Goal: Transaction & Acquisition: Obtain resource

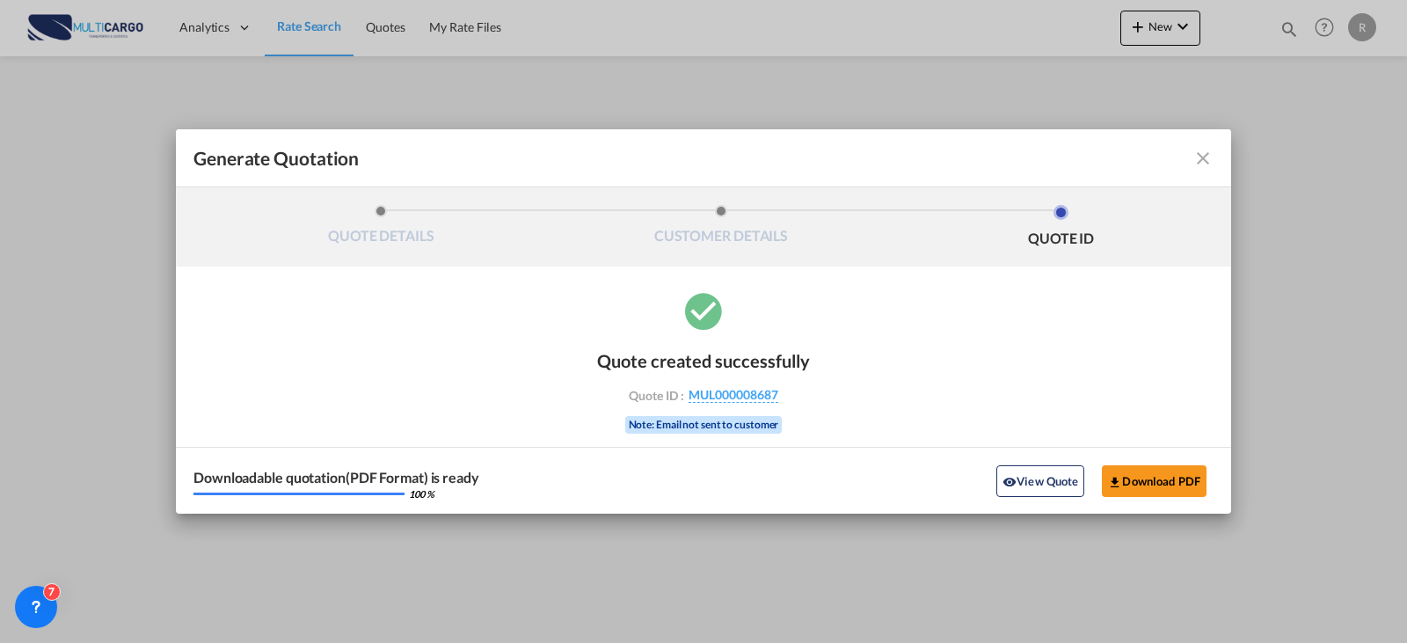
drag, startPoint x: 1198, startPoint y: 171, endPoint x: 1211, endPoint y: 158, distance: 18.0
click at [1199, 171] on md-toolbar "Generate Quotation" at bounding box center [704, 158] width 1056 height 58
click at [1216, 150] on md-toolbar "Generate Quotation" at bounding box center [704, 158] width 1056 height 58
click at [1195, 161] on md-icon "icon-close fg-AAA8AD cursor m-0" at bounding box center [1203, 158] width 21 height 21
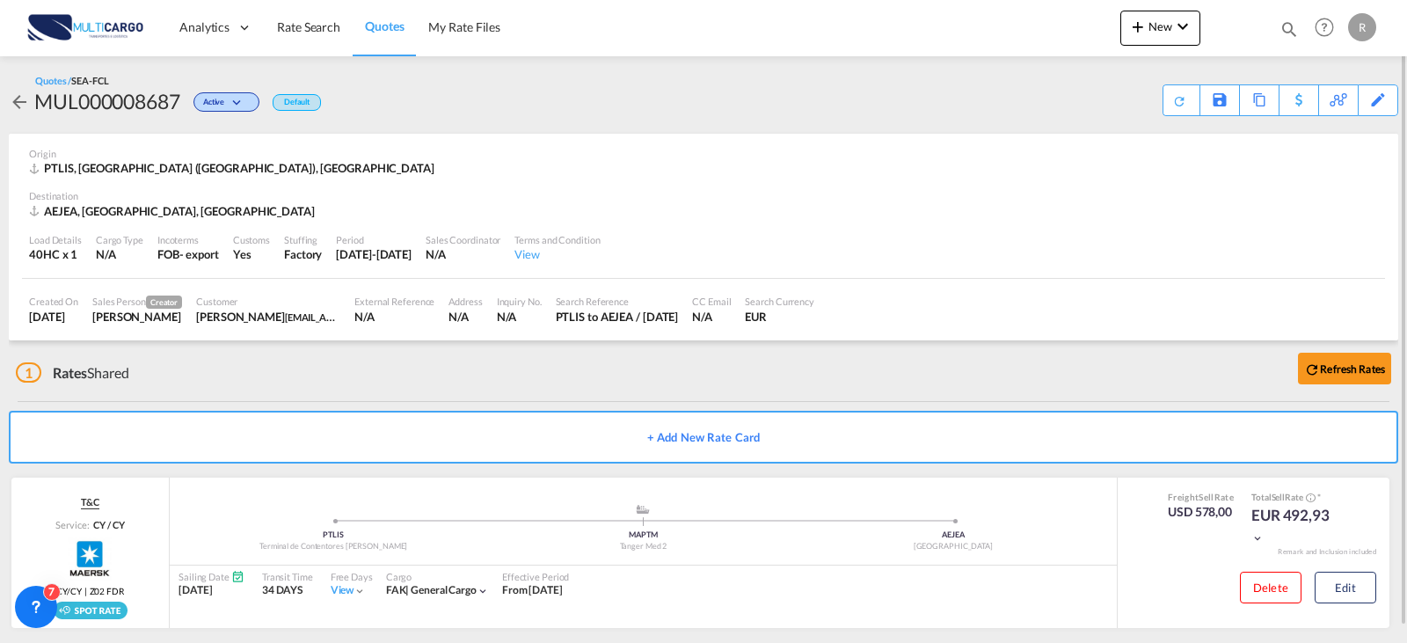
click at [1101, 41] on div "Analytics Reports Dashboard Rate Search Quotes My Rate Files New Rates Ratecard" at bounding box center [703, 27] width 1355 height 55
click at [1275, 30] on div "Quotes 8672 Help Resources Product Release R My Profile Logout" at bounding box center [1325, 27] width 112 height 55
click at [1288, 31] on md-icon "icon-magnify" at bounding box center [1289, 28] width 19 height 19
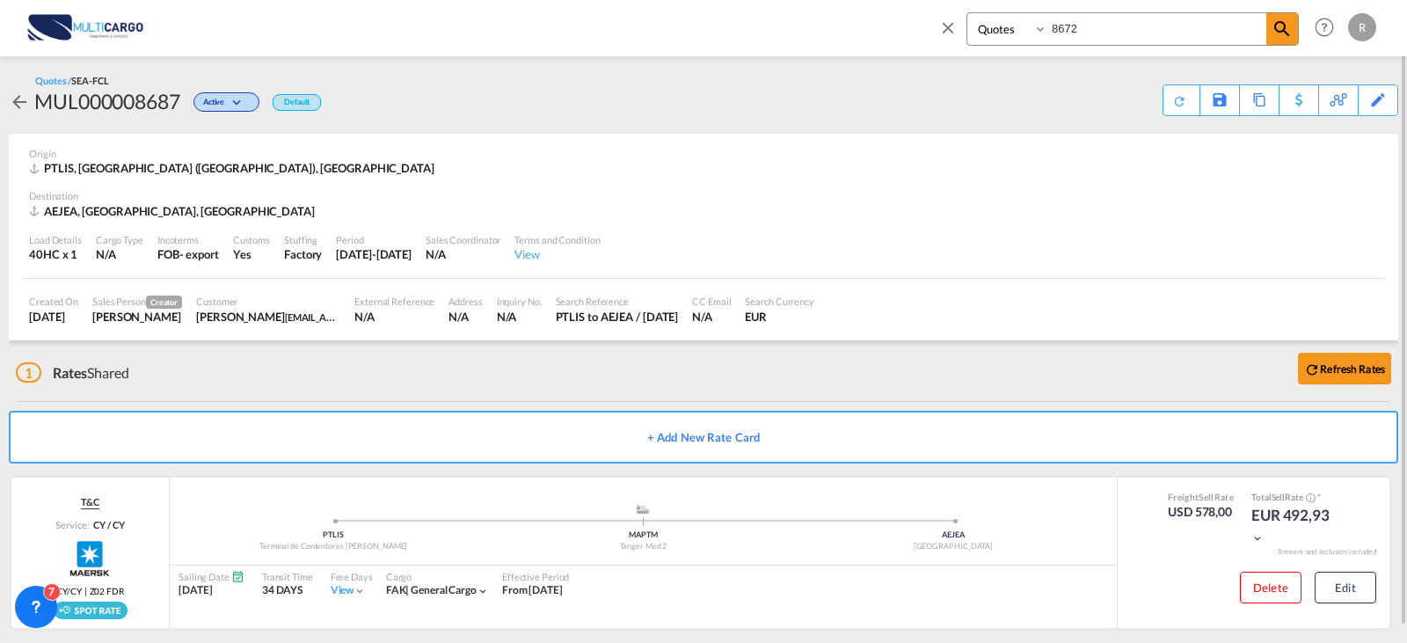
click at [1084, 33] on input "8672" at bounding box center [1157, 28] width 219 height 31
drag, startPoint x: 1084, startPoint y: 33, endPoint x: 975, endPoint y: 39, distance: 108.4
click at [975, 39] on div "Quotes 8672" at bounding box center [1133, 28] width 332 height 33
type input "8659"
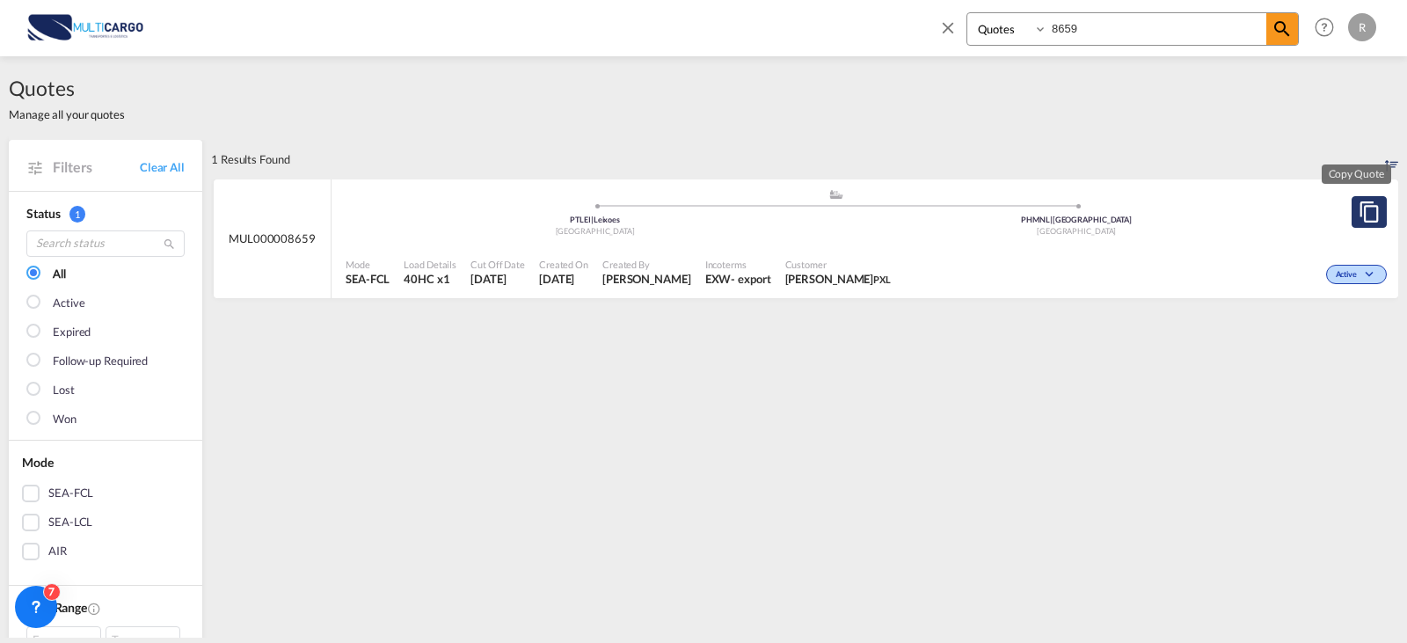
click at [1357, 223] on button "Copy Quote" at bounding box center [1369, 212] width 35 height 32
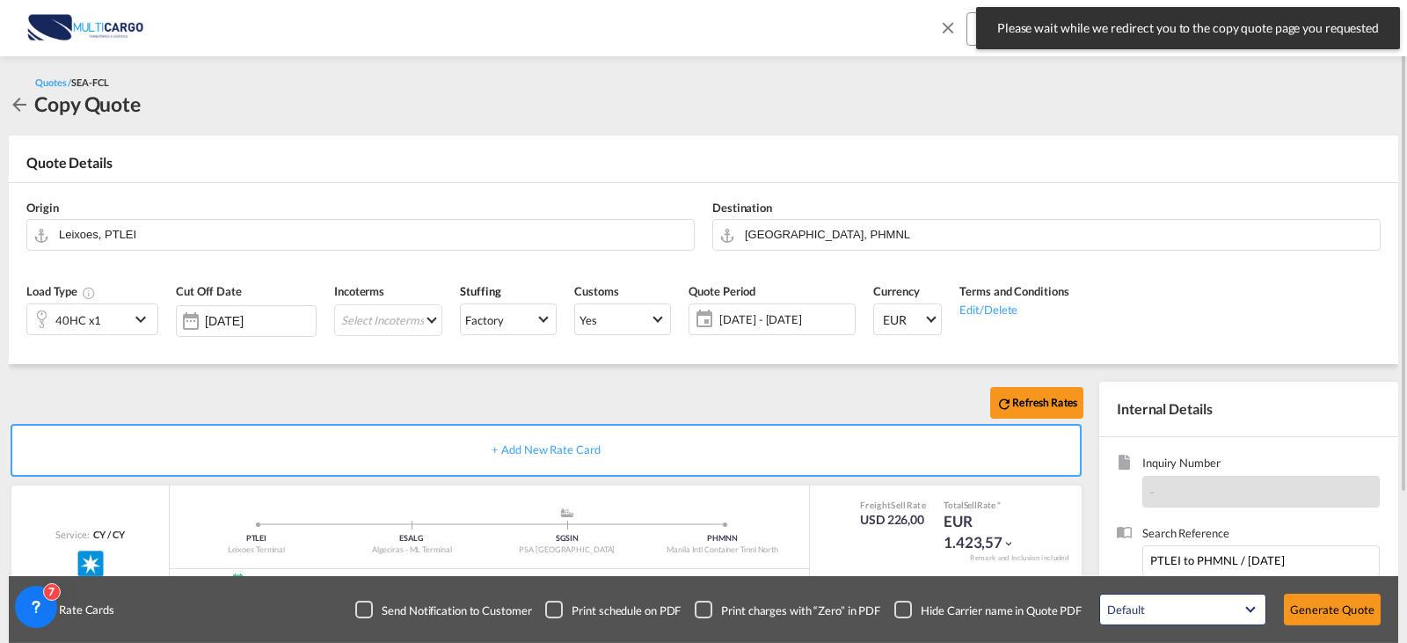
scroll to position [176, 0]
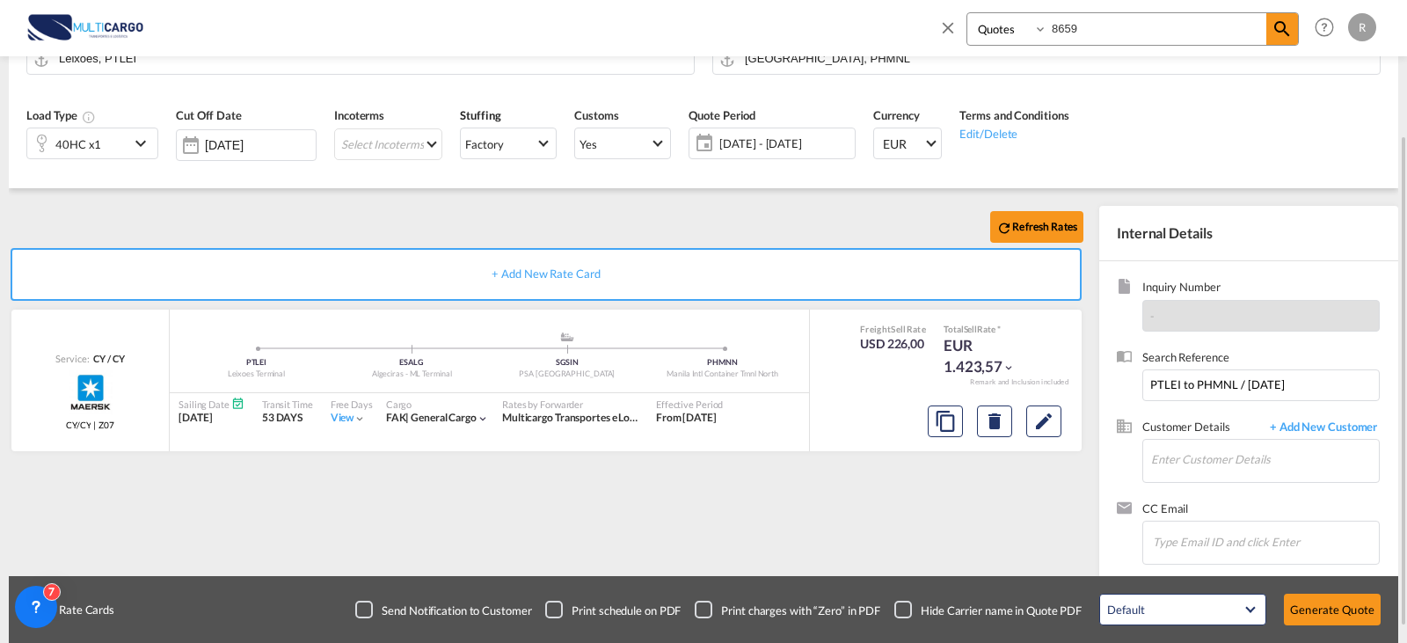
click at [106, 149] on div "40HC x1" at bounding box center [78, 143] width 102 height 30
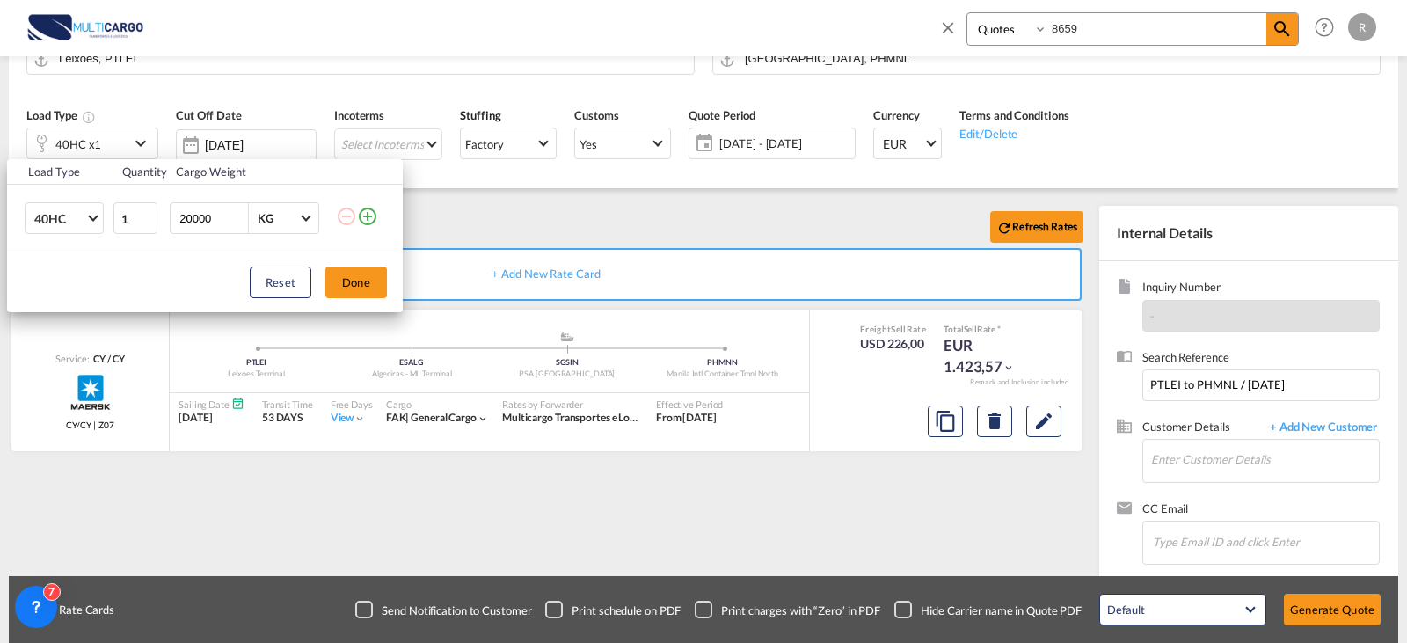
click at [368, 215] on md-icon "icon-plus-circle-outline" at bounding box center [367, 216] width 21 height 21
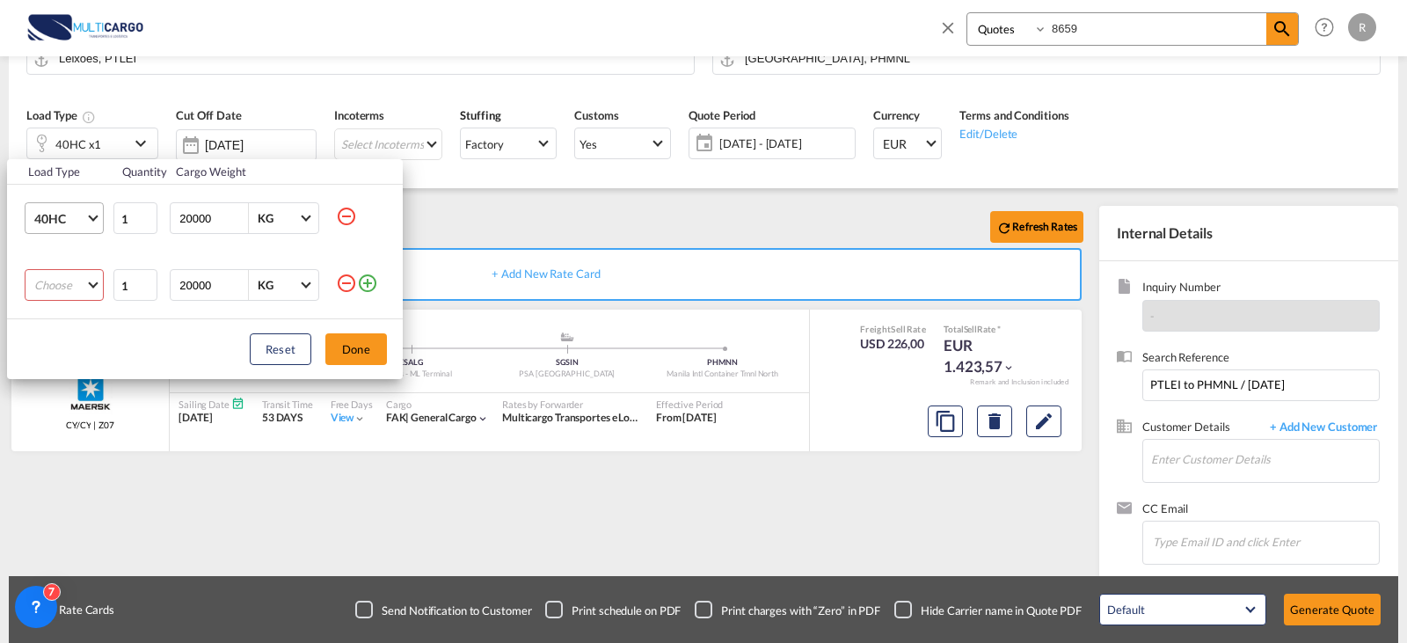
click at [81, 223] on span "40HC" at bounding box center [59, 219] width 51 height 18
click at [84, 213] on md-option "40OT" at bounding box center [80, 208] width 120 height 42
click at [91, 284] on md-select "Choose 20GP 40GP 40HC 45HC 20RE 40RE 40HR 20OT 40OT 20FR 40FR 40NR 20NR 45S 20T…" at bounding box center [64, 285] width 79 height 32
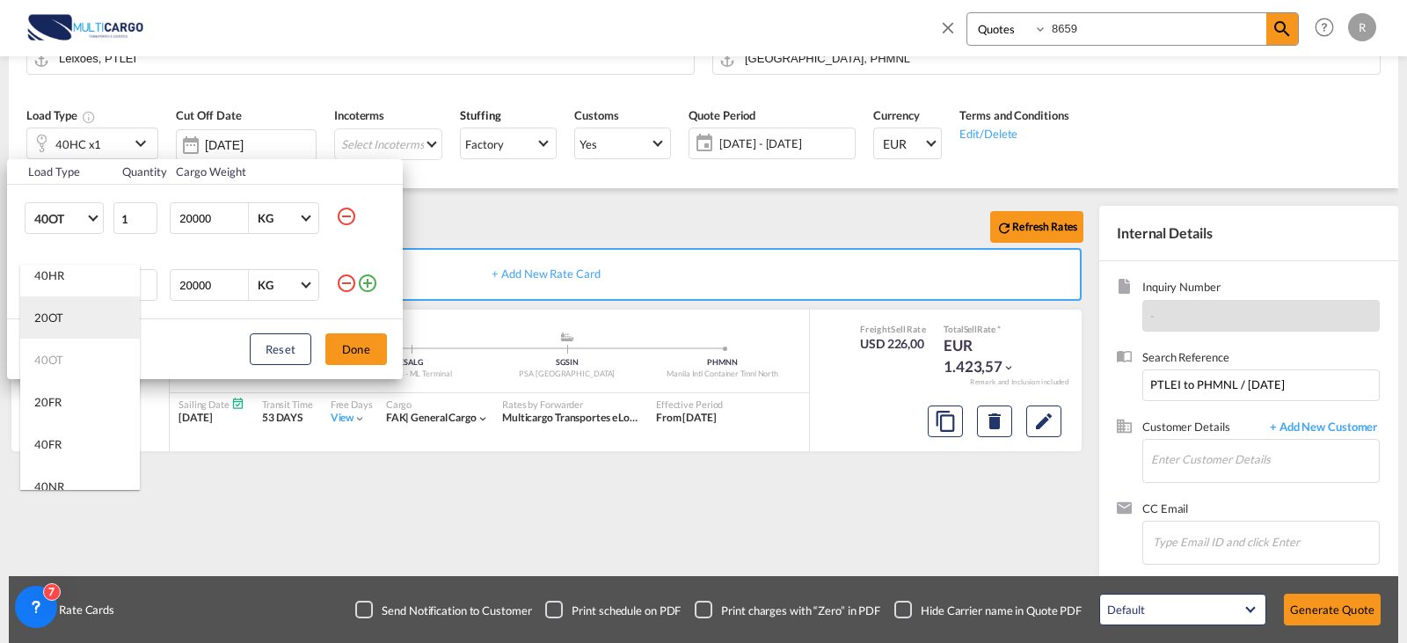
click at [52, 317] on div "20OT" at bounding box center [48, 318] width 29 height 16
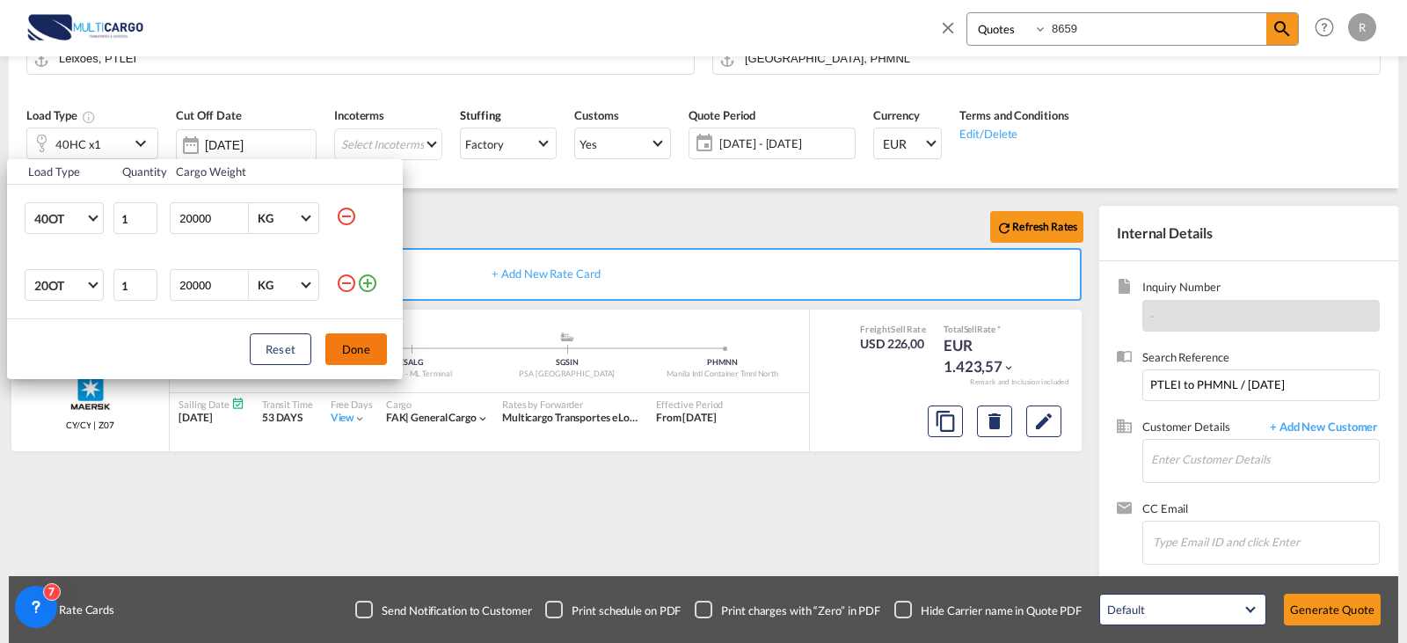
click at [369, 345] on button "Done" at bounding box center [356, 349] width 62 height 32
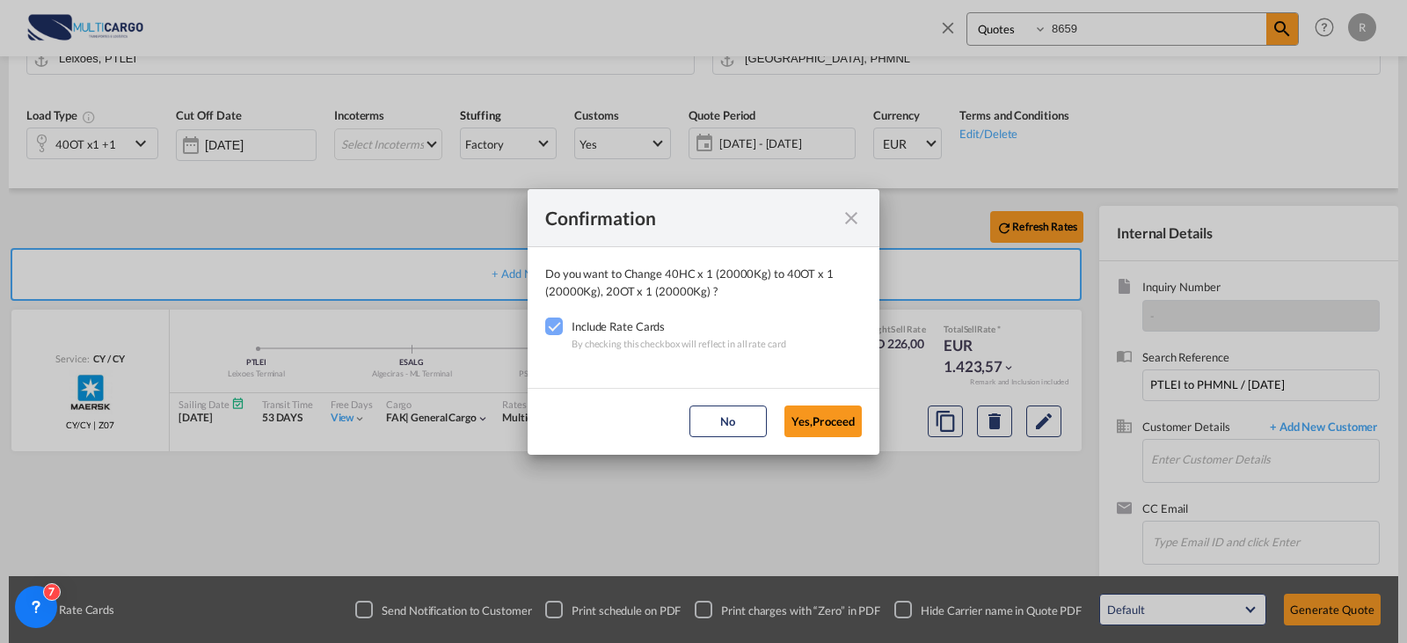
click at [829, 441] on md-dialog-actions "No Yes,Proceed" at bounding box center [704, 421] width 352 height 67
drag, startPoint x: 793, startPoint y: 403, endPoint x: 811, endPoint y: 418, distance: 23.1
click at [793, 403] on md-dialog-actions "No Yes,Proceed" at bounding box center [704, 421] width 352 height 67
click at [811, 418] on button "Yes,Proceed" at bounding box center [823, 421] width 77 height 32
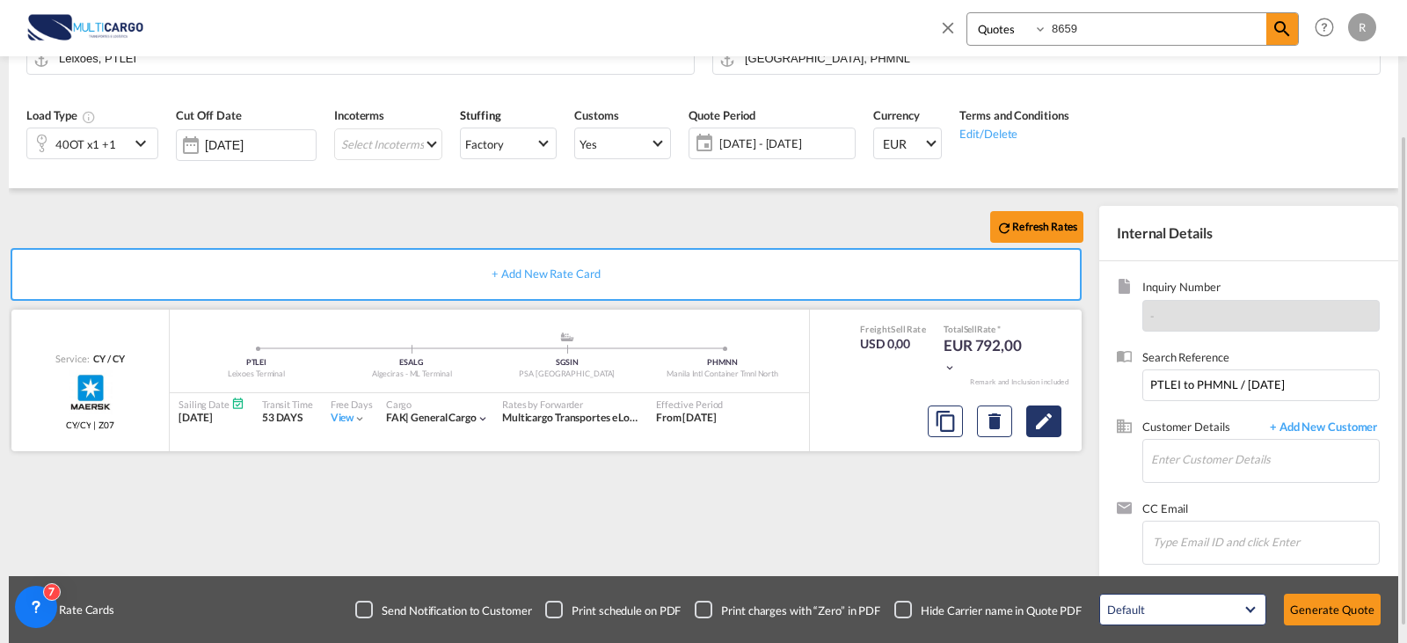
click at [1059, 429] on div at bounding box center [995, 421] width 148 height 42
click at [1048, 427] on md-icon "Edit" at bounding box center [1044, 421] width 21 height 21
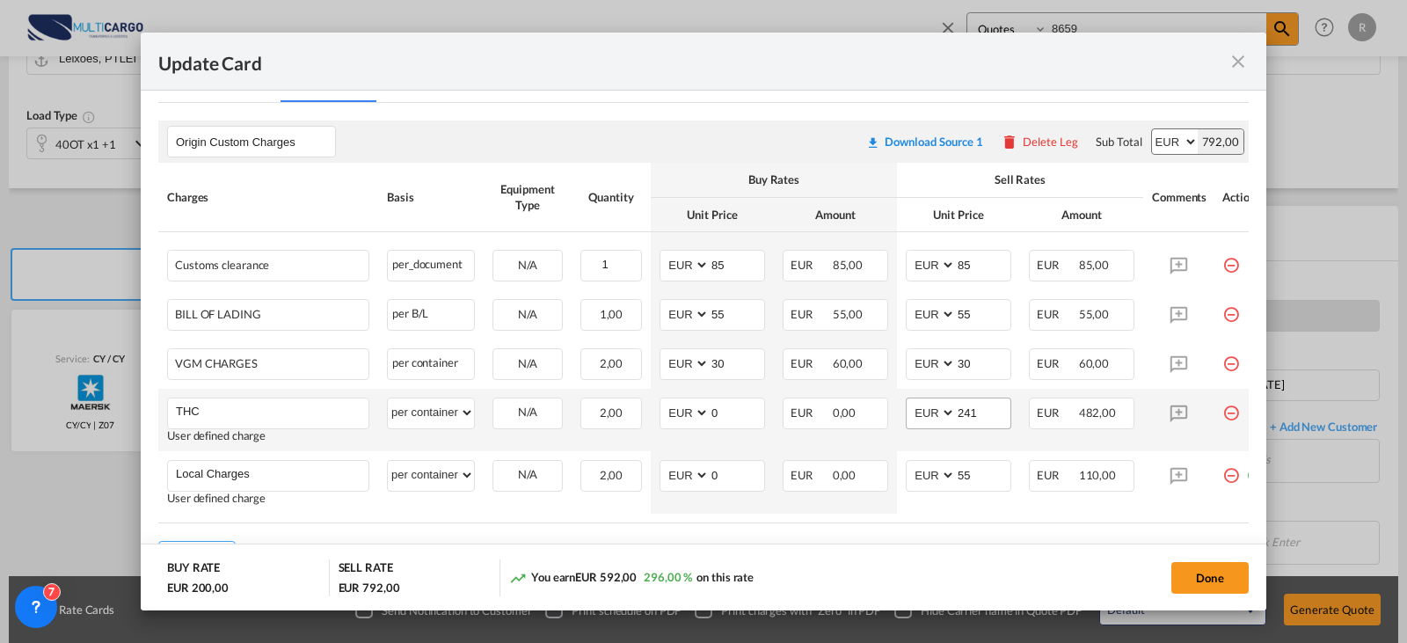
scroll to position [528, 0]
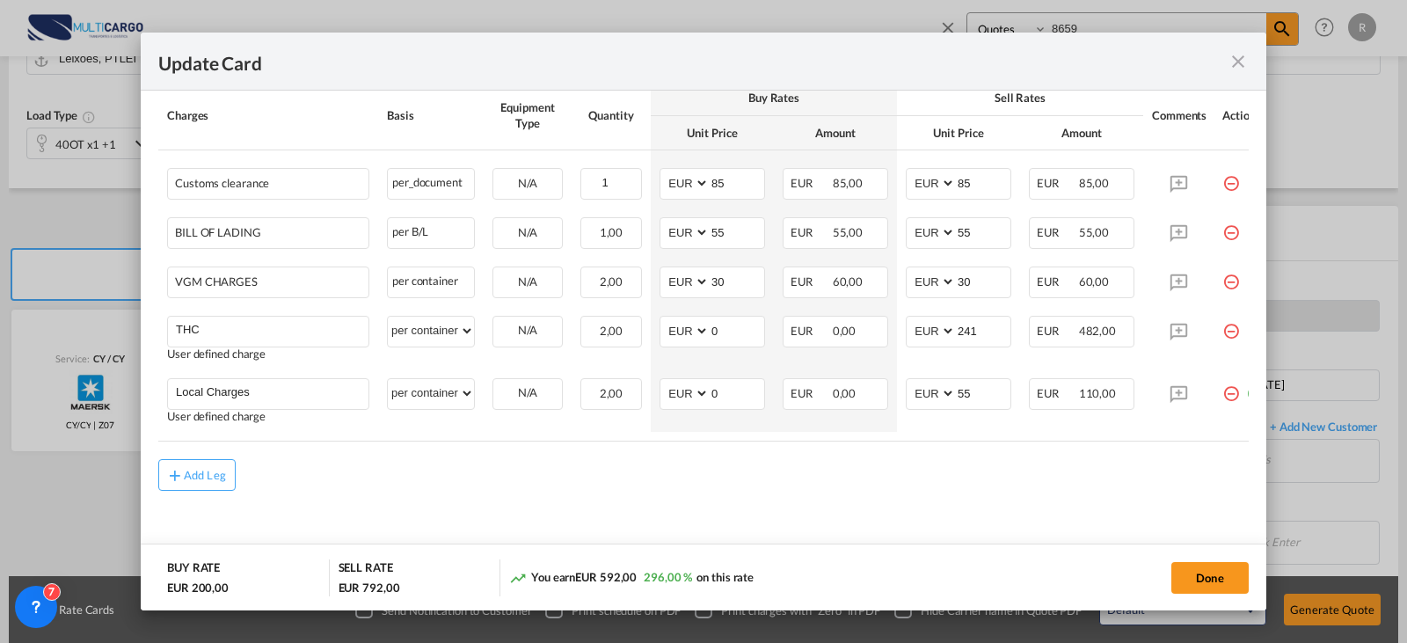
drag, startPoint x: 1173, startPoint y: 445, endPoint x: 1221, endPoint y: 443, distance: 47.5
click at [1221, 441] on div "Charges Basis Equipment Type Quantity Buy Rates Sell Rates Comments Action Unit…" at bounding box center [703, 261] width 1091 height 360
drag, startPoint x: 1181, startPoint y: 445, endPoint x: 1212, endPoint y: 441, distance: 31.1
click at [1212, 441] on div "Charges Basis Equipment Type Quantity Buy Rates Sell Rates Comments Action Unit…" at bounding box center [703, 261] width 1091 height 360
click at [1187, 439] on table "Charges Basis Equipment Type Quantity Buy Rates Sell Rates Comments Action Unit…" at bounding box center [715, 261] width 1114 height 360
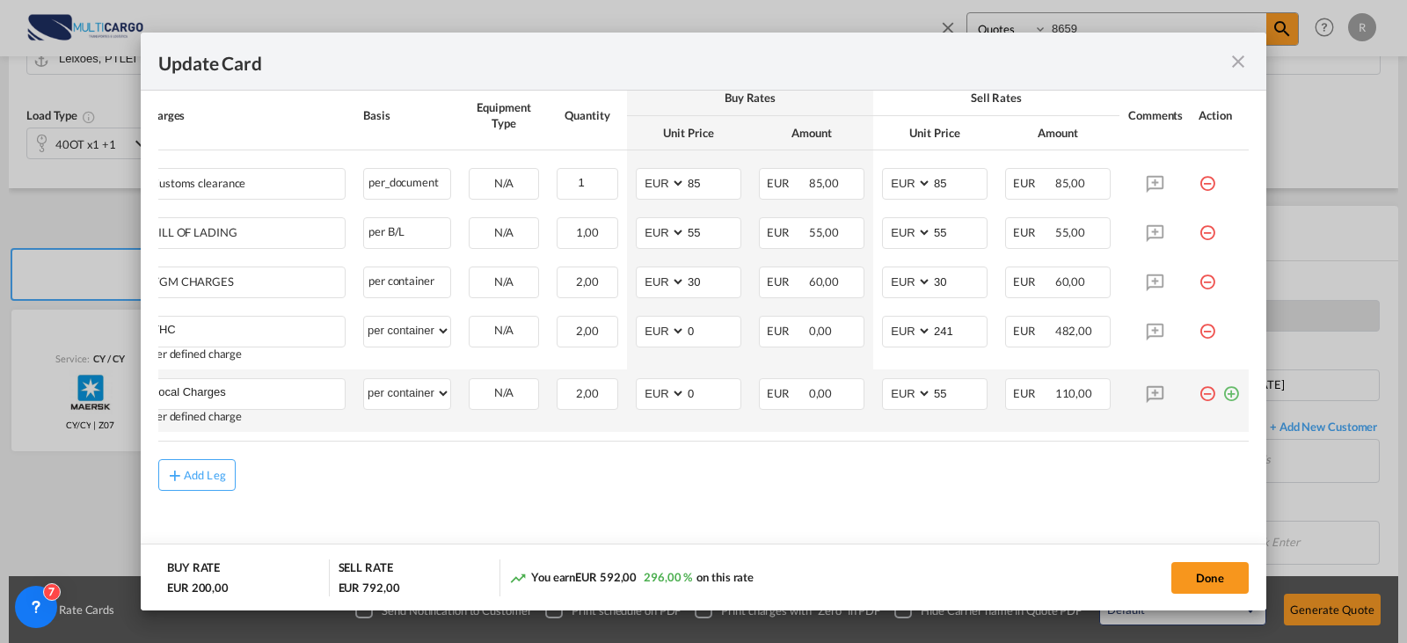
click at [1235, 392] on md-icon "icon-plus-circle-outline green-400-fg" at bounding box center [1232, 387] width 18 height 18
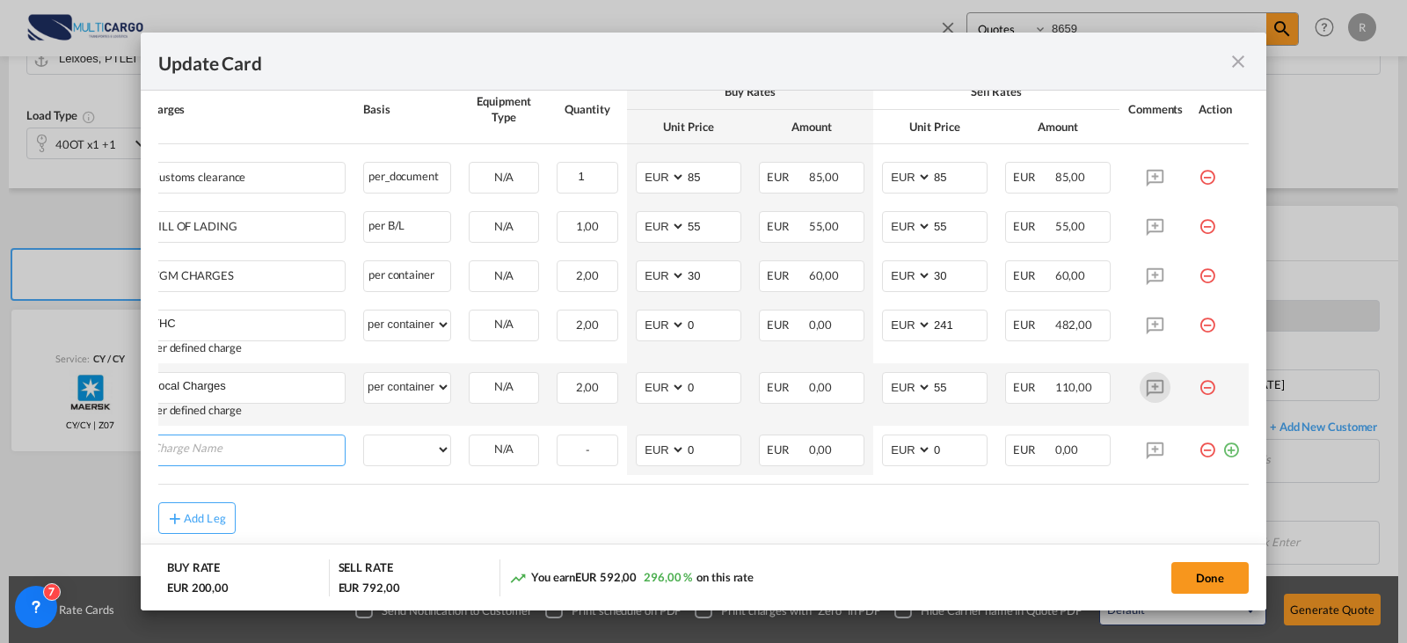
scroll to position [0, 18]
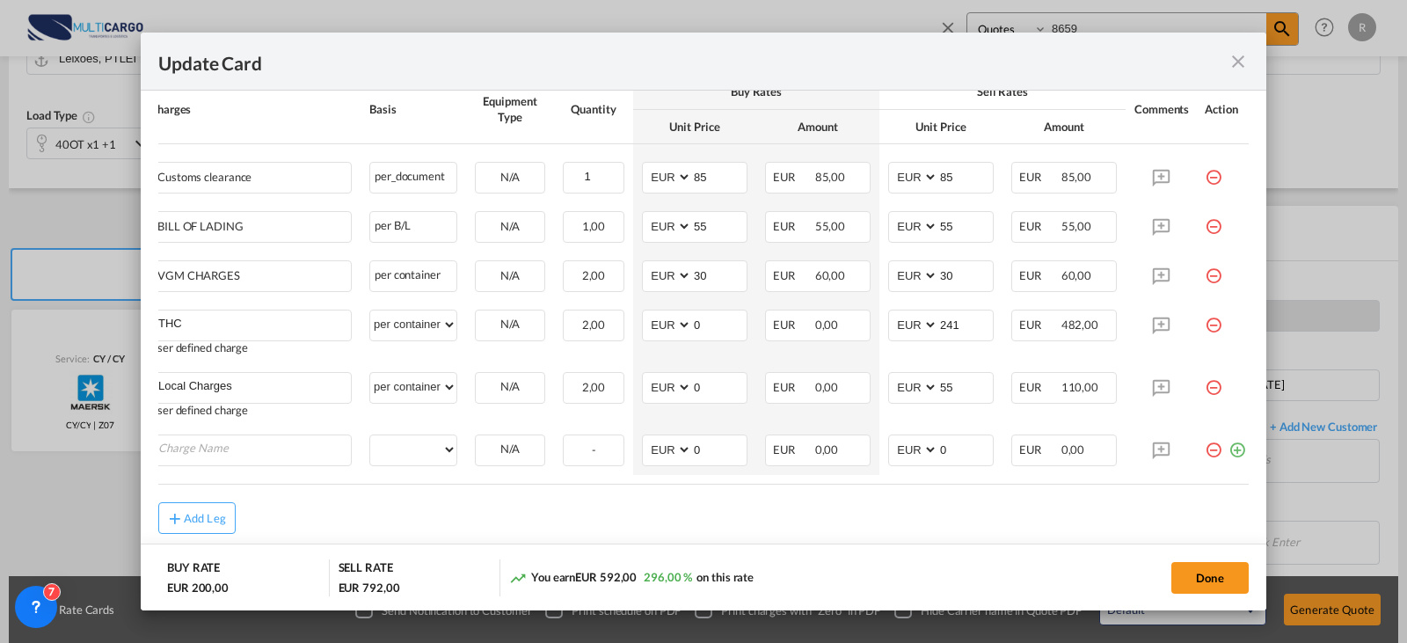
click at [1238, 460] on md-dialog-content "Port of Loading PTLEI T/S Liner/Carrier Maersk | Spot Atlantic Container Line (…" at bounding box center [704, 351] width 1126 height 521
click at [272, 445] on input "Charge Name" at bounding box center [254, 448] width 193 height 26
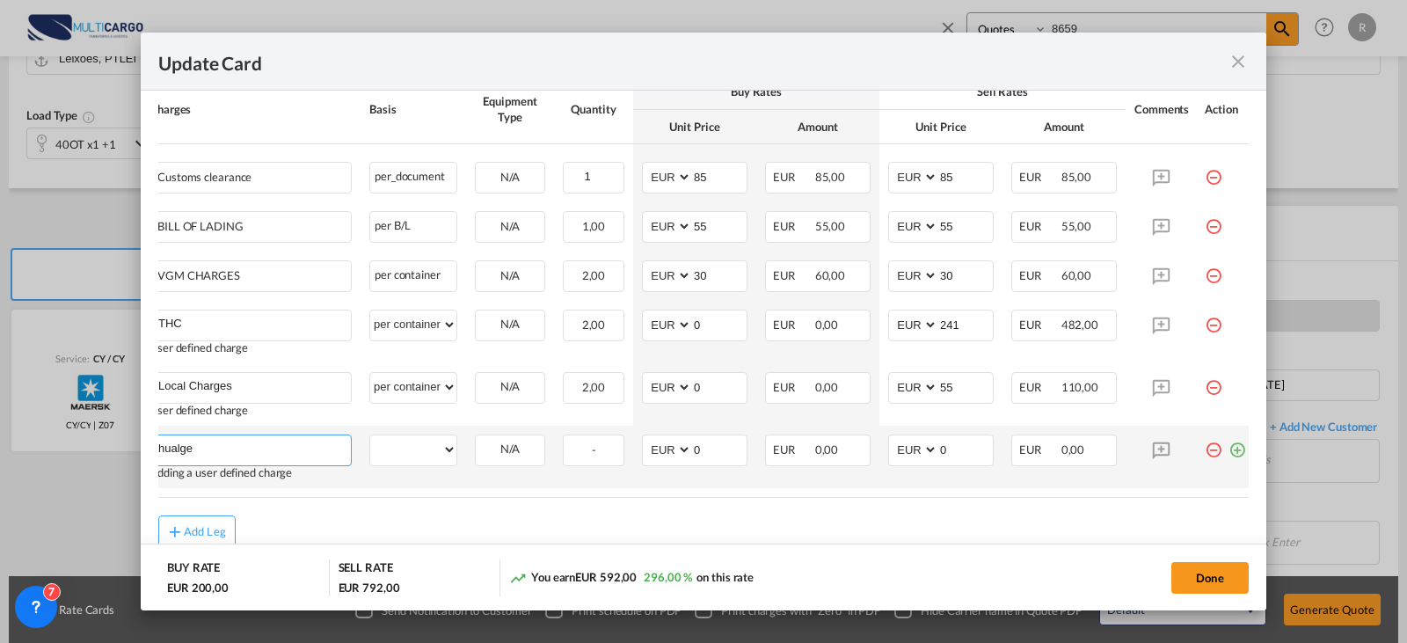
click at [212, 451] on input "hualge" at bounding box center [254, 448] width 193 height 26
drag, startPoint x: 212, startPoint y: 451, endPoint x: 72, endPoint y: 451, distance: 139.9
click at [72, 451] on div "Update Card Port of [GEOGRAPHIC_DATA] PTLEI T/S Liner/Carrier Maersk | Spot Atl…" at bounding box center [703, 321] width 1407 height 643
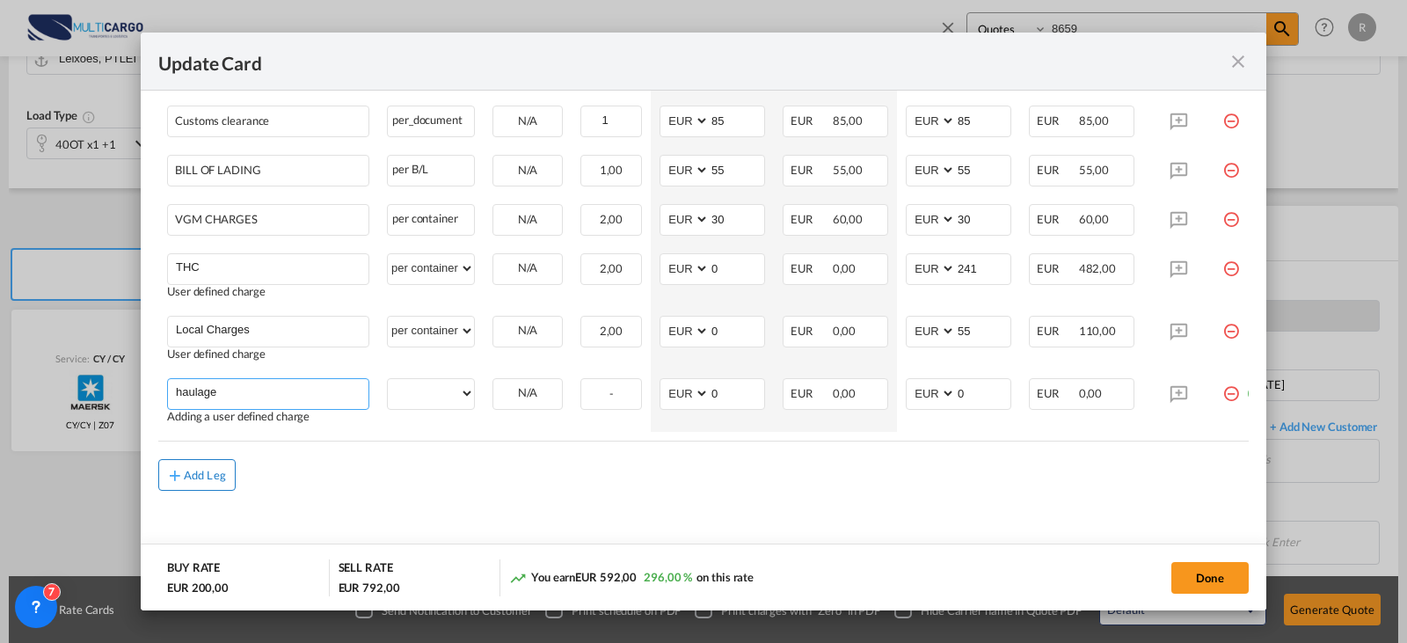
click at [0, 0] on li "Haulage 2580-081 Aldeia da Galega da Merceana" at bounding box center [0, 0] width 0 height 0
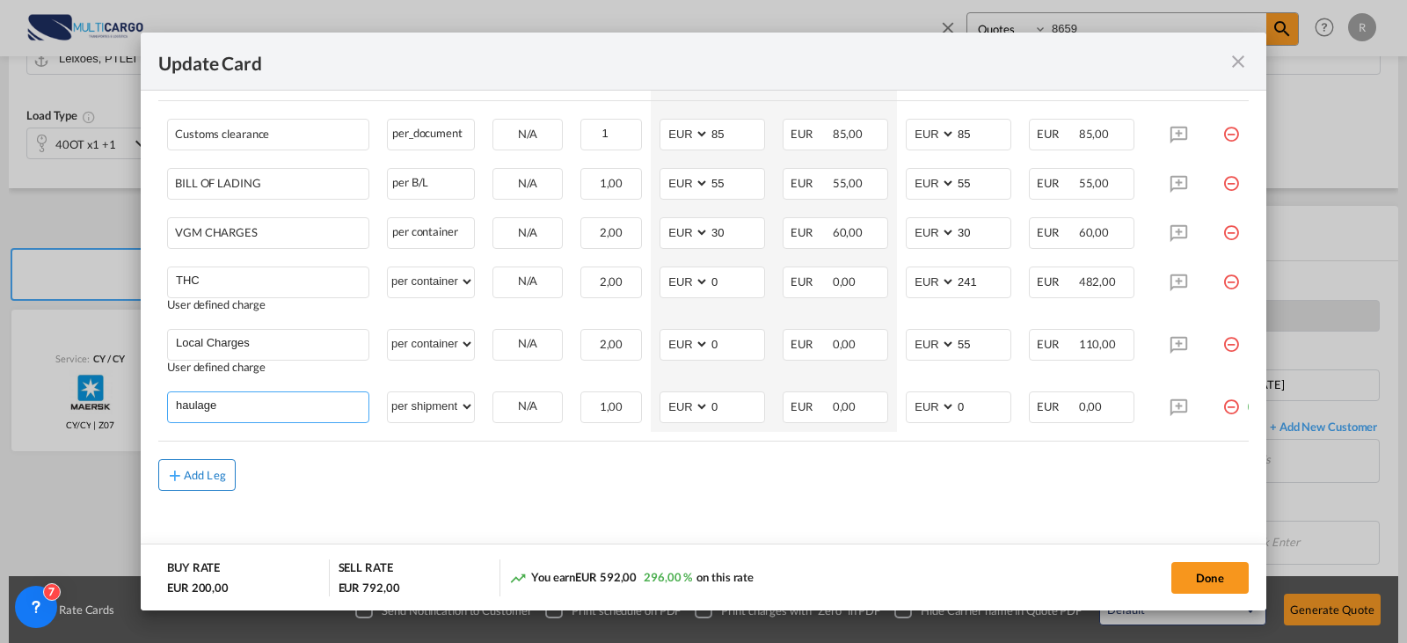
type input "Haulage 2580-081 Aldeia da Galega da Merceana"
select select "per shipment"
click at [223, 480] on div "Add Leg" at bounding box center [205, 475] width 42 height 11
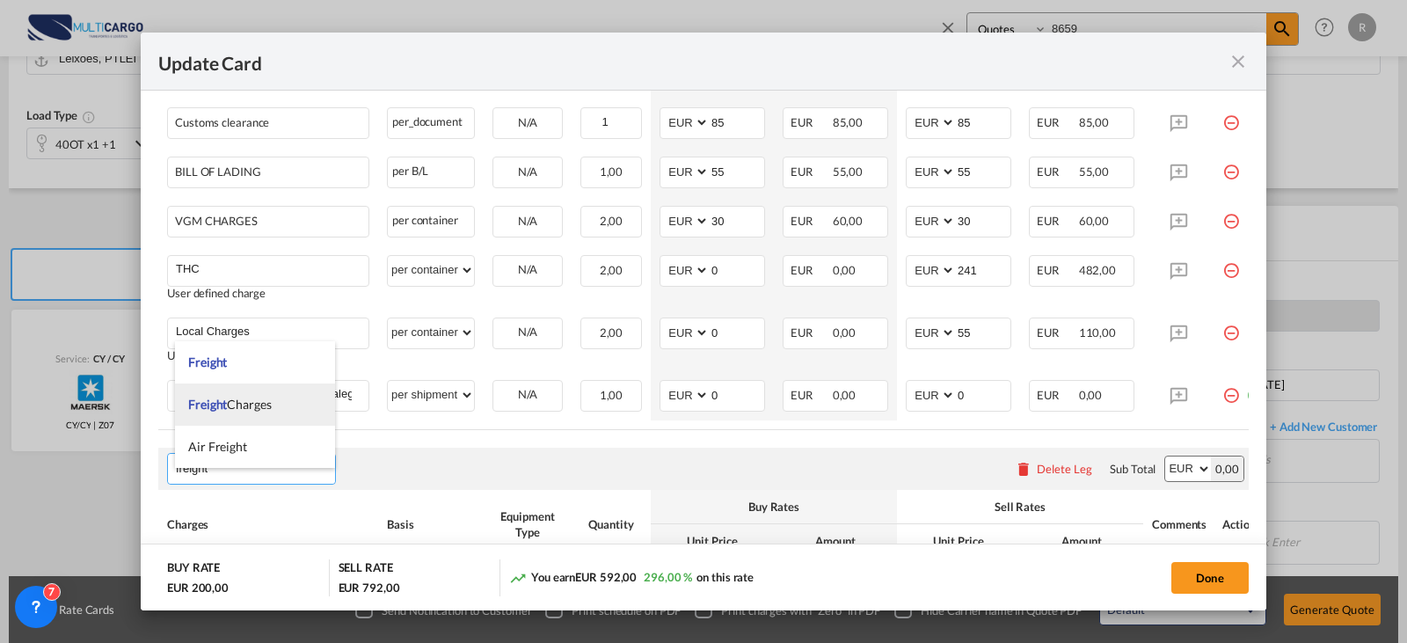
click at [268, 400] on span "Freight Charges" at bounding box center [230, 404] width 84 height 15
type input "Freight Charges"
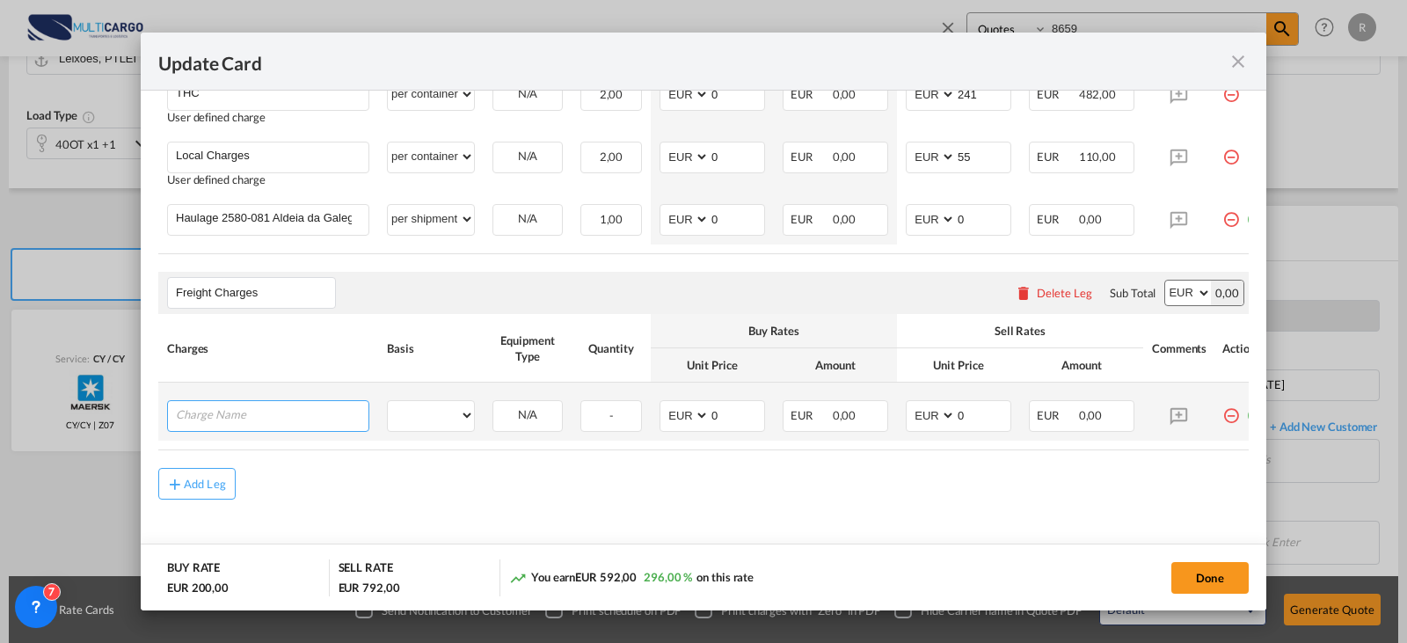
click at [245, 424] on input "Charge Name" at bounding box center [272, 414] width 193 height 26
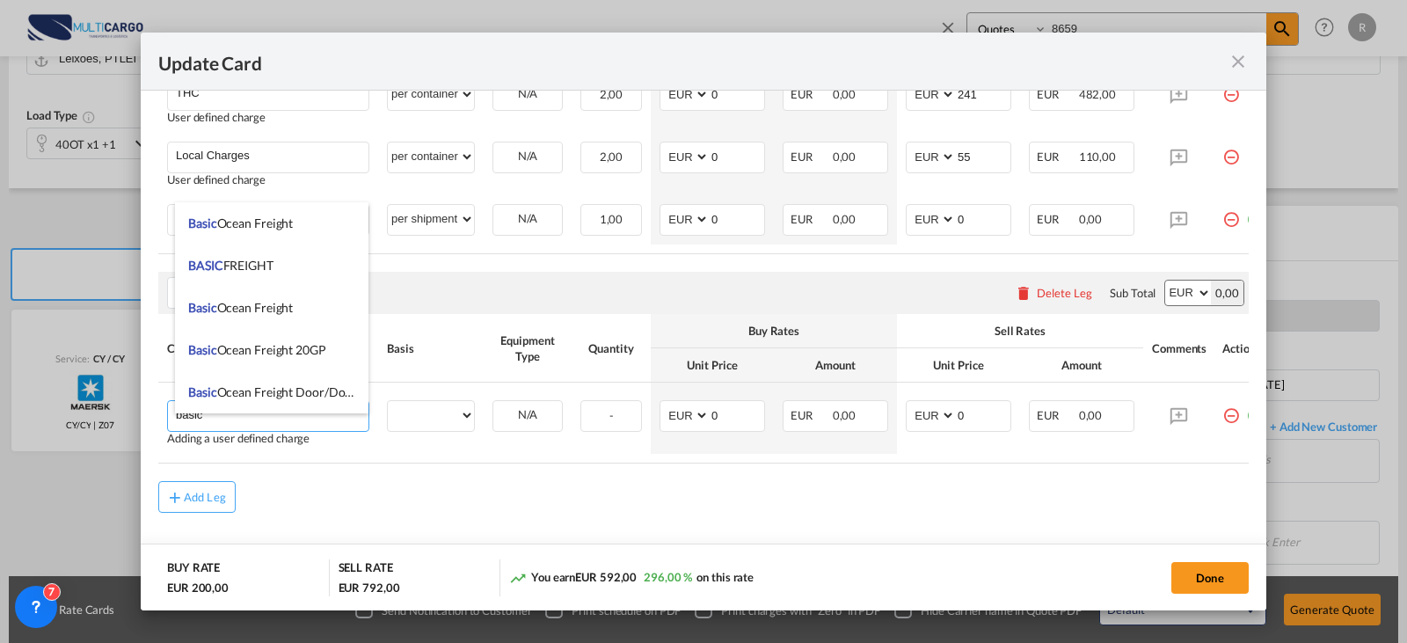
click at [238, 302] on span "Basic Ocean Freight" at bounding box center [240, 307] width 105 height 15
type input "Basic Ocean Freight"
select select "per equipment"
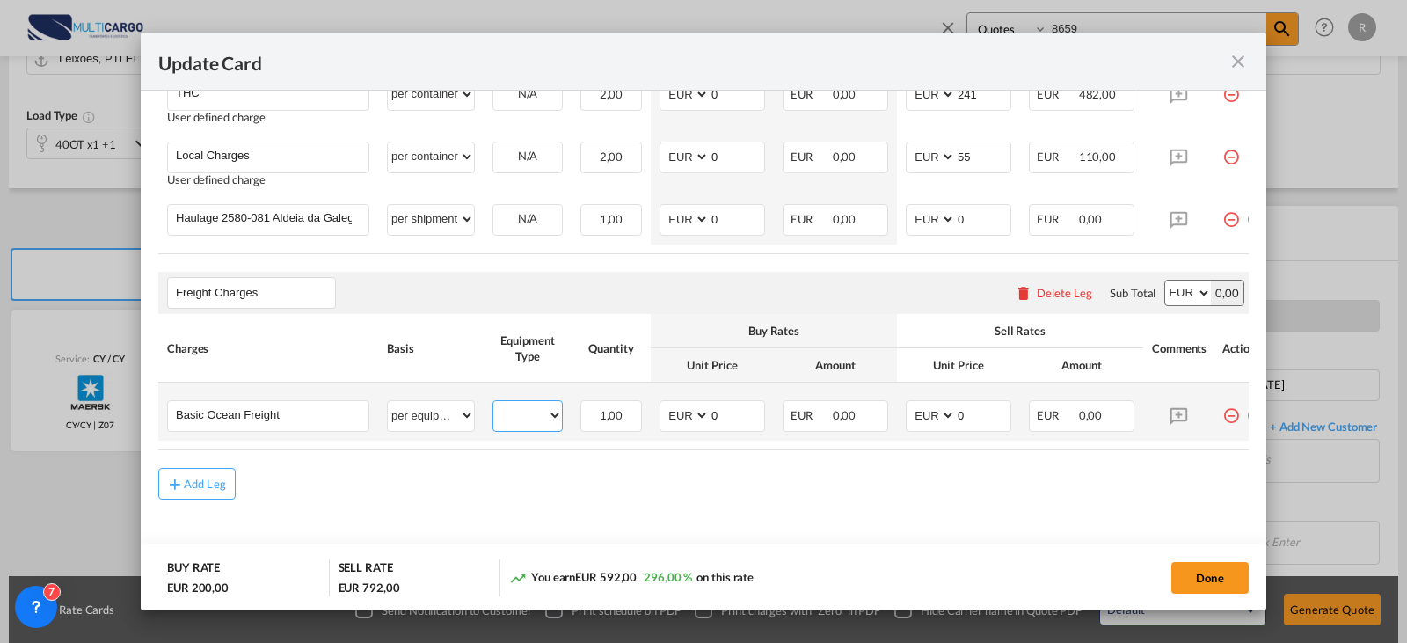
click at [505, 427] on select "40OT 20OT" at bounding box center [527, 416] width 69 height 24
select select "20OT"
click at [493, 416] on select "40OT 20OT" at bounding box center [527, 416] width 69 height 24
drag, startPoint x: 698, startPoint y: 434, endPoint x: 696, endPoint y: 420, distance: 14.3
click at [698, 427] on select "AED AFN ALL AMD ANG AOA ARS AUD AWG AZN BAM BBD BDT BGN BHD BIF BMD BND [PERSON…" at bounding box center [686, 416] width 46 height 24
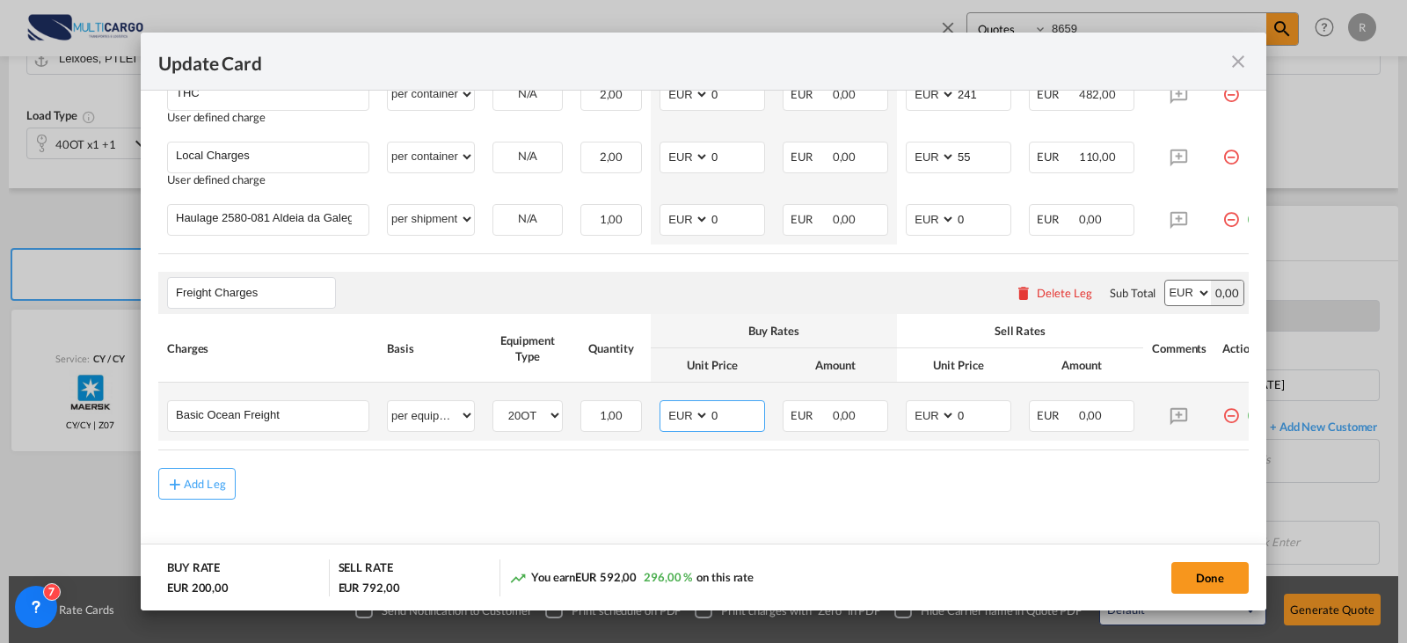
select select "string:USD"
click at [663, 416] on select "AED AFN ALL AMD ANG AOA ARS AUD AWG AZN BAM BBD BDT BGN BHD BIF BMD BND [PERSON…" at bounding box center [686, 416] width 46 height 24
click at [723, 427] on input "0" at bounding box center [737, 414] width 55 height 26
type input "2581"
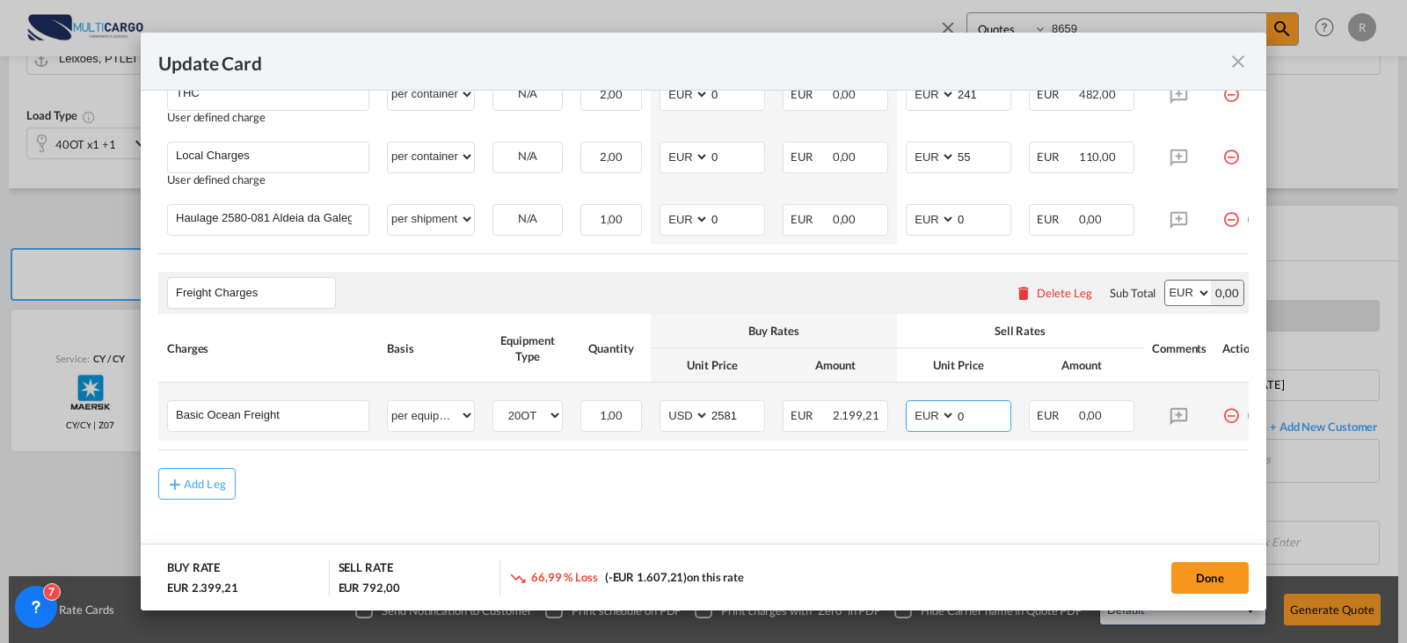
click at [938, 427] on select "AED AFN ALL AMD ANG AOA ARS AUD AWG AZN BAM BBD BDT BGN BHD BIF BMD BND [PERSON…" at bounding box center [932, 416] width 46 height 24
select select "string:USD"
click at [909, 416] on select "AED AFN ALL AMD ANG AOA ARS AUD AWG AZN BAM BBD BDT BGN BHD BIF BMD BND [PERSON…" at bounding box center [932, 416] width 46 height 24
type input "2981"
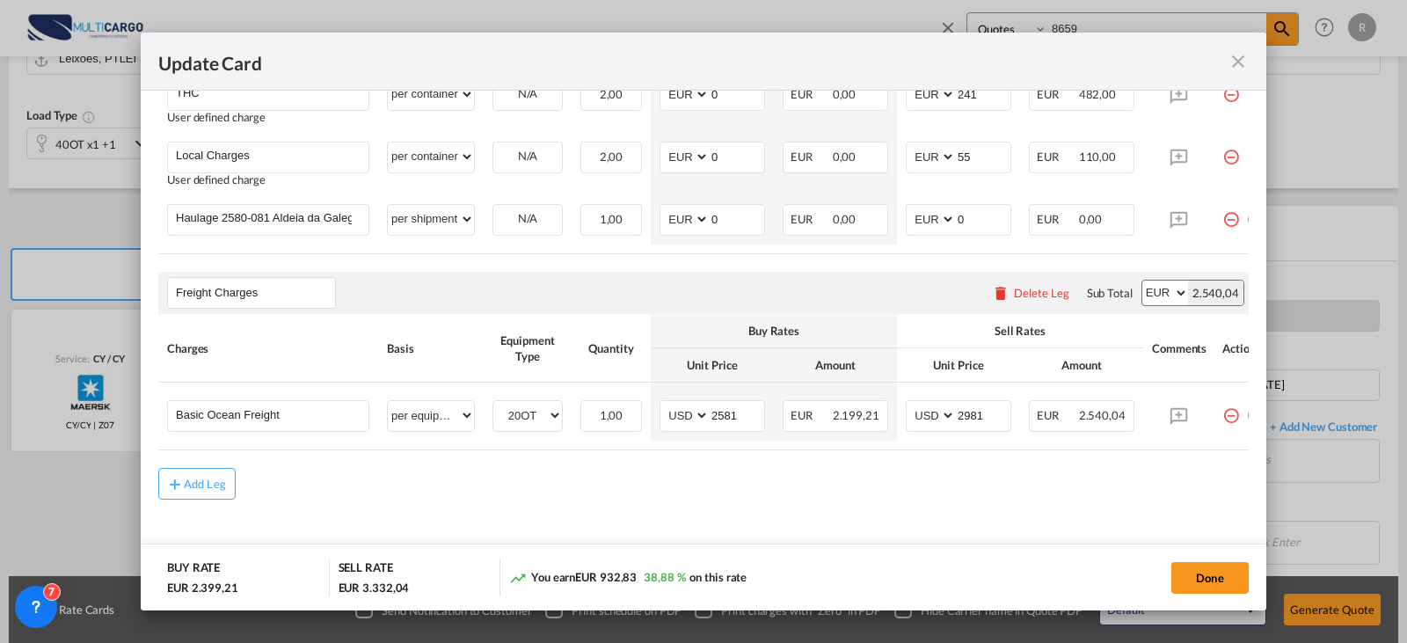
scroll to position [0, 37]
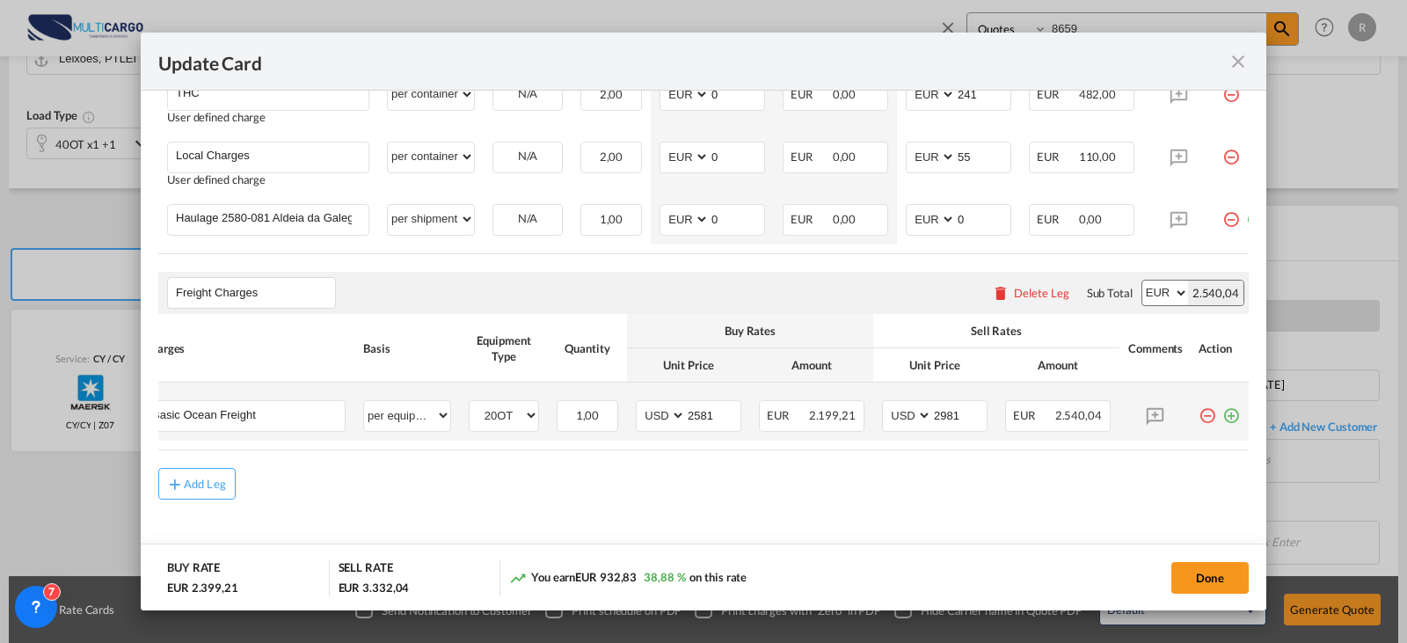
click at [1223, 418] on md-icon "icon-plus-circle-outline green-400-fg" at bounding box center [1232, 409] width 18 height 18
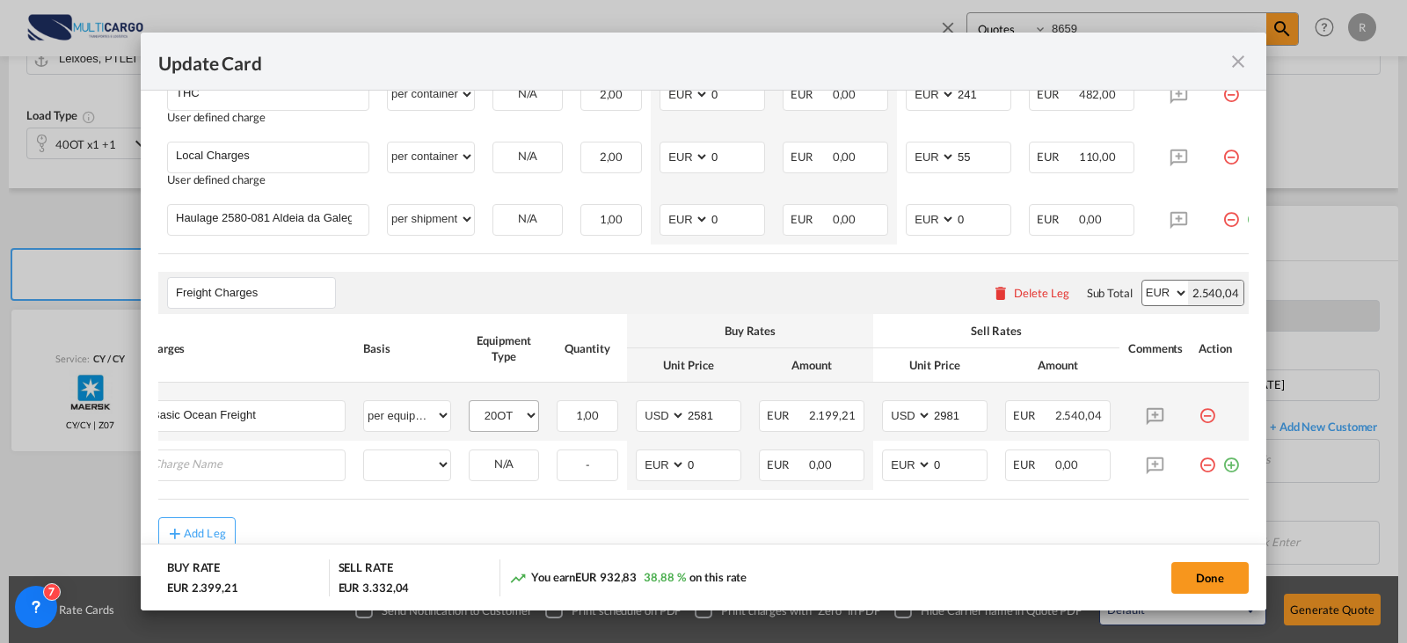
scroll to position [0, 18]
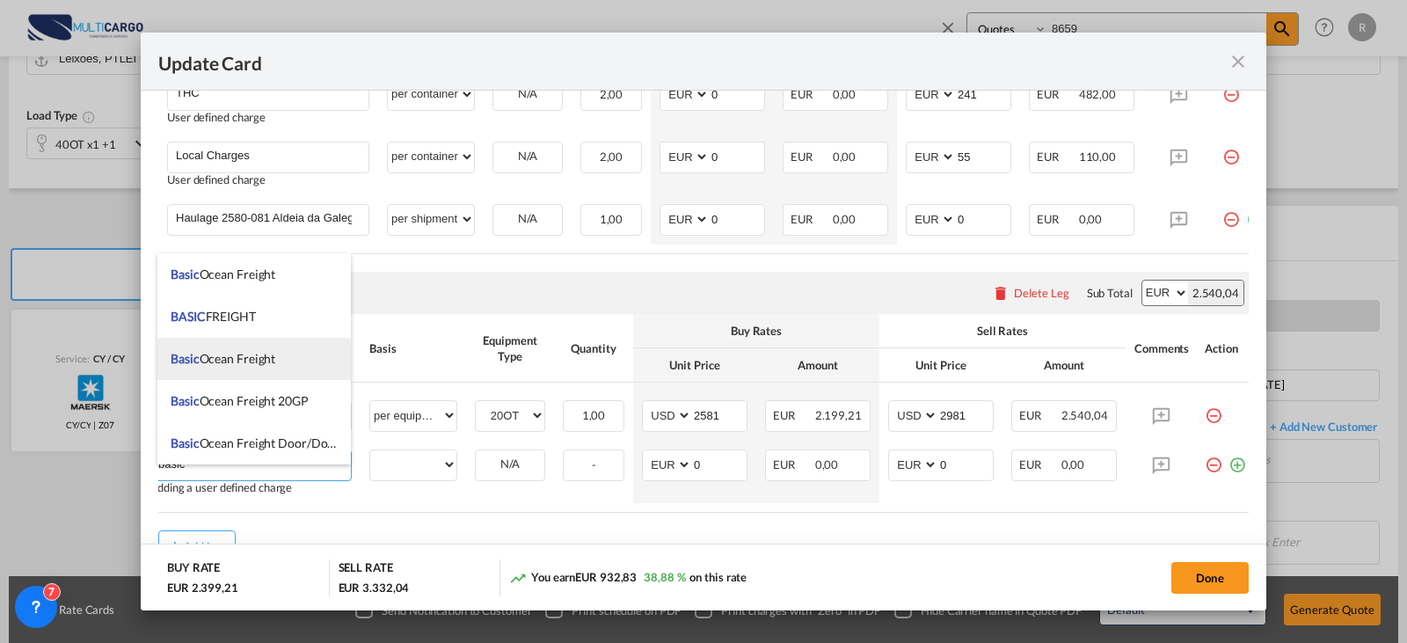
click at [241, 356] on span "Basic Ocean Freight" at bounding box center [223, 358] width 105 height 15
type input "Basic Ocean Freight"
select select "per equipment"
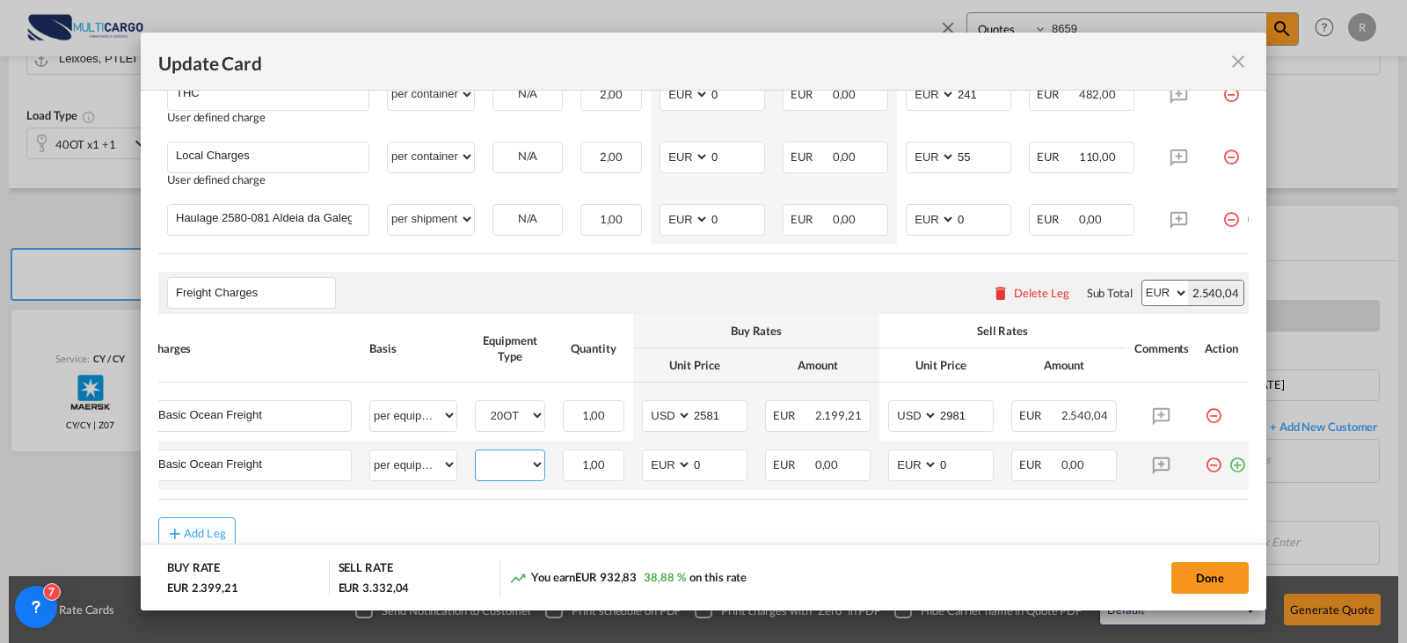
click at [493, 477] on select "40OT 20OT" at bounding box center [510, 465] width 69 height 24
select select "40OT"
click at [476, 467] on select "40OT 20OT" at bounding box center [510, 465] width 69 height 24
click at [674, 477] on select "AED AFN ALL AMD ANG AOA ARS AUD AWG AZN BAM BBD BDT BGN BHD BIF BMD BND [PERSON…" at bounding box center [669, 465] width 46 height 24
select select "string:USD"
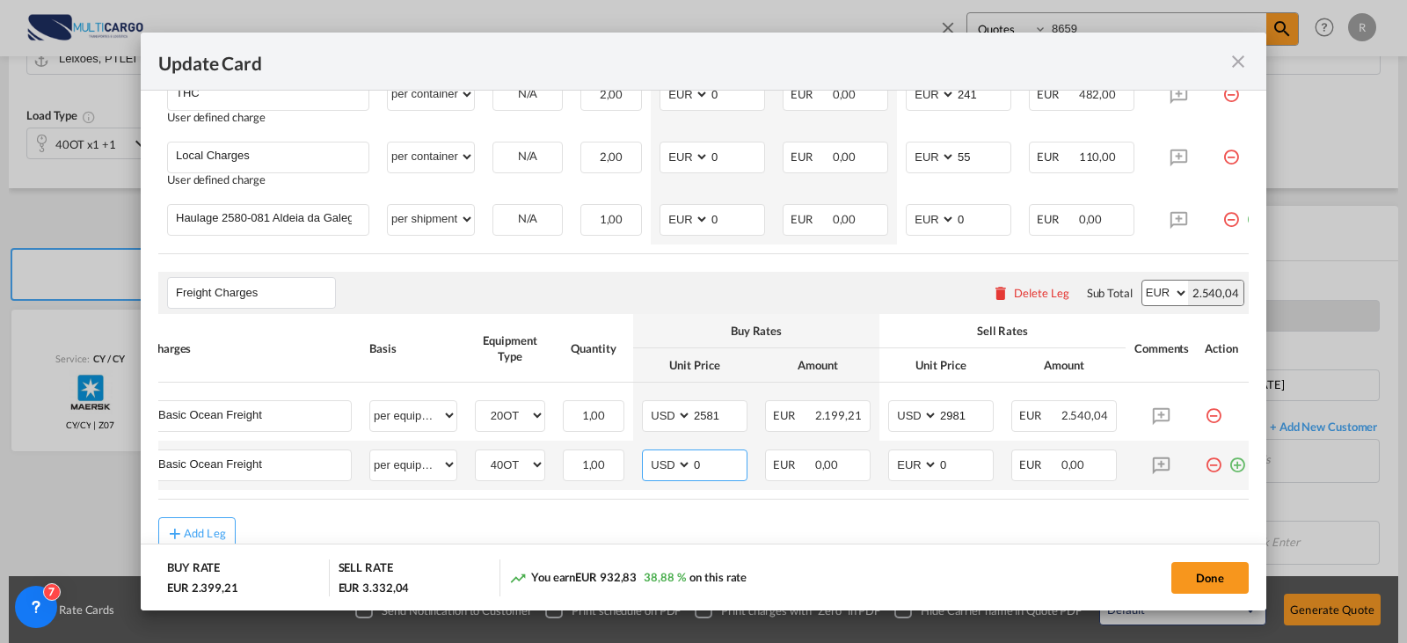
click at [646, 467] on select "AED AFN ALL AMD ANG AOA ARS AUD AWG AZN BAM BBD BDT BGN BHD BIF BMD BND [PERSON…" at bounding box center [669, 465] width 46 height 24
click at [703, 477] on input "0" at bounding box center [719, 463] width 55 height 26
type input "3827"
click at [921, 471] on select "AED AFN ALL AMD ANG AOA ARS AUD AWG AZN BAM BBD BDT BGN BHD BIF BMD BND [PERSON…" at bounding box center [915, 465] width 46 height 24
select select "string:USD"
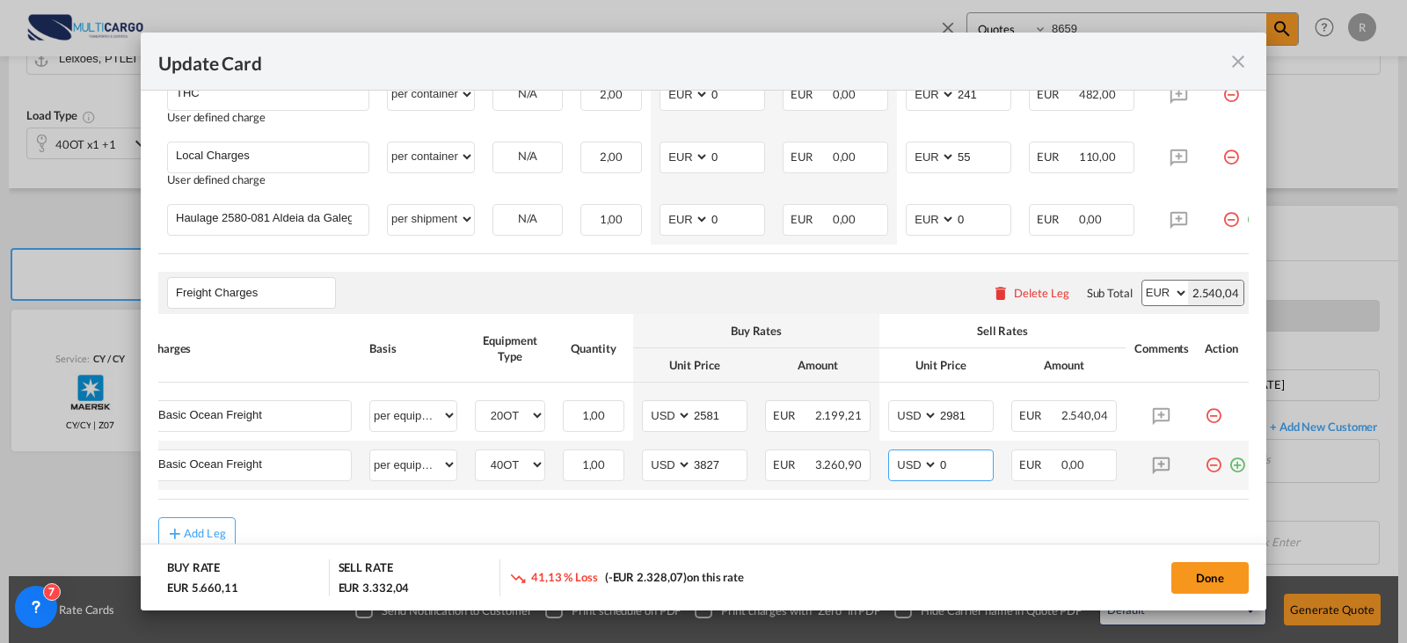
click at [892, 467] on select "AED AFN ALL AMD ANG AOA ARS AUD AWG AZN BAM BBD BDT BGN BHD BIF BMD BND [PERSON…" at bounding box center [915, 465] width 46 height 24
type input "4327"
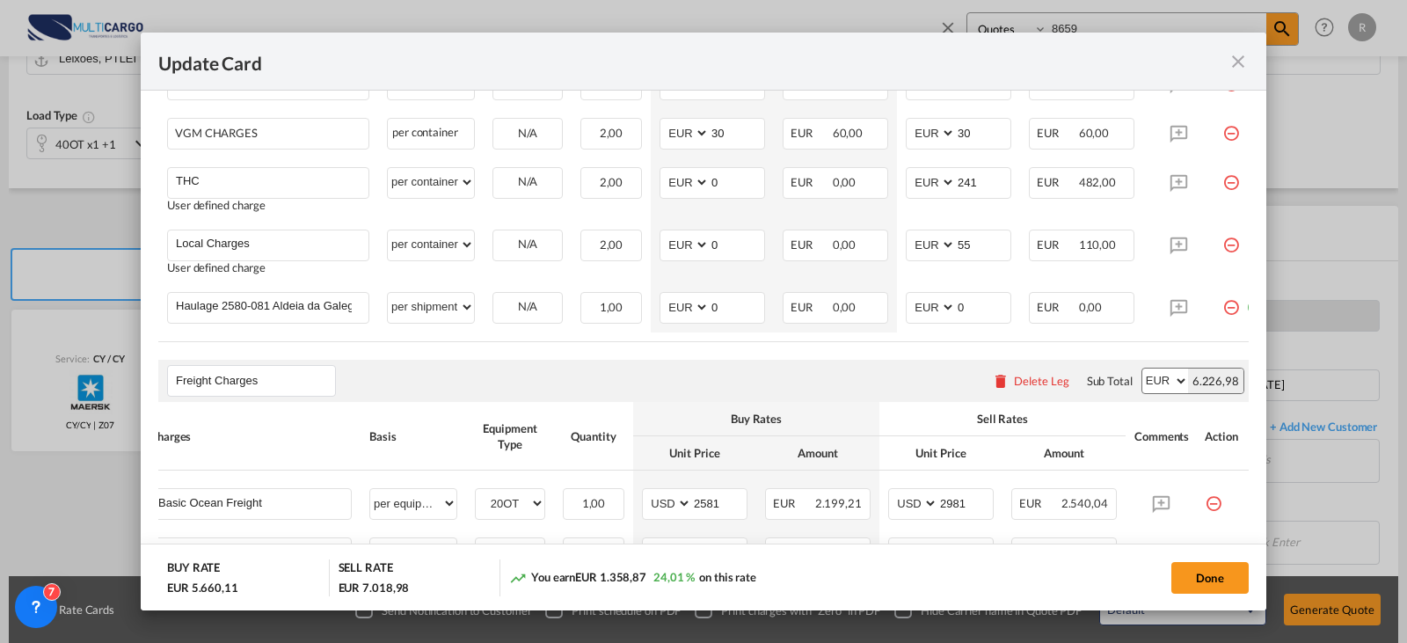
scroll to position [0, 0]
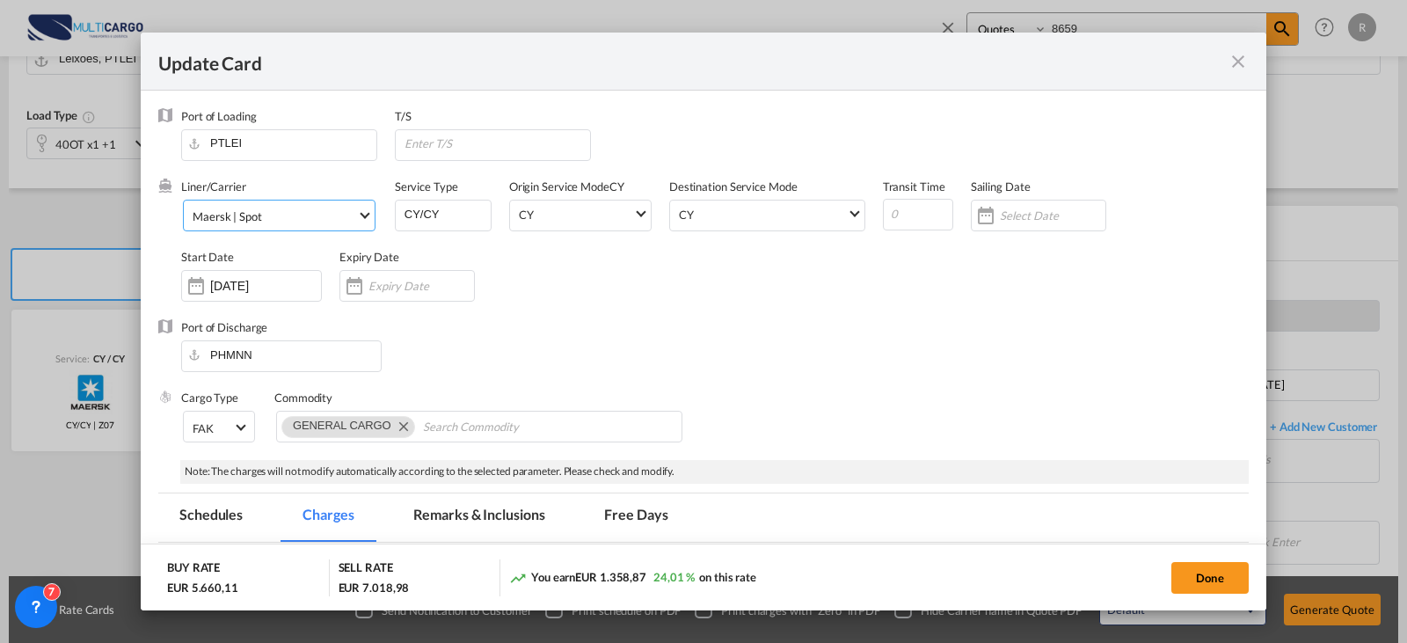
click at [295, 218] on span "Maersk | Spot" at bounding box center [275, 216] width 164 height 16
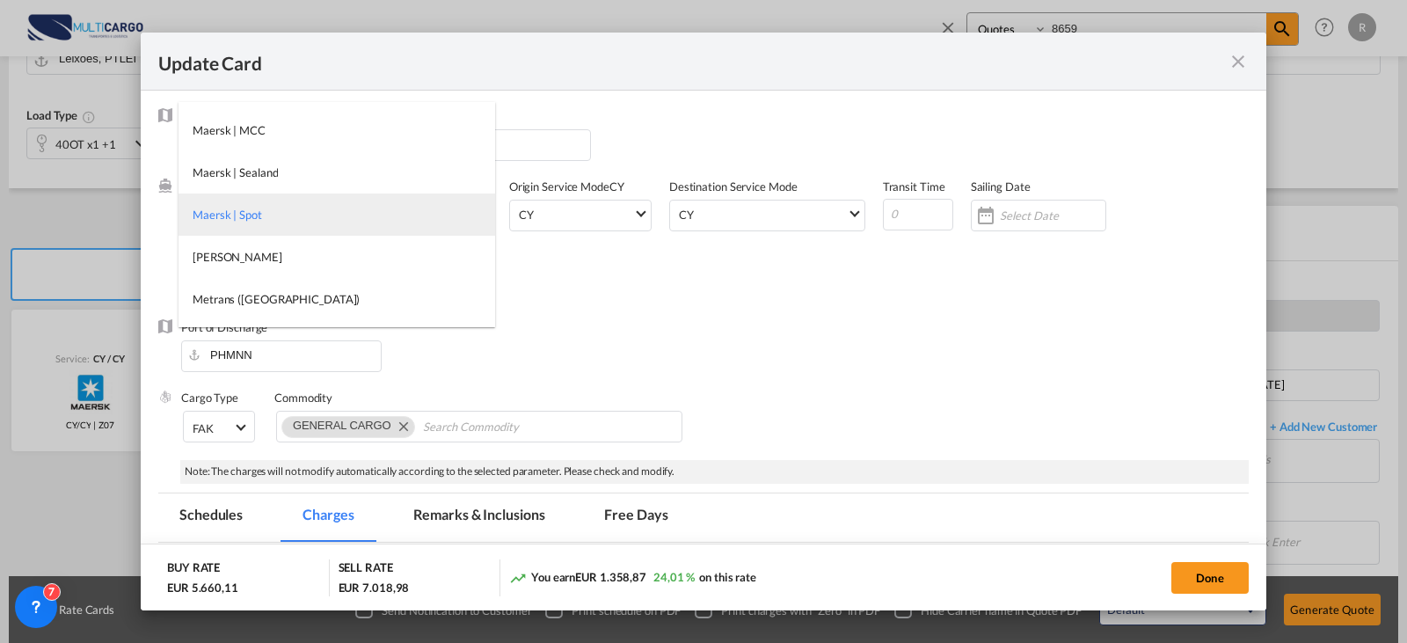
type md-option "218"
type md-option "12"
click at [305, 208] on md-option "Hapag-[PERSON_NAME]" at bounding box center [337, 215] width 317 height 42
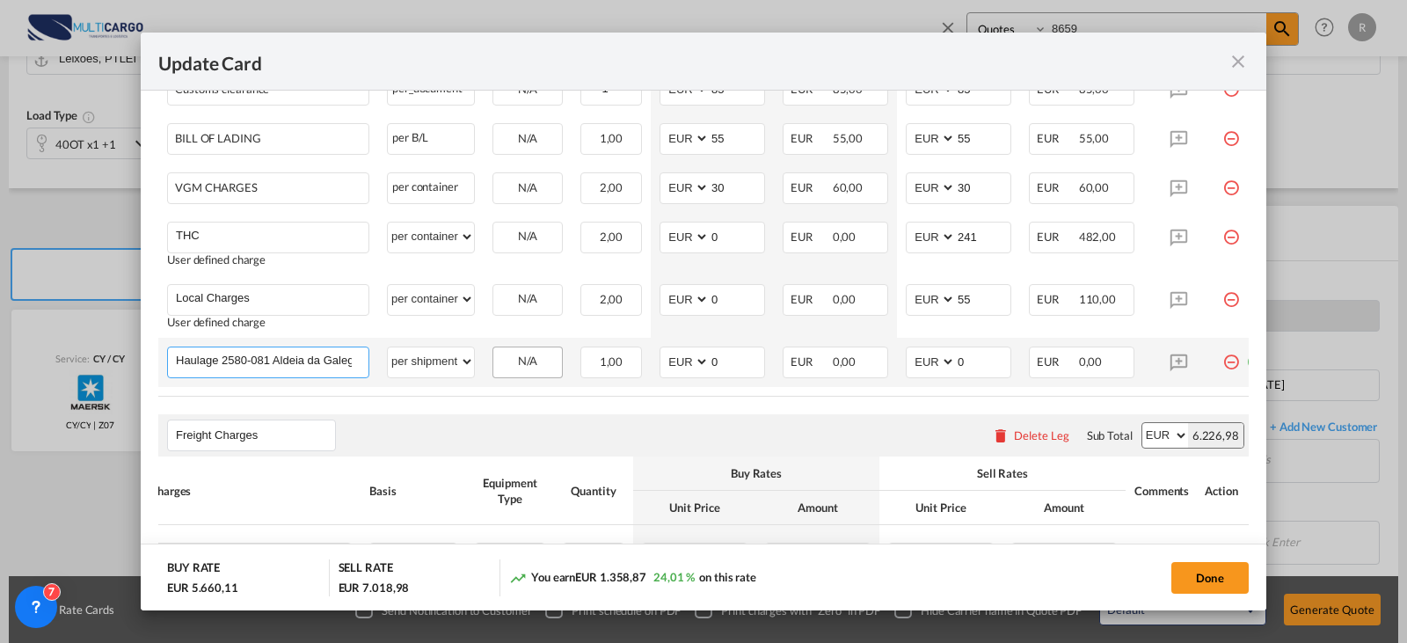
scroll to position [0, 77]
drag, startPoint x: 243, startPoint y: 361, endPoint x: 512, endPoint y: 361, distance: 269.2
click at [512, 361] on tr "Haulage 2580-081 Aldeia da Galega da Merceana Please Enter User Defined Charges…" at bounding box center [715, 362] width 1114 height 49
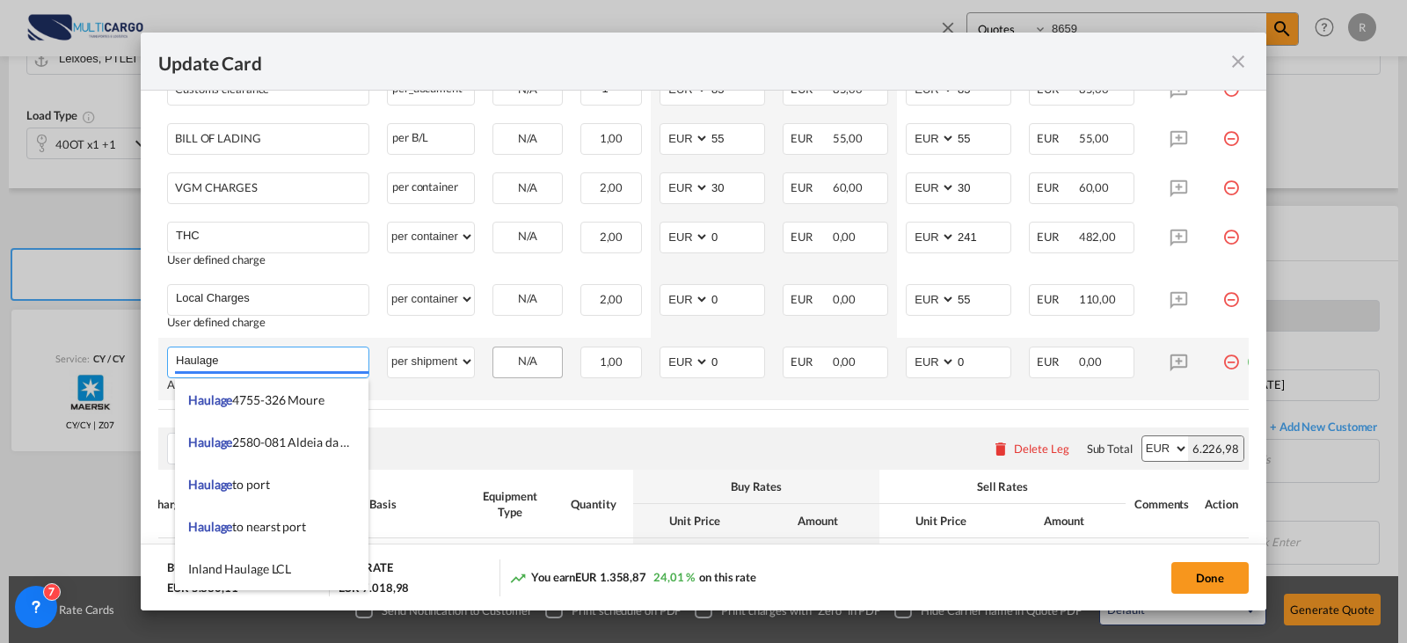
type input "Haulage"
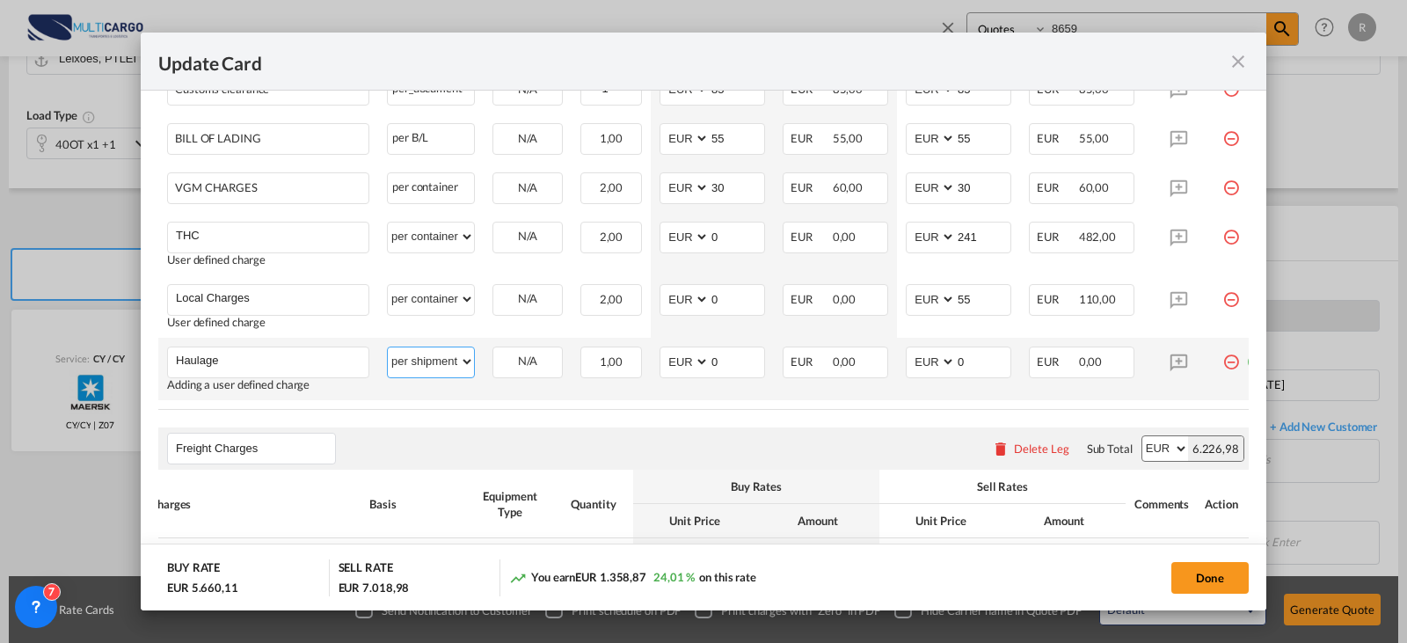
click at [470, 363] on select "per equipment per container per B/L per shipping bill per shipment per pallet p…" at bounding box center [431, 361] width 86 height 28
select select "per container"
click at [388, 352] on select "per equipment per container per B/L per shipping bill per shipment per pallet p…" at bounding box center [431, 361] width 86 height 28
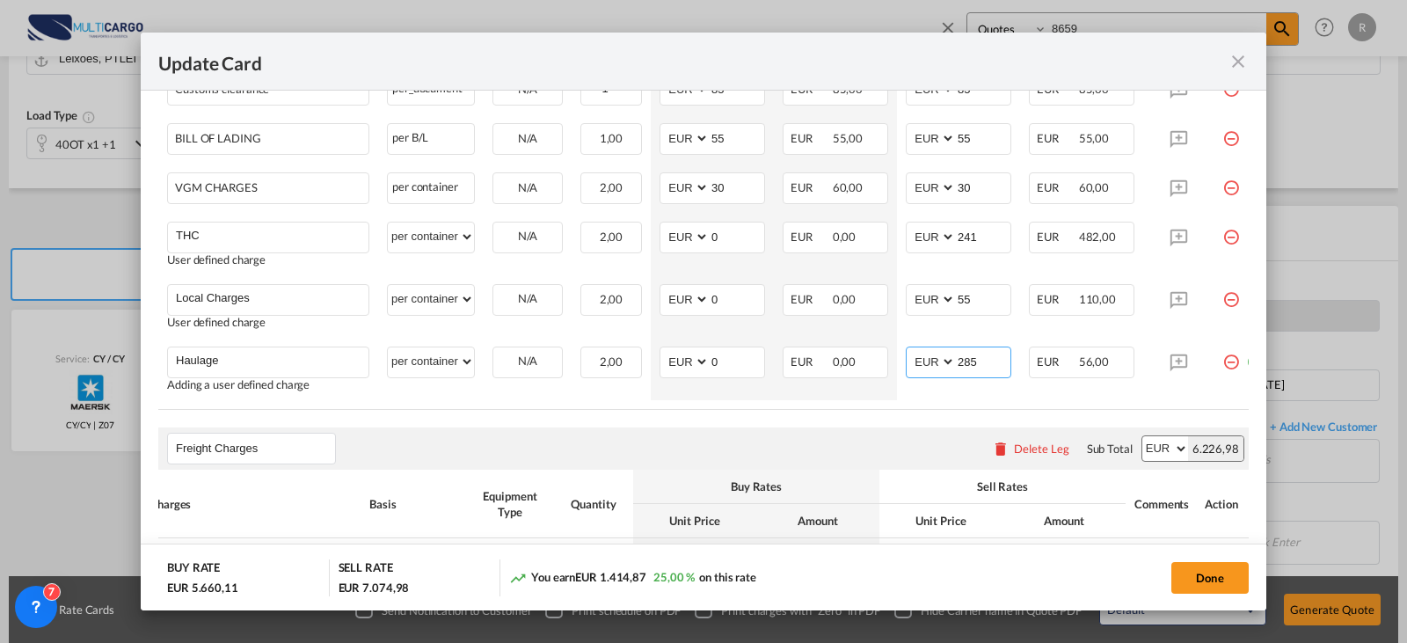
type input "285"
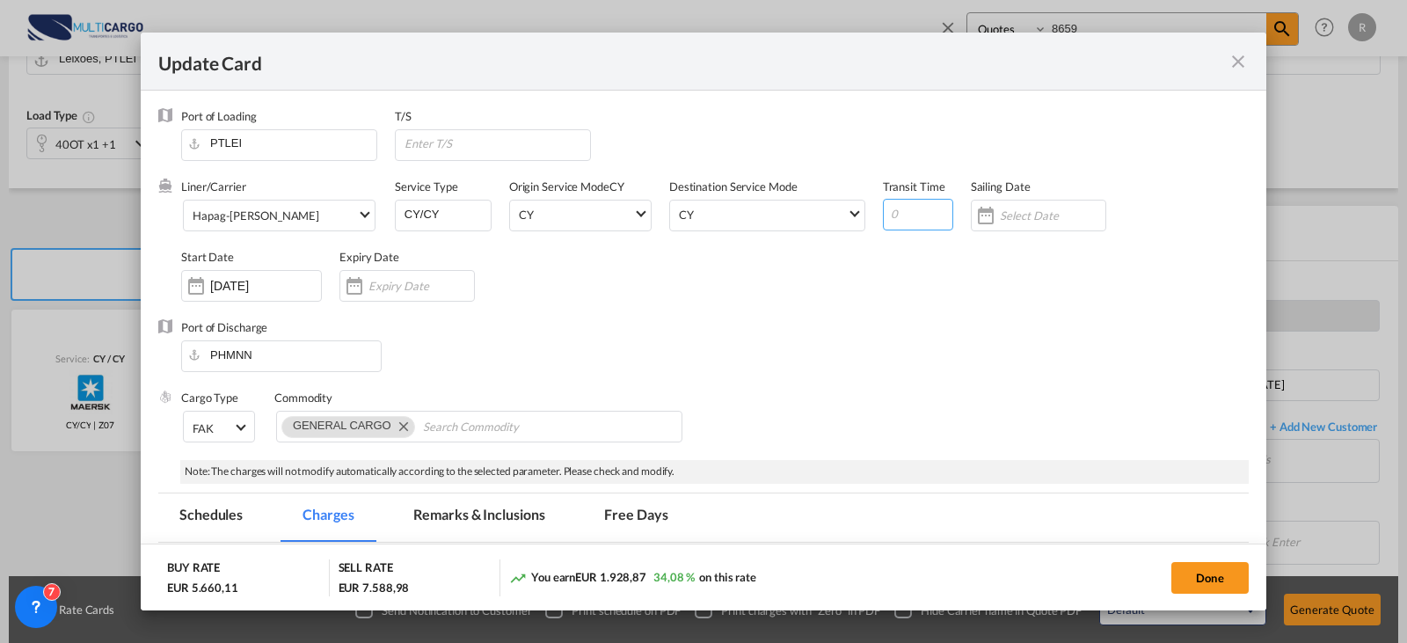
click at [919, 208] on input "Update Card Port ..." at bounding box center [918, 215] width 70 height 32
type input "55"
click at [349, 284] on div "Update Card Port ..." at bounding box center [354, 285] width 28 height 35
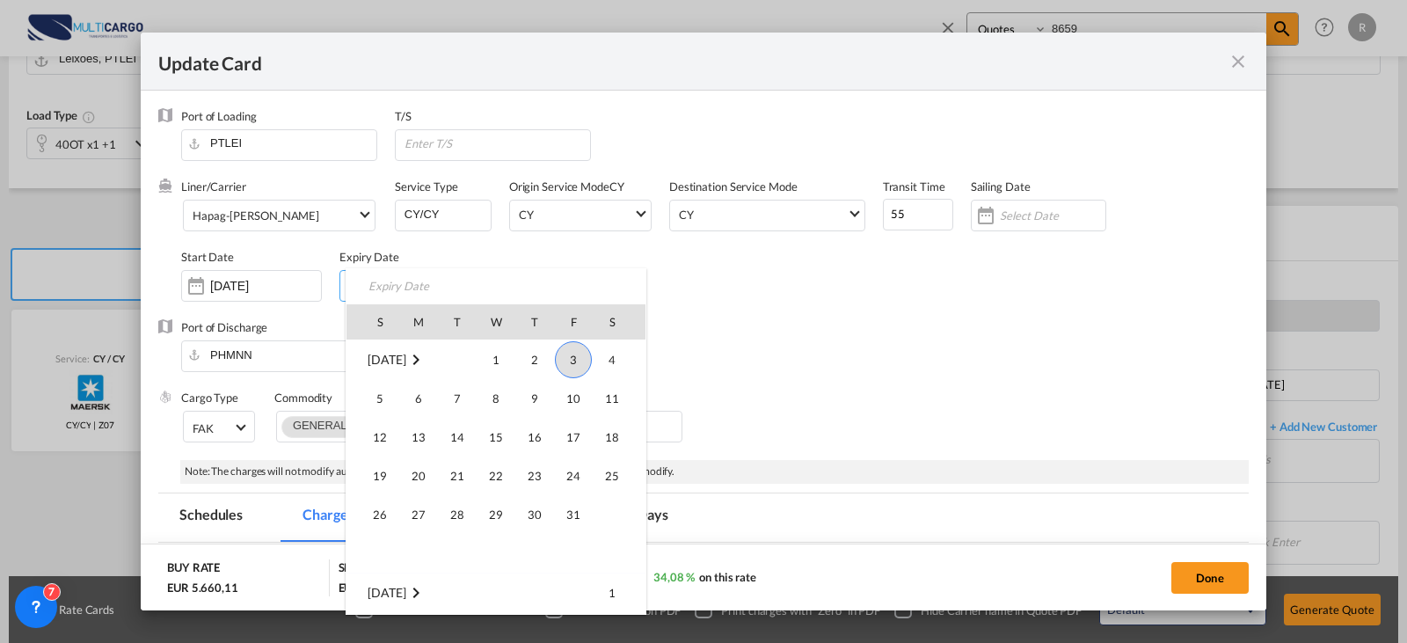
drag, startPoint x: 570, startPoint y: 518, endPoint x: 772, endPoint y: 551, distance: 205.0
click at [571, 518] on span "31" at bounding box center [573, 514] width 35 height 35
type input "[DATE]"
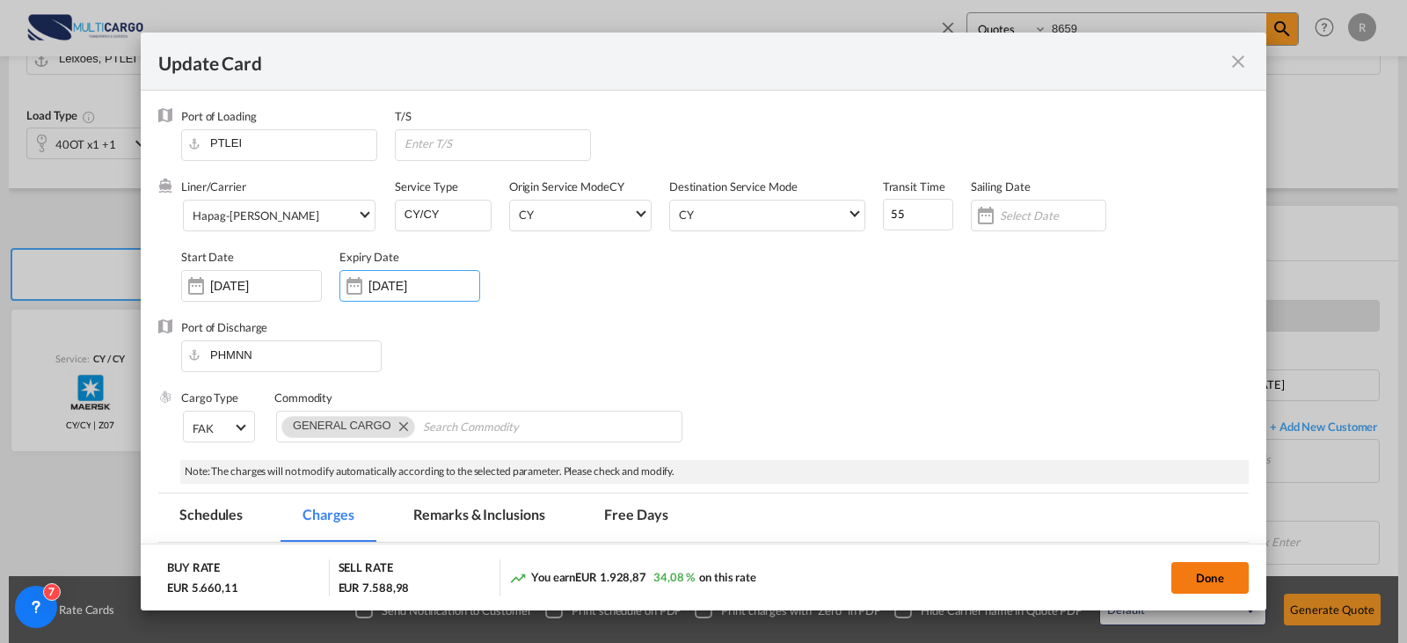
click at [1217, 580] on button "Done" at bounding box center [1210, 578] width 77 height 32
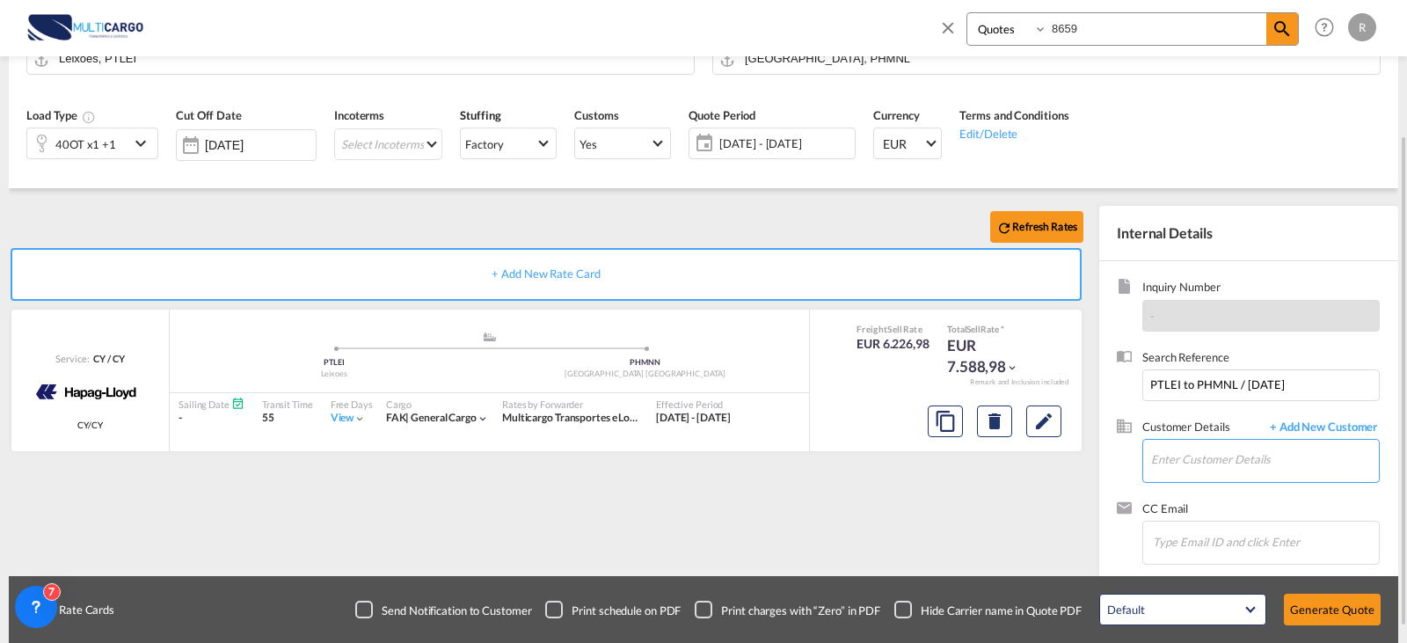
click at [1278, 478] on input "Enter Customer Details" at bounding box center [1265, 460] width 228 height 40
click at [1279, 468] on input "Enter Customer Details" at bounding box center [1265, 460] width 228 height 40
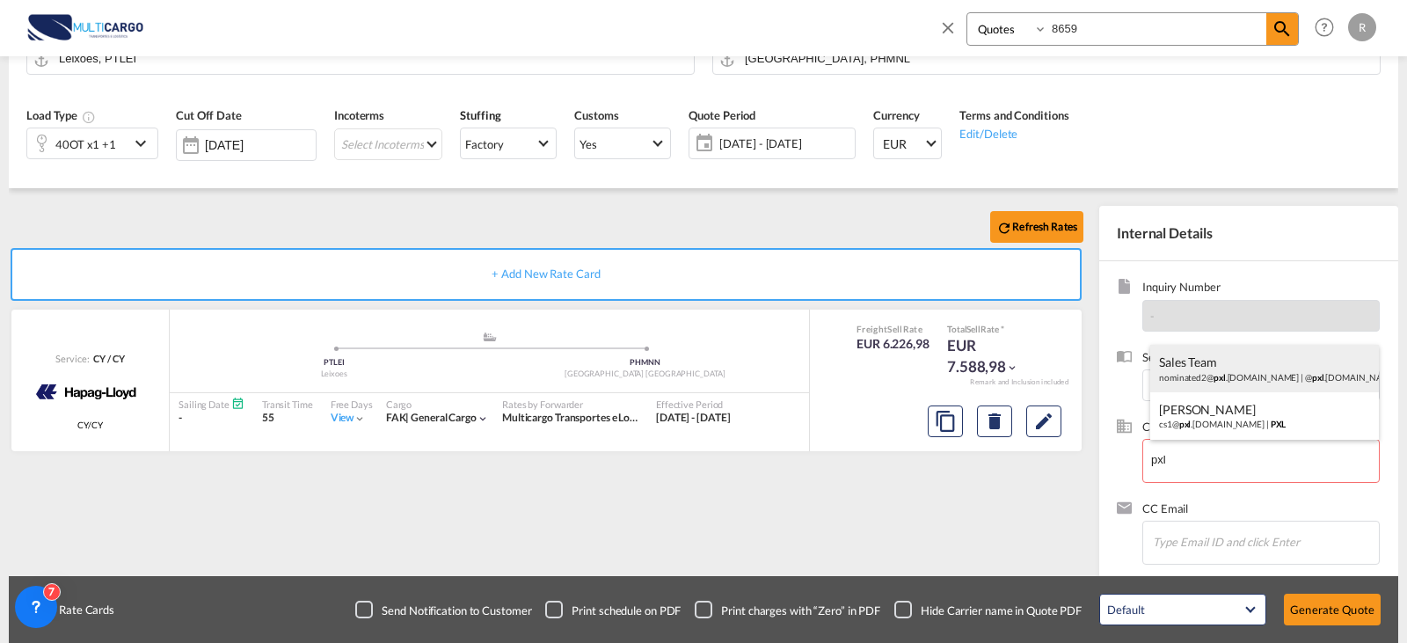
drag, startPoint x: 1237, startPoint y: 370, endPoint x: 1305, endPoint y: 466, distance: 117.9
click at [1238, 370] on div "Sales Team nominated2@ pxl .[DOMAIN_NAME] | @ pxl .[DOMAIN_NAME]" at bounding box center [1264, 368] width 229 height 47
type input "@[DOMAIN_NAME], Sales Team, [EMAIL_ADDRESS][DOMAIN_NAME]"
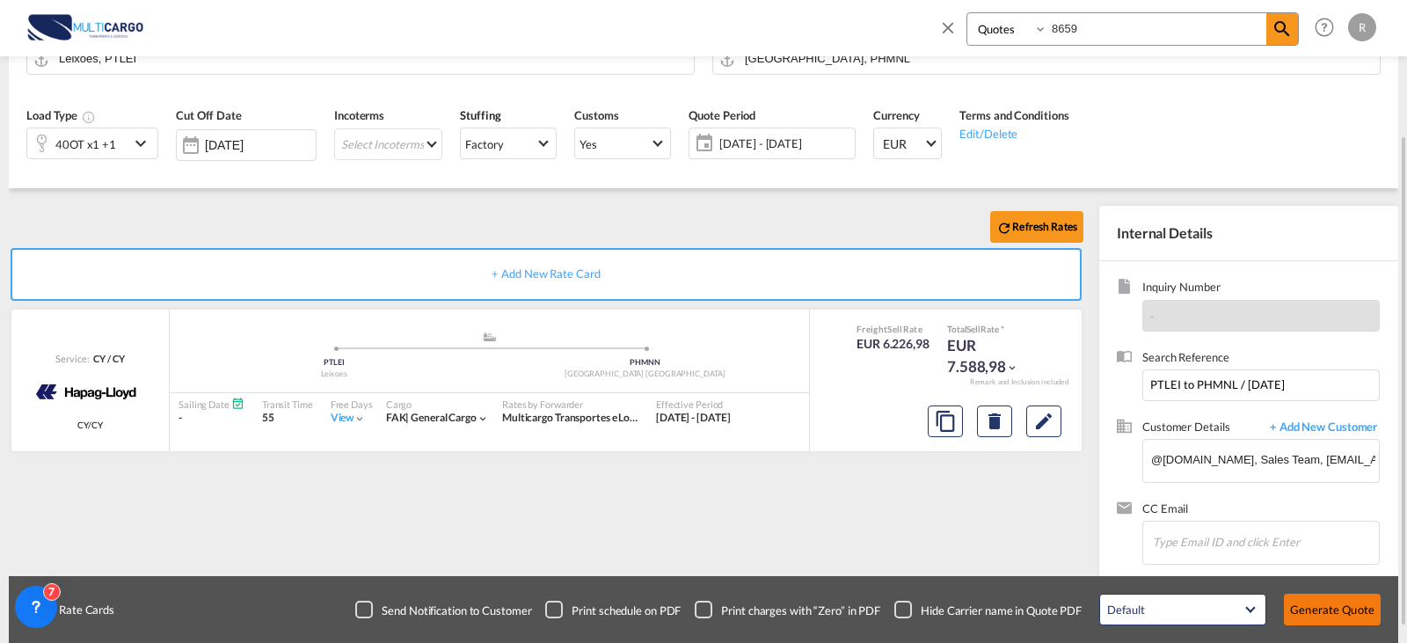
click at [1352, 611] on button "Generate Quote" at bounding box center [1332, 610] width 97 height 32
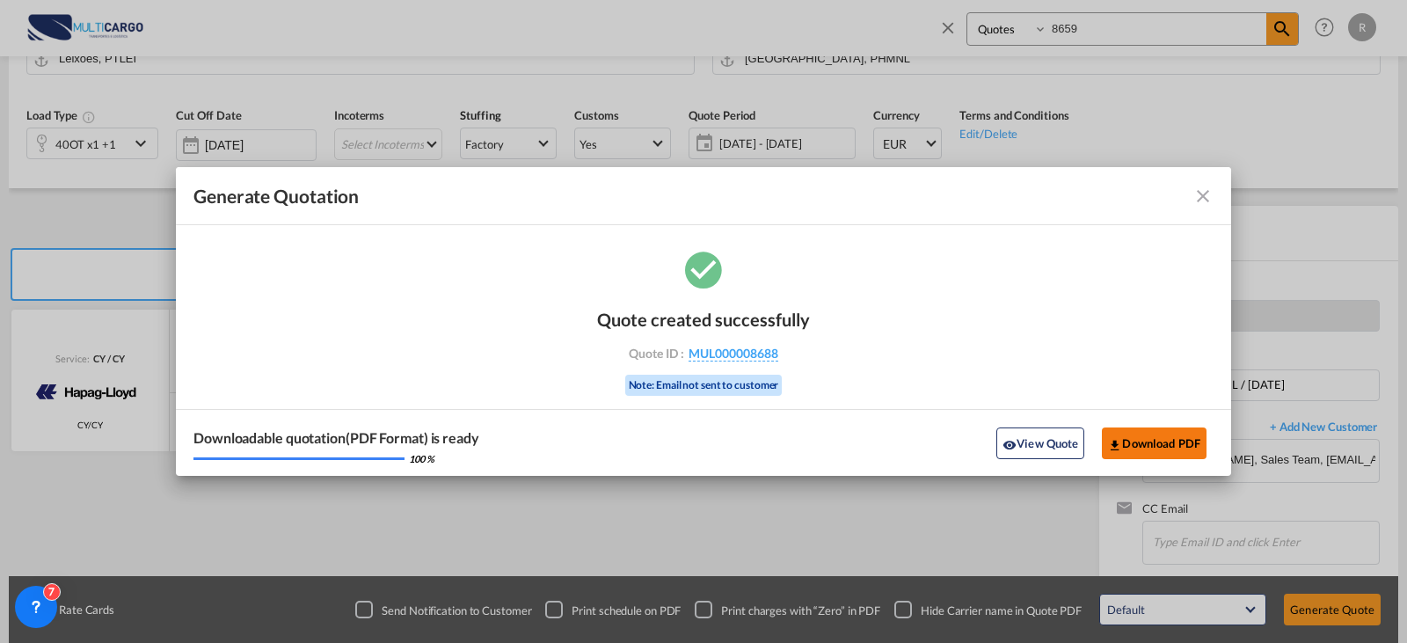
click at [1157, 445] on button "Download PDF" at bounding box center [1154, 443] width 105 height 32
click at [1207, 198] on md-icon "icon-close fg-AAA8AD cursor m-0" at bounding box center [1203, 196] width 21 height 21
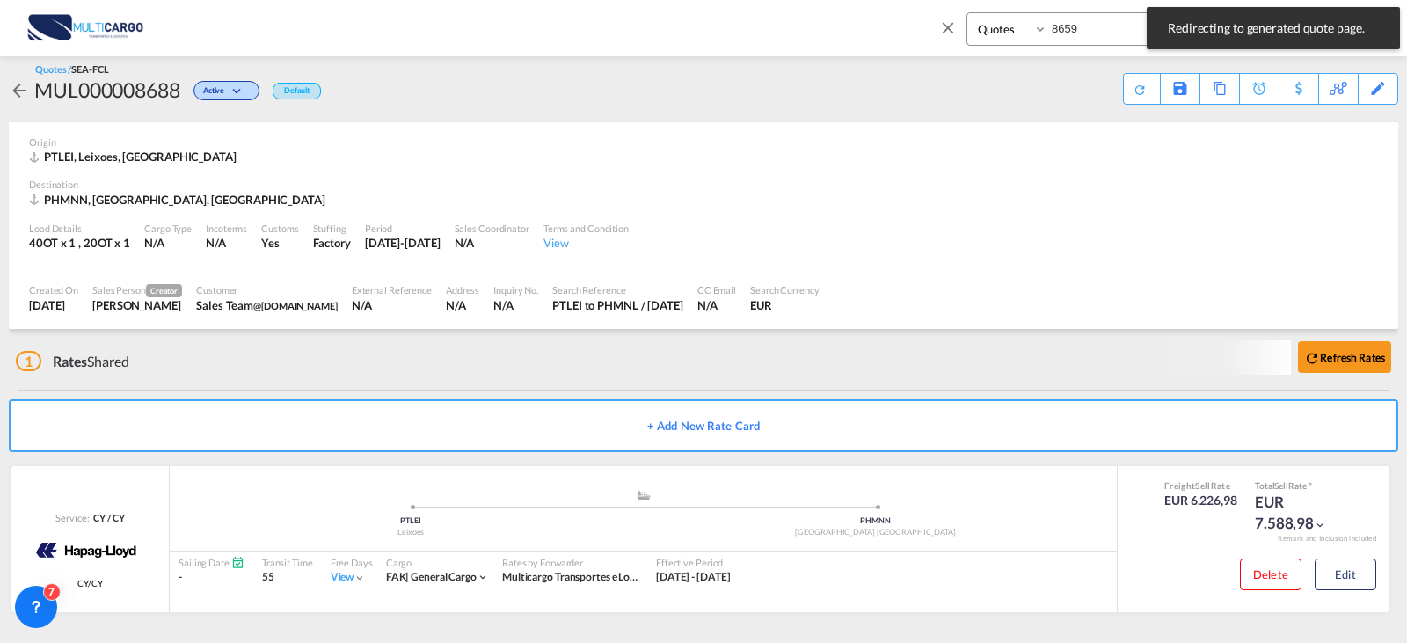
scroll to position [11, 0]
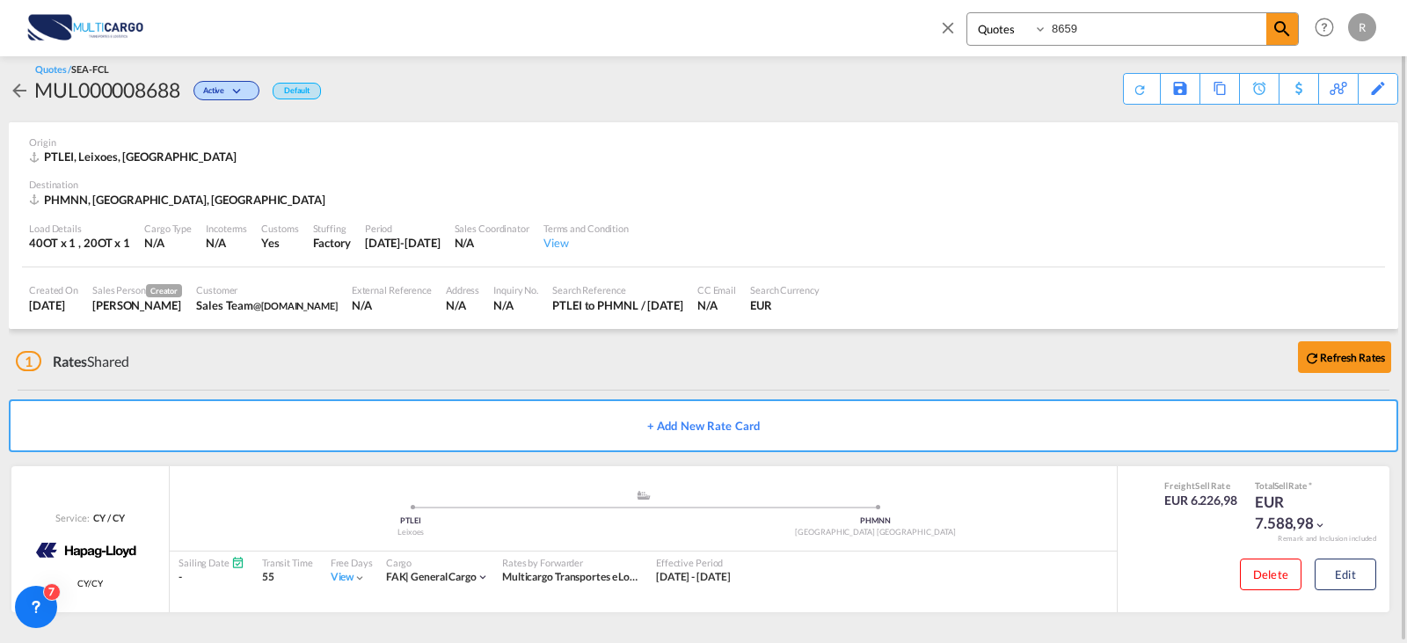
click at [957, 24] on md-icon "icon-close" at bounding box center [948, 27] width 19 height 19
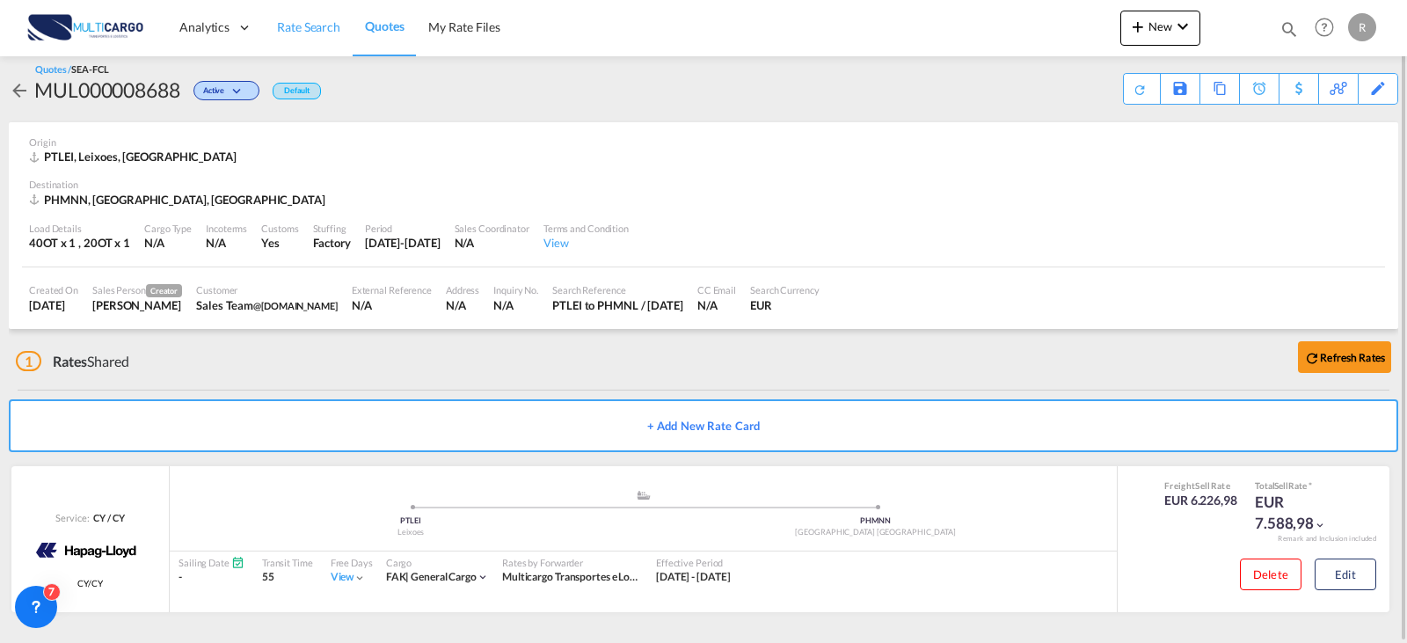
click at [332, 18] on span "Rate Search" at bounding box center [308, 27] width 63 height 18
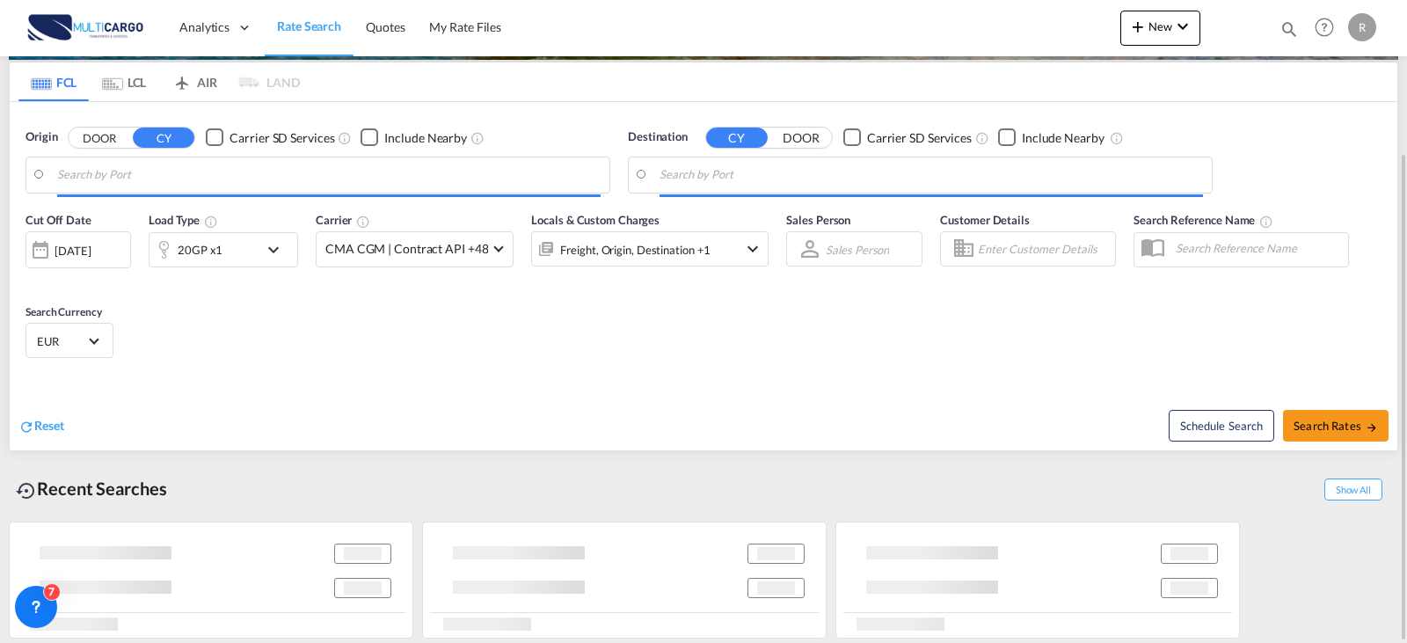
type input "[GEOGRAPHIC_DATA] ([GEOGRAPHIC_DATA]), PTLIS"
type input "[GEOGRAPHIC_DATA], [GEOGRAPHIC_DATA]"
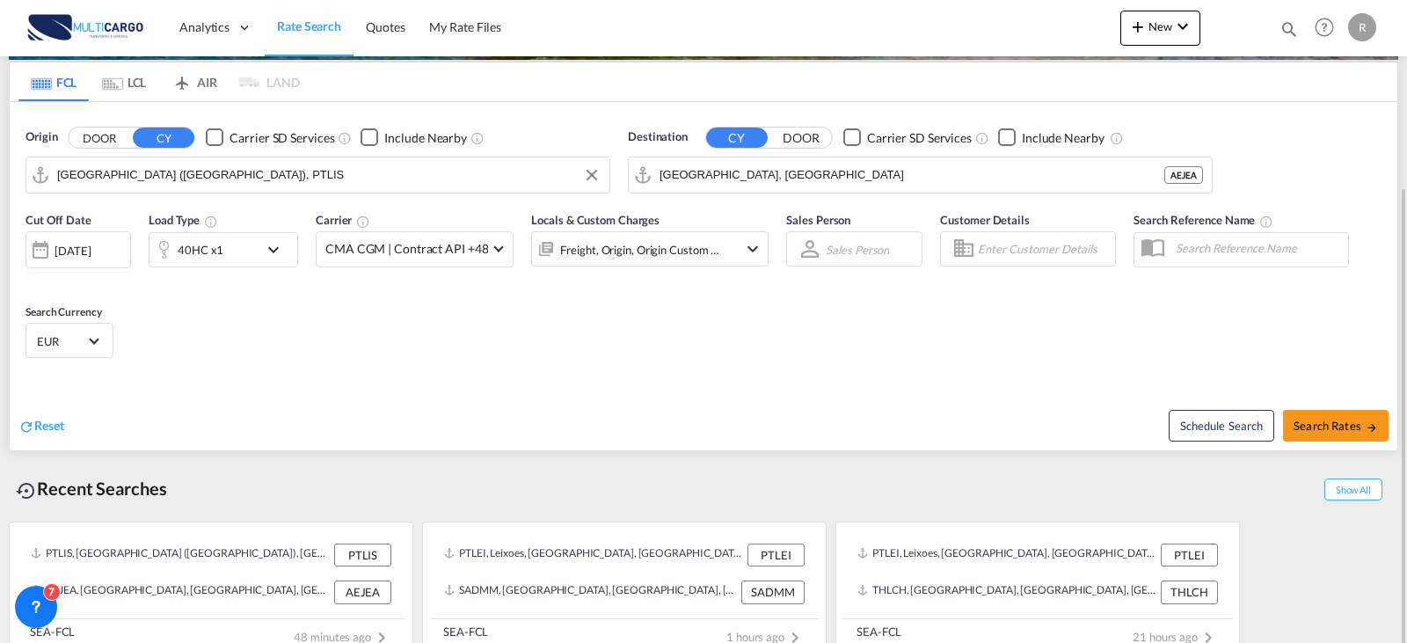
scroll to position [223, 0]
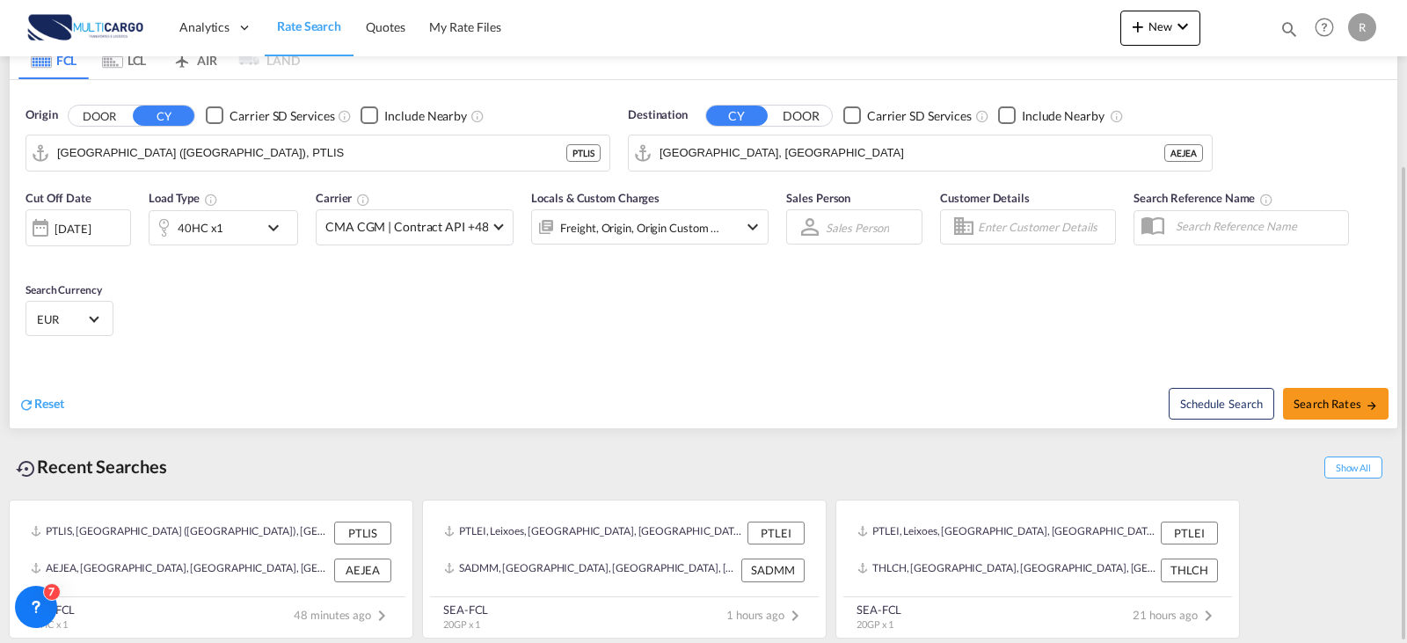
click at [274, 221] on md-icon "icon-chevron-down" at bounding box center [278, 227] width 30 height 21
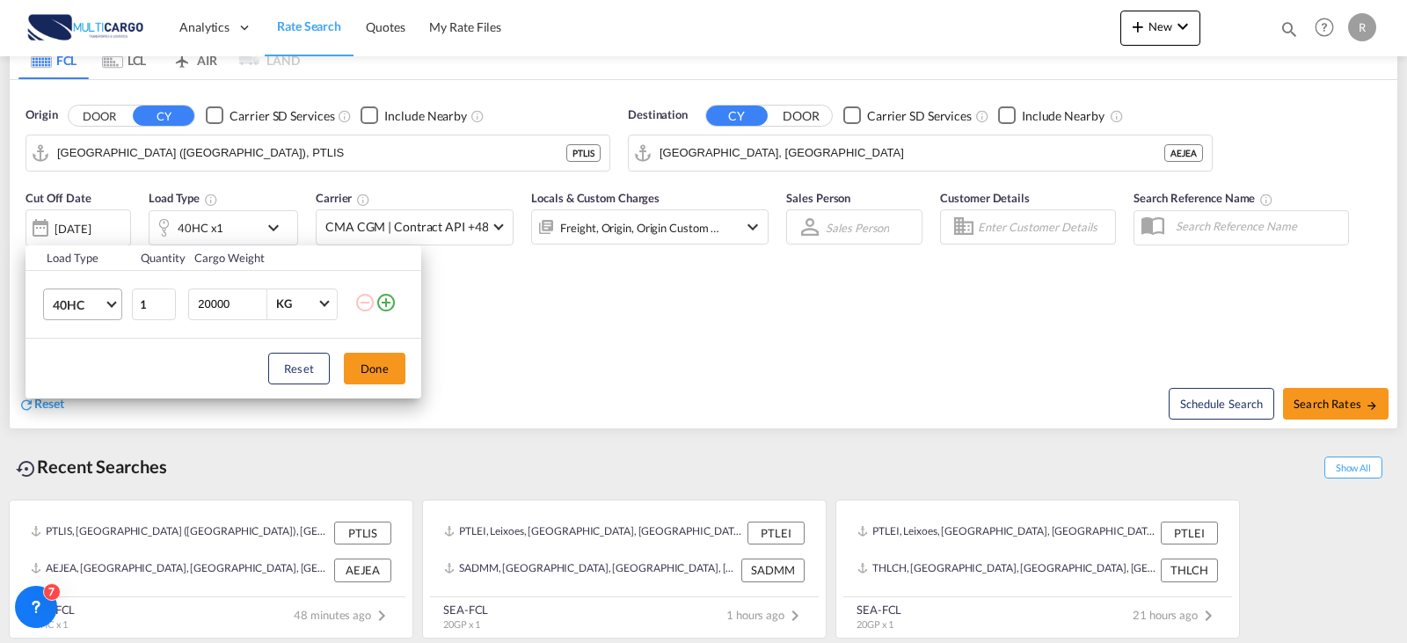
click at [87, 307] on span "40HC" at bounding box center [78, 305] width 51 height 18
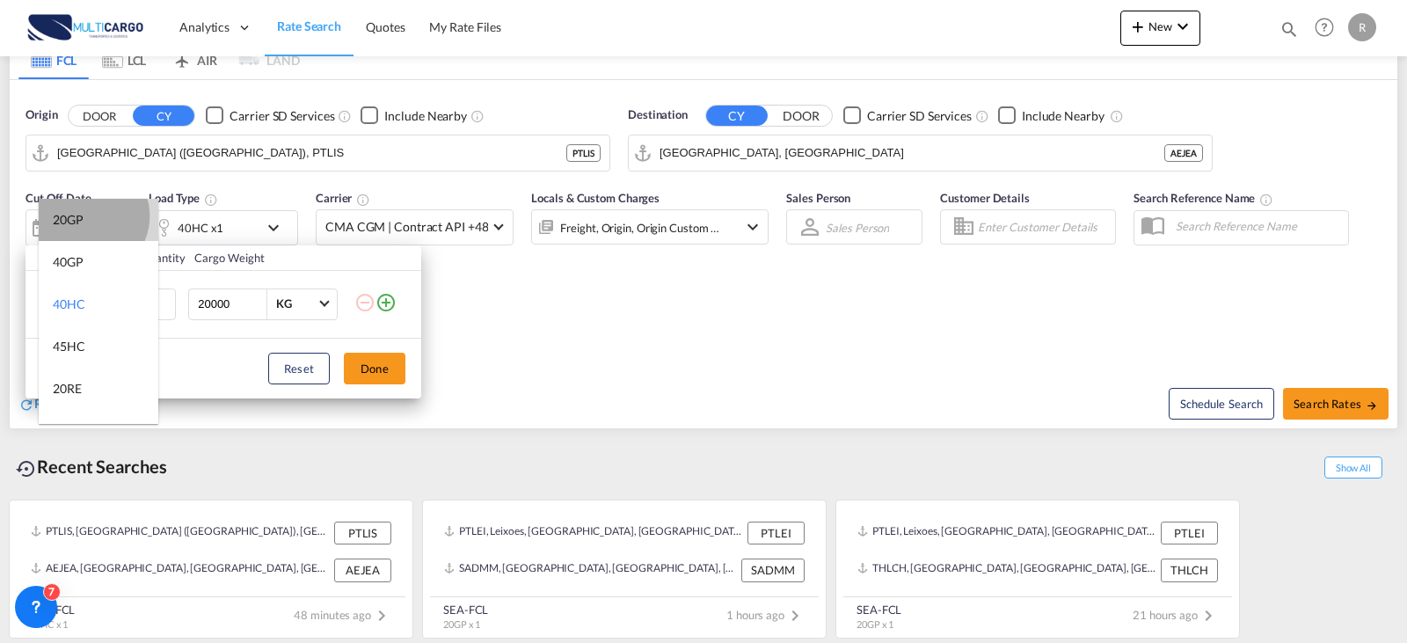
drag, startPoint x: 87, startPoint y: 216, endPoint x: 244, endPoint y: 302, distance: 178.3
click at [89, 216] on md-option "20GP" at bounding box center [99, 220] width 120 height 42
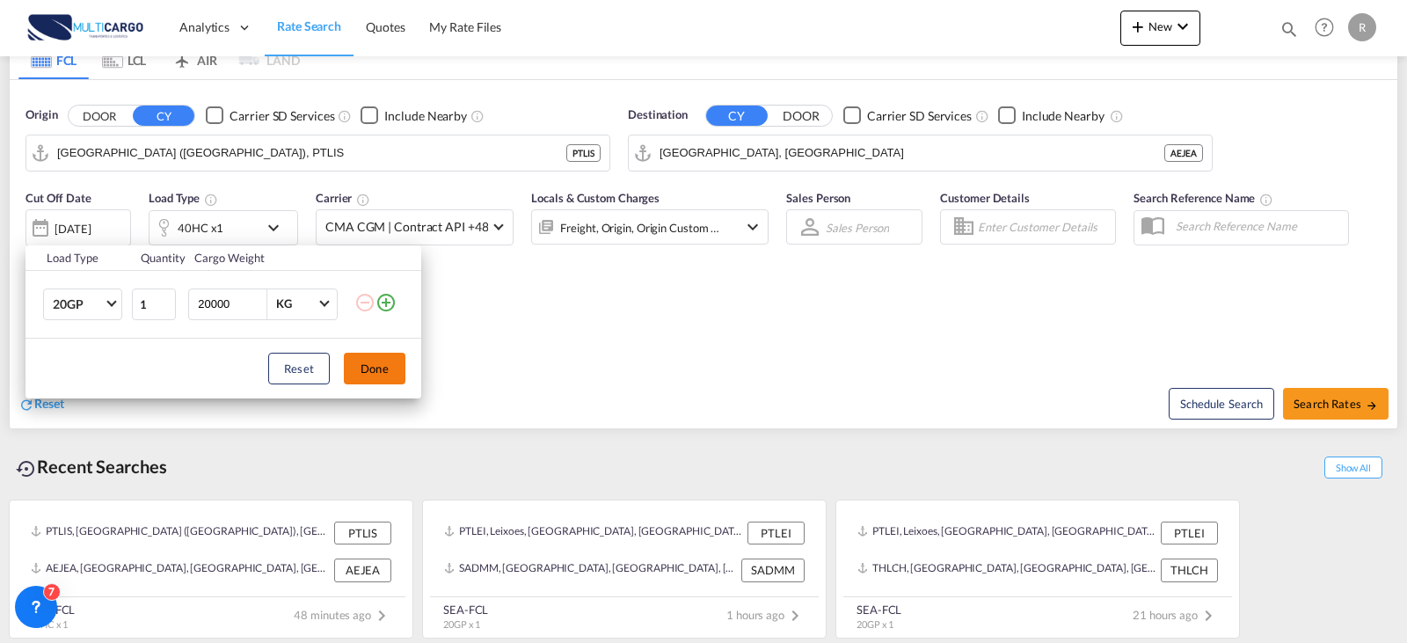
drag, startPoint x: 391, startPoint y: 361, endPoint x: 401, endPoint y: 361, distance: 10.6
click at [391, 361] on button "Done" at bounding box center [375, 369] width 62 height 32
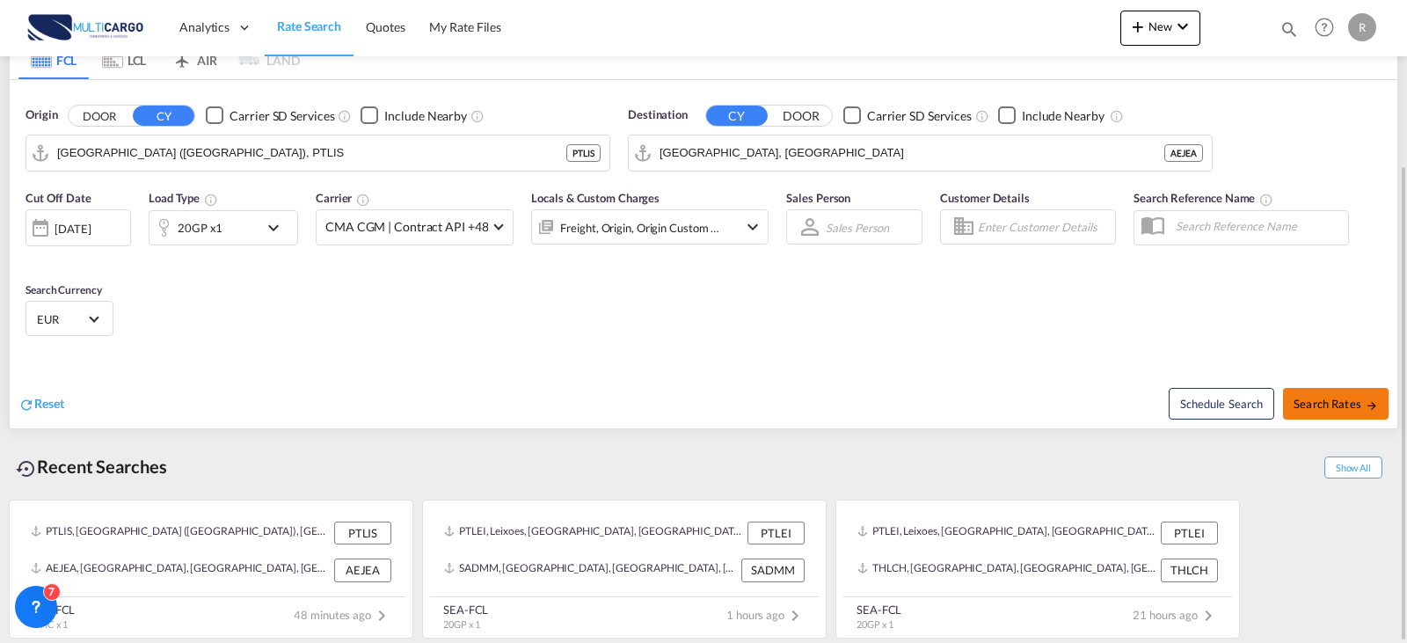
click at [1345, 401] on span "Search Rates" at bounding box center [1336, 404] width 84 height 14
type input "PTLIS to AEJEA / [DATE]"
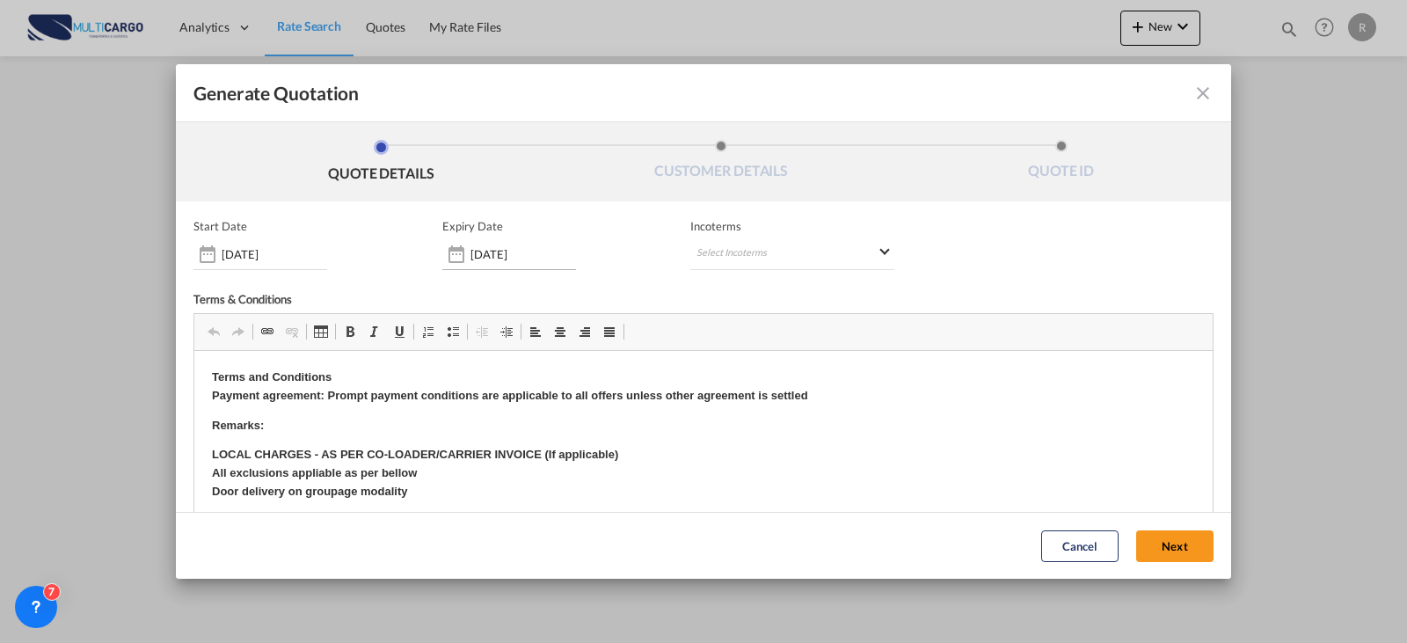
click at [531, 248] on input "[DATE]" at bounding box center [524, 254] width 106 height 14
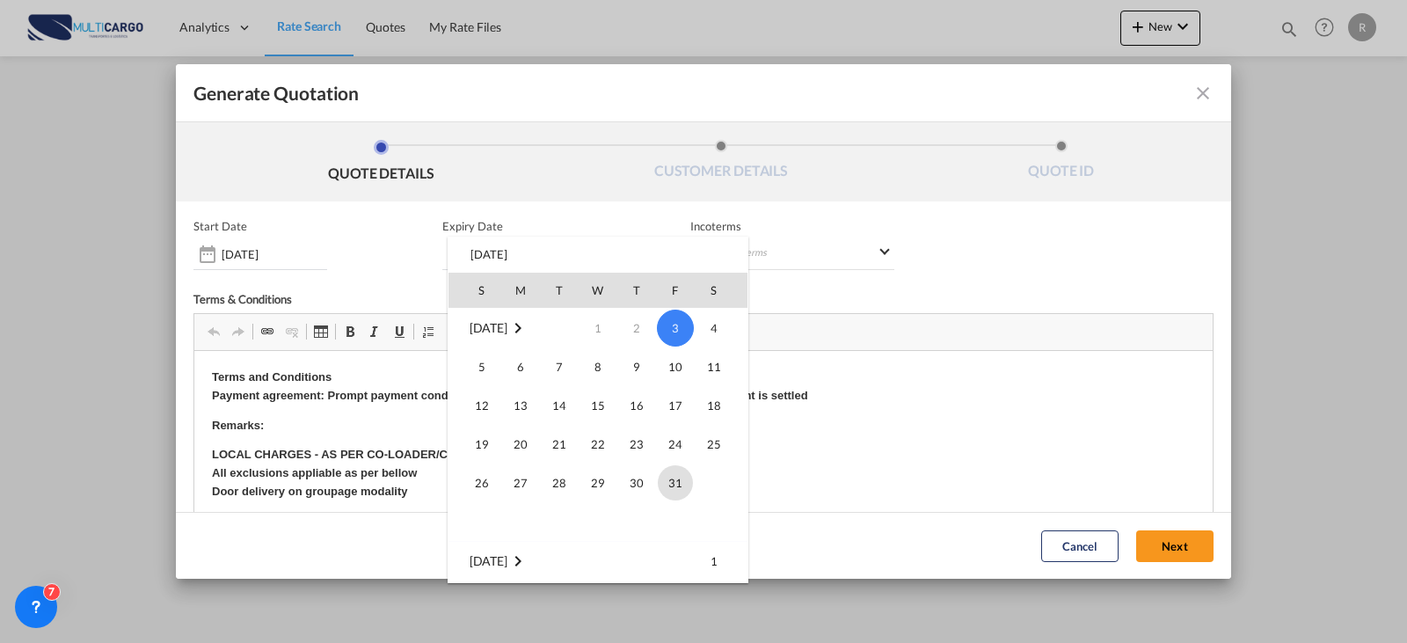
drag, startPoint x: 683, startPoint y: 486, endPoint x: 489, endPoint y: 134, distance: 402.7
click at [683, 486] on span "31" at bounding box center [675, 482] width 35 height 35
type input "[DATE]"
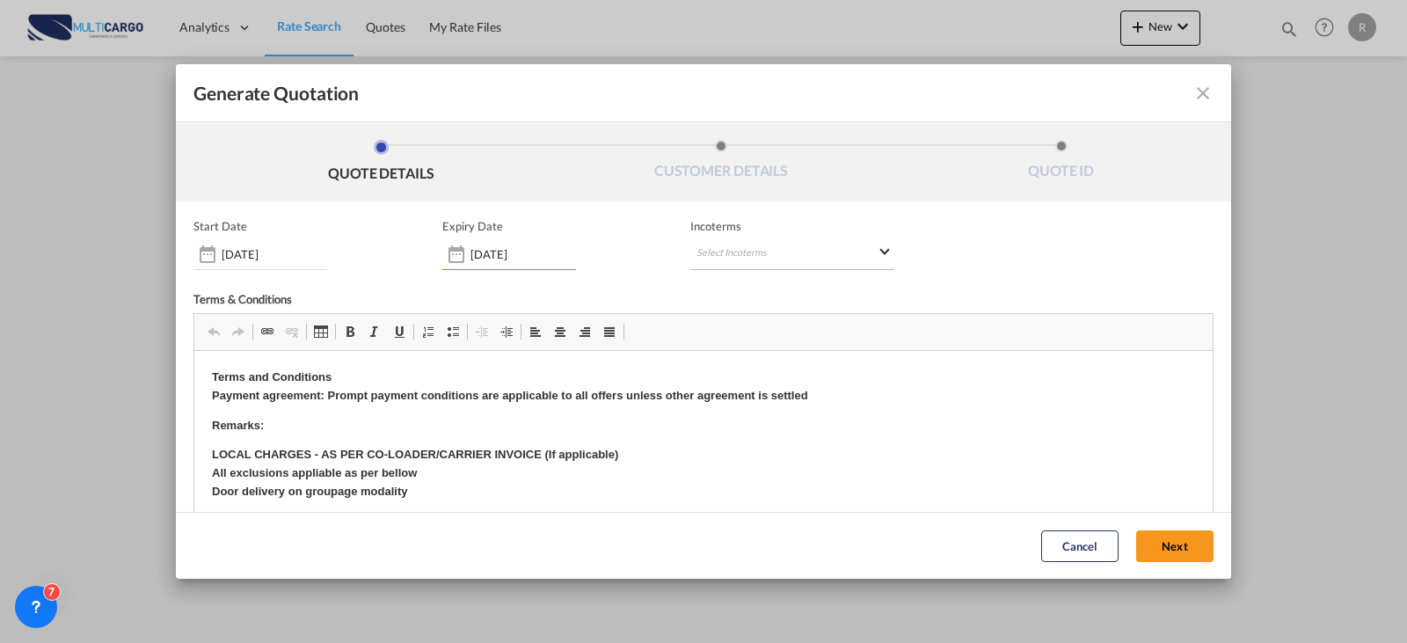
click at [716, 263] on md-select "Select Incoterms CPT - export Carrier Paid to FAS - export Free Alongside Ship …" at bounding box center [792, 254] width 204 height 32
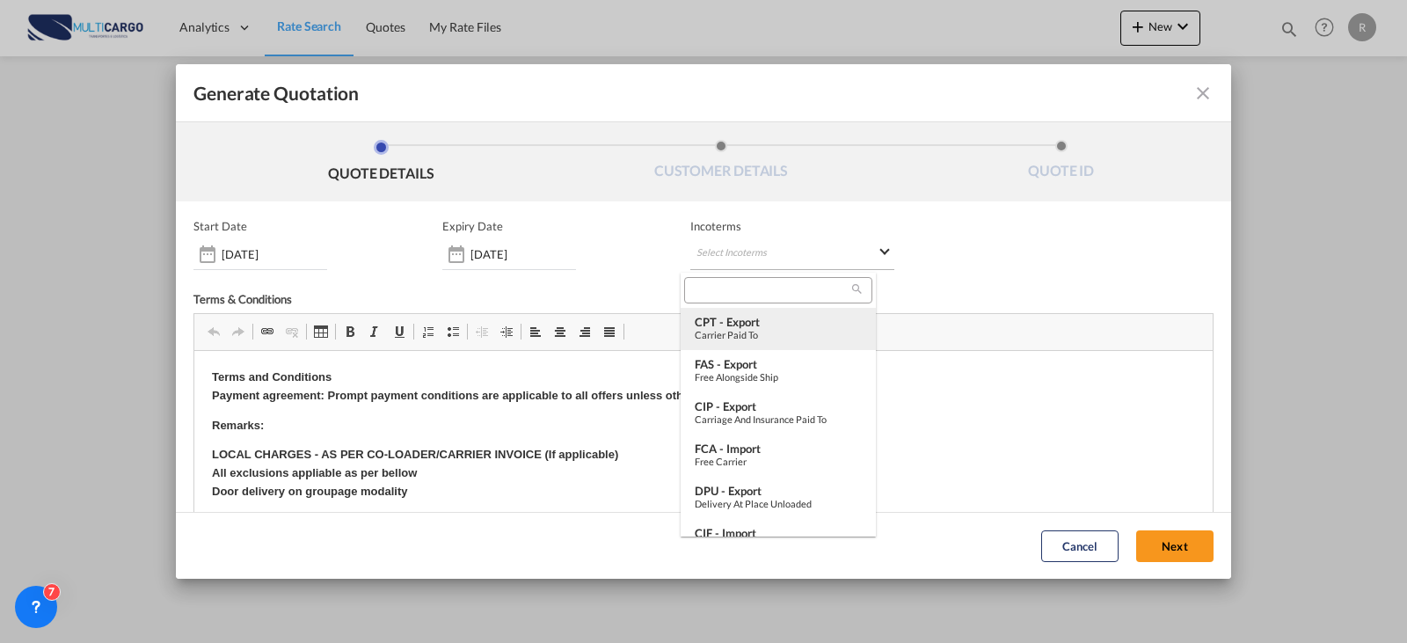
type md-option "[object Object]"
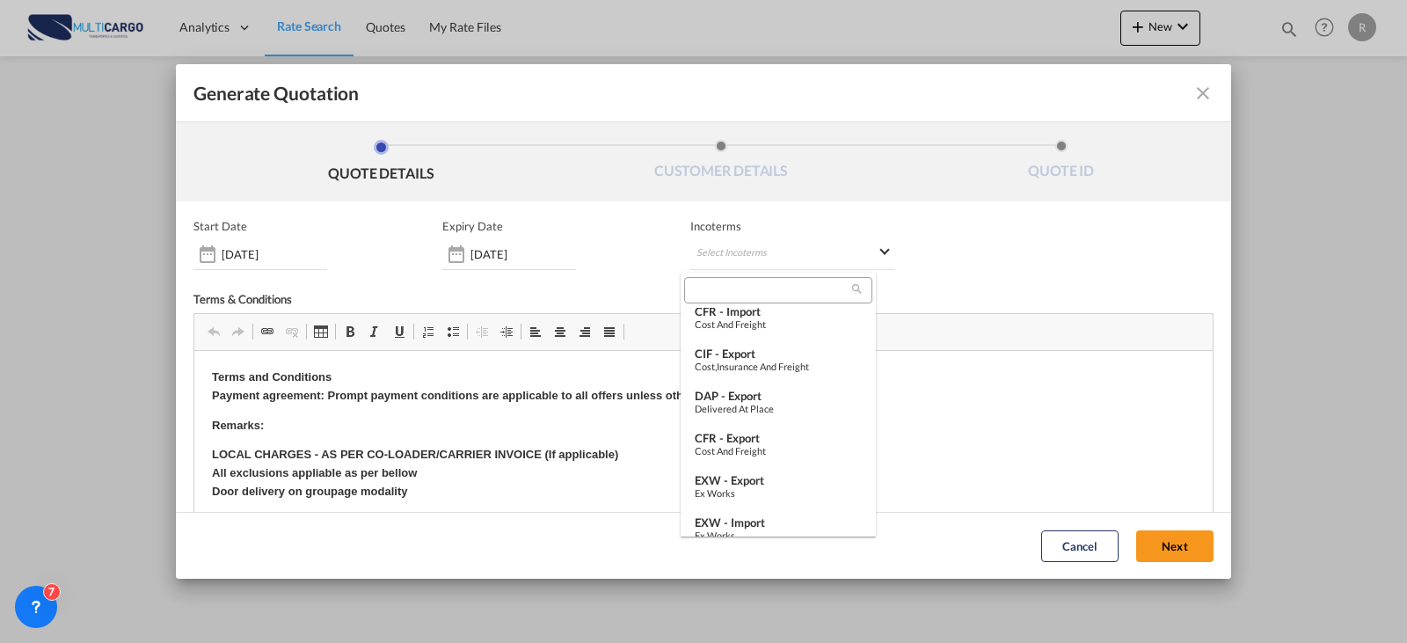
scroll to position [352, 0]
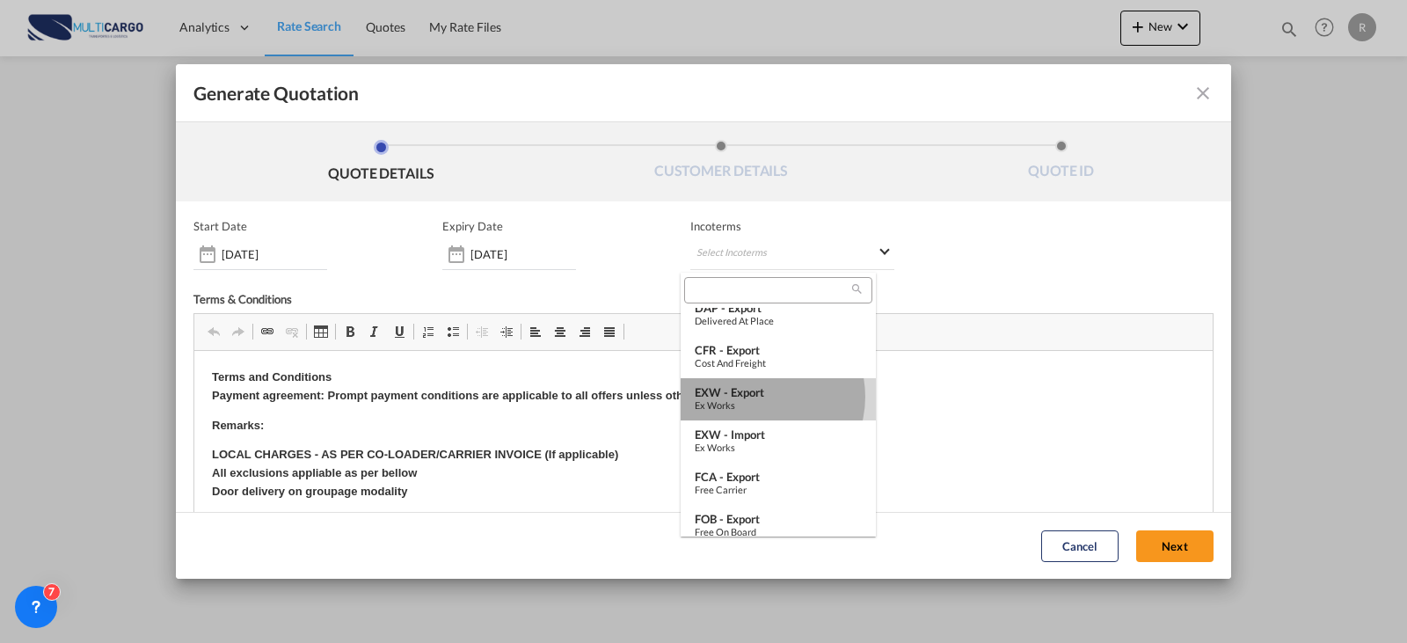
drag, startPoint x: 757, startPoint y: 397, endPoint x: 740, endPoint y: 134, distance: 263.6
click at [757, 397] on div "EXW - export" at bounding box center [778, 392] width 167 height 14
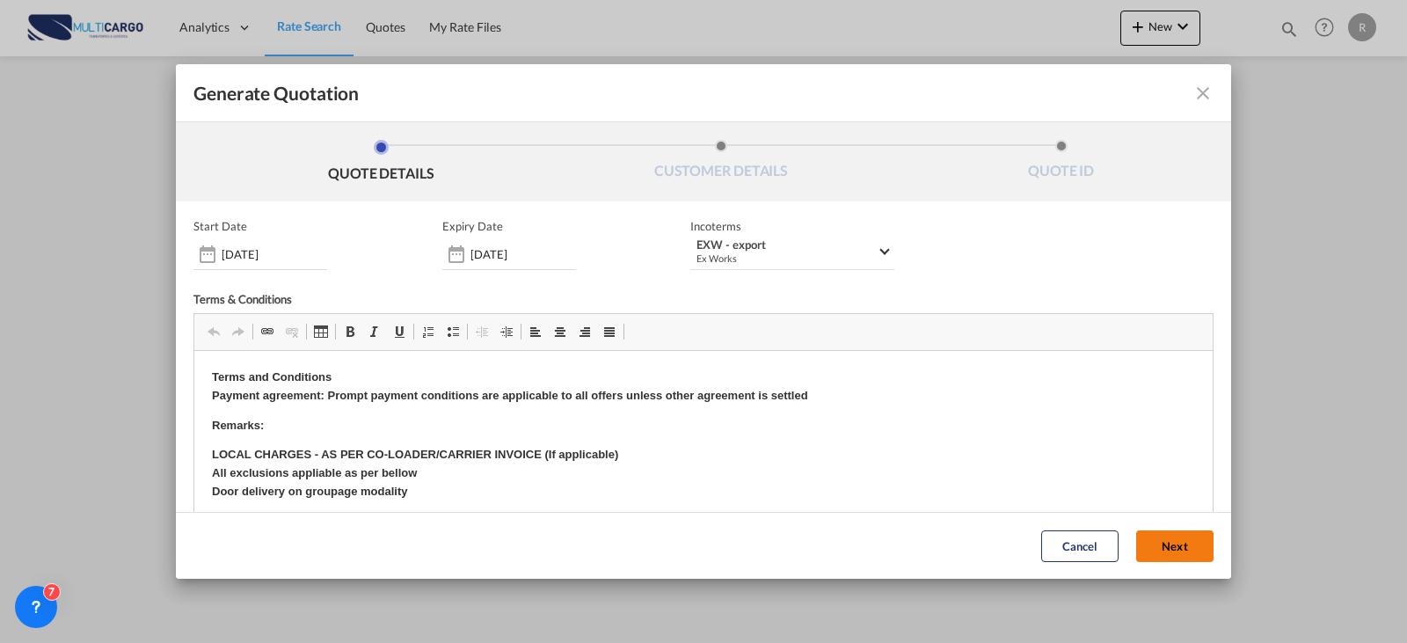
click at [1174, 547] on button "Next" at bounding box center [1174, 546] width 77 height 32
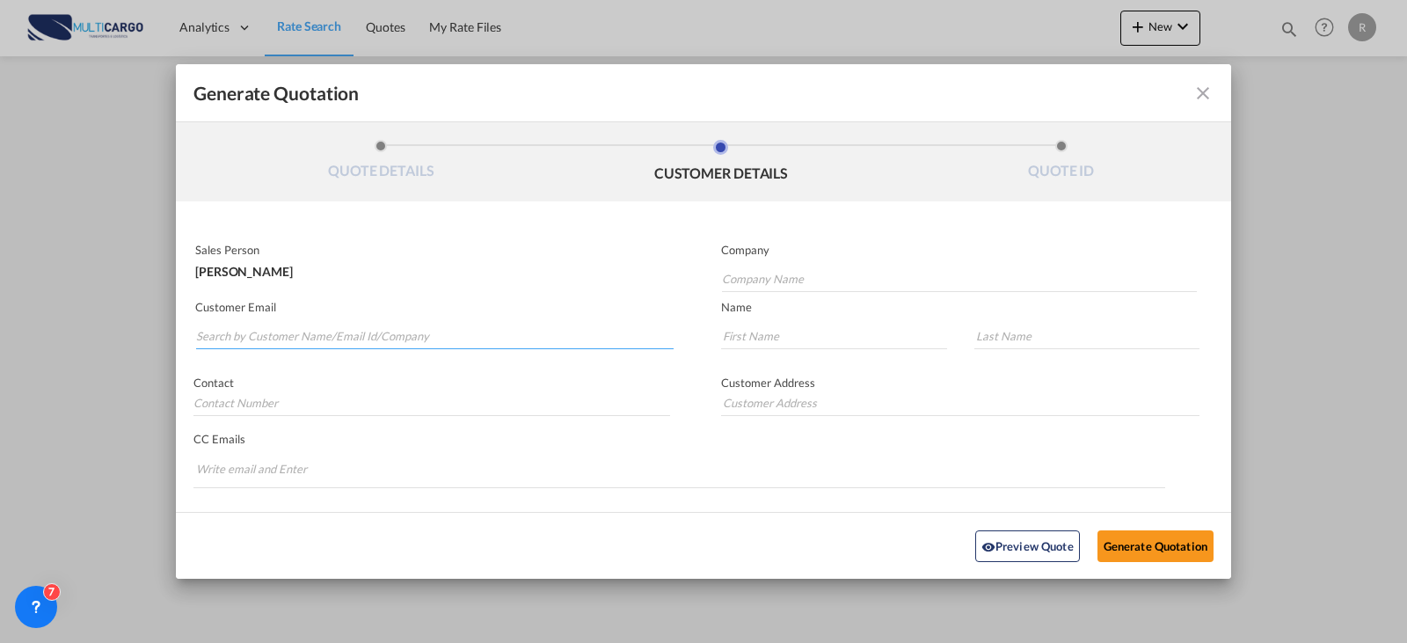
click at [274, 335] on input "Search by Customer Name/Email Id/Company" at bounding box center [435, 336] width 478 height 26
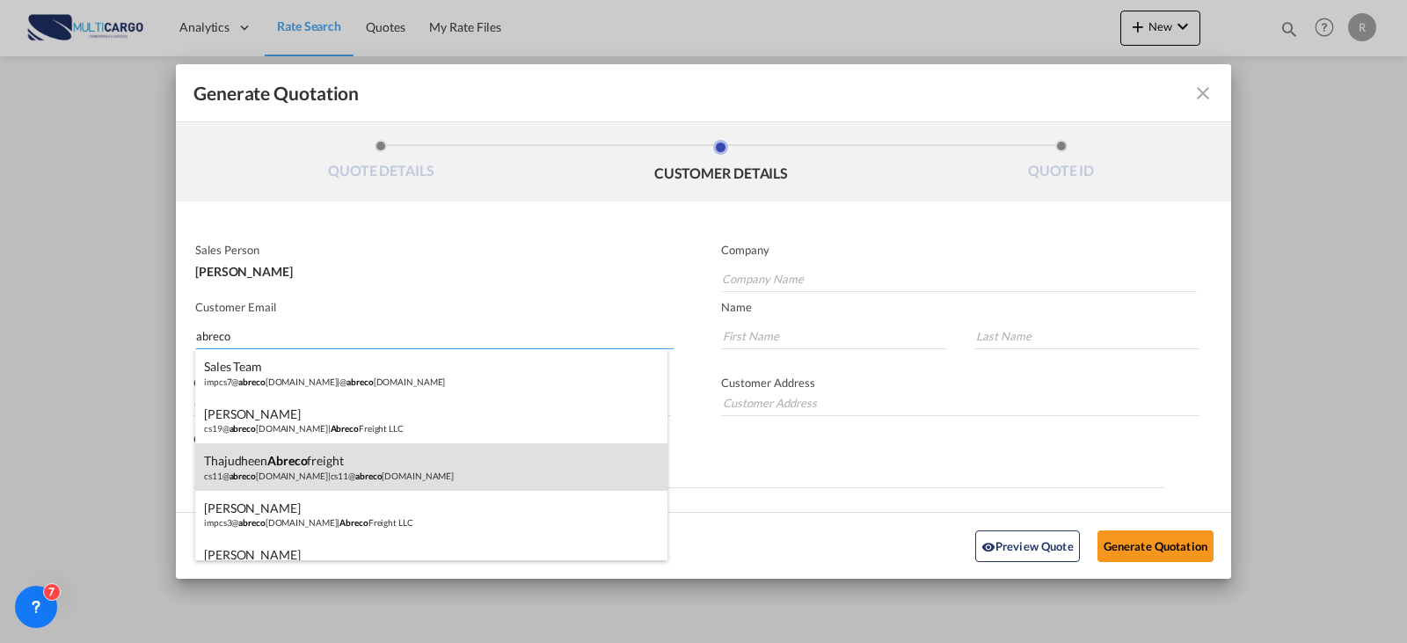
type input "abreco"
click at [401, 451] on div "Thajudheen Abreco freight cs11@ abreco [DOMAIN_NAME] | cs11@ abreco [DOMAIN_NAM…" at bounding box center [431, 466] width 472 height 47
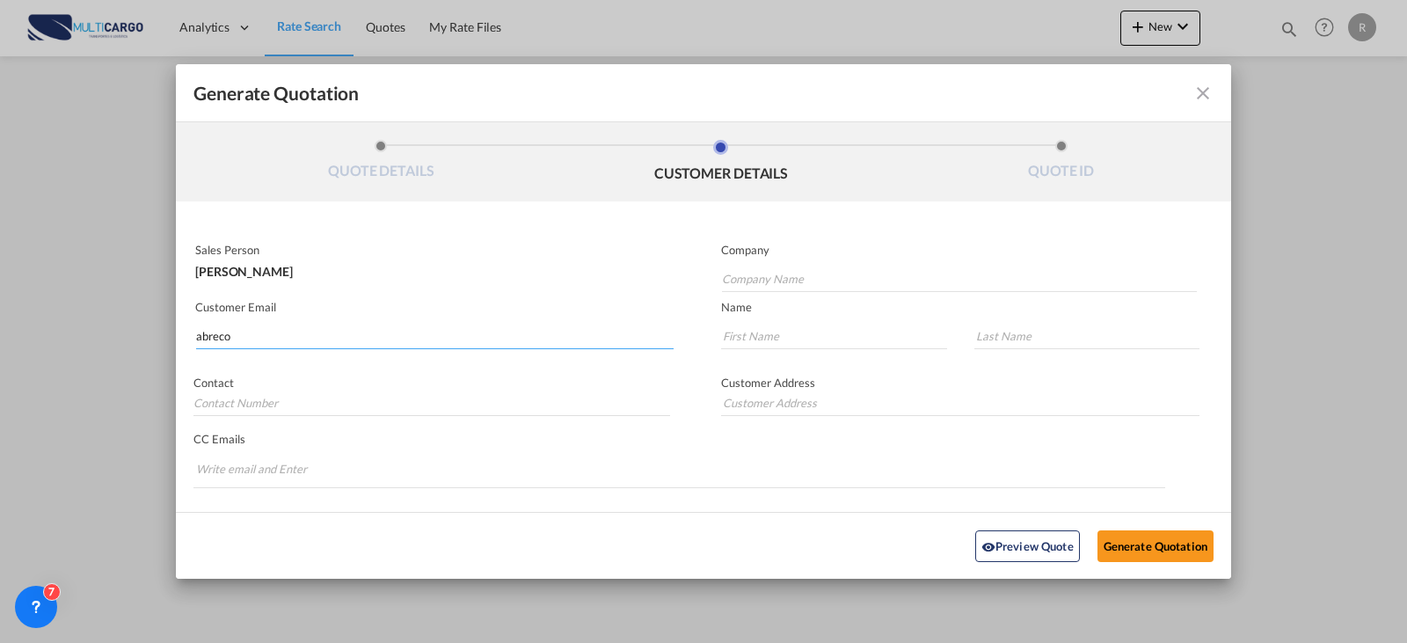
type input "[EMAIL_ADDRESS][DOMAIN_NAME]"
type input "Thajudheen"
type input "Abreco freight"
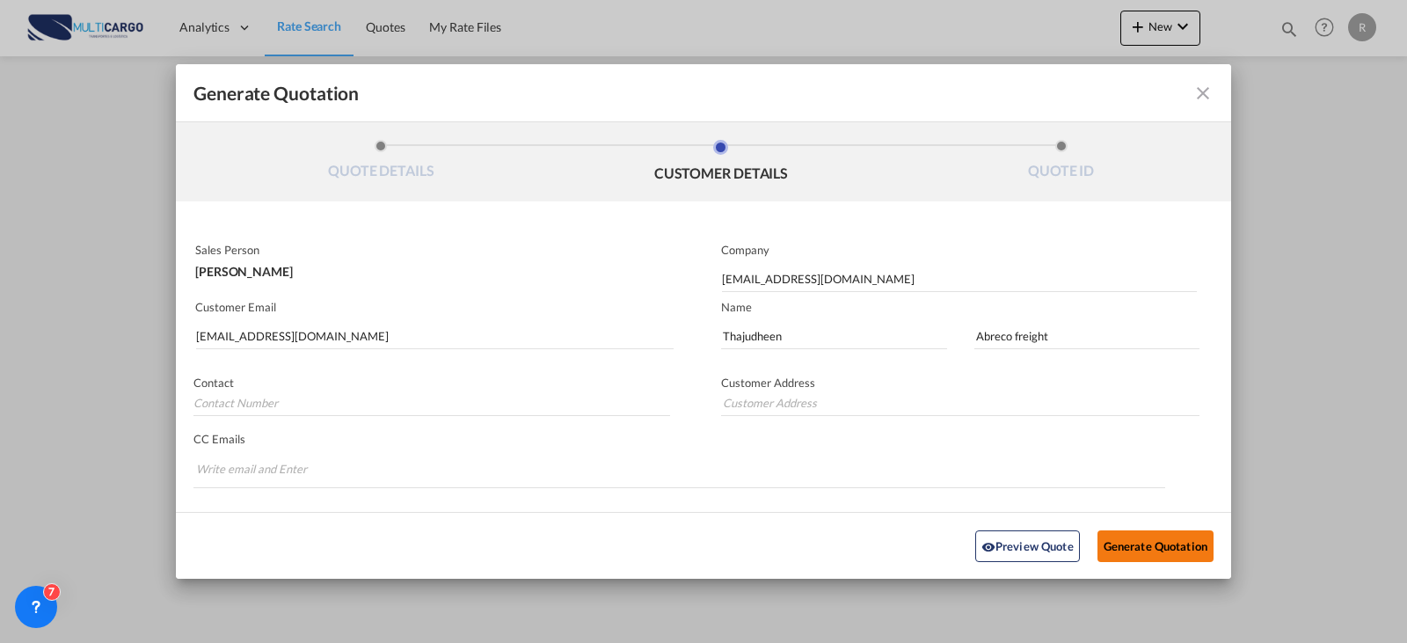
click at [1115, 537] on button "Generate Quotation" at bounding box center [1156, 546] width 116 height 32
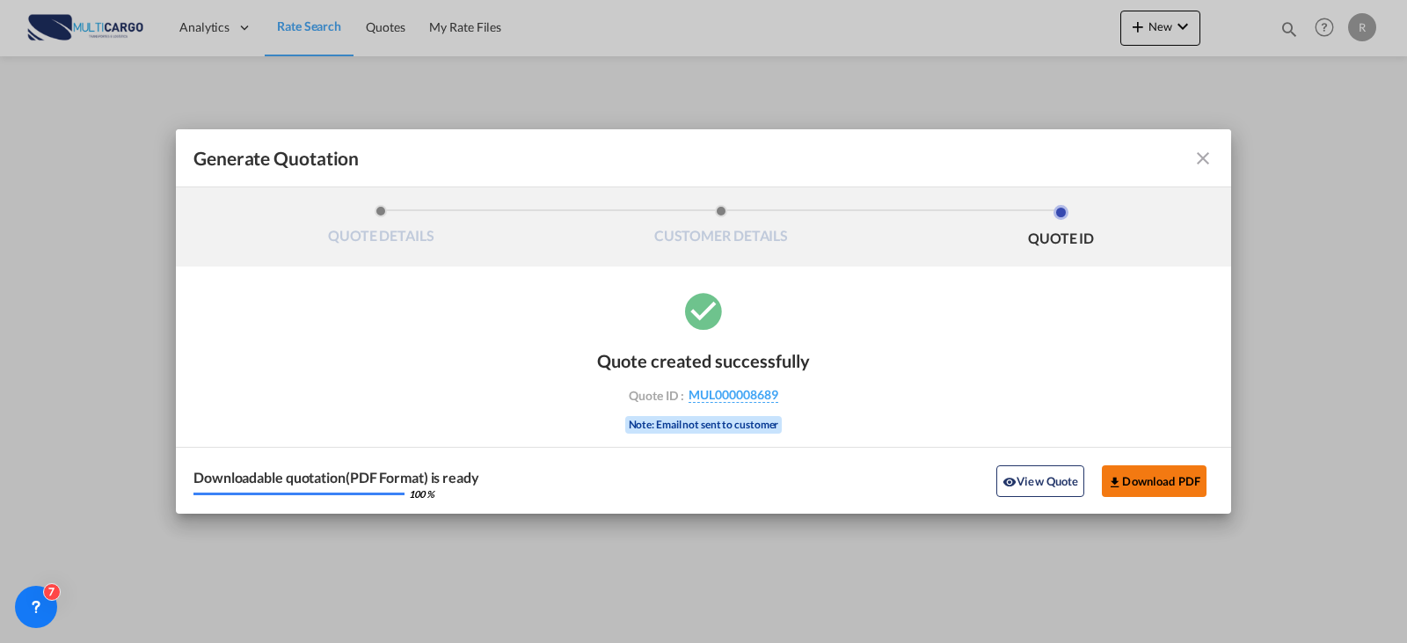
click at [1143, 478] on button "Download PDF" at bounding box center [1154, 481] width 105 height 32
click at [1209, 157] on md-icon "icon-close fg-AAA8AD cursor m-0" at bounding box center [1203, 158] width 21 height 21
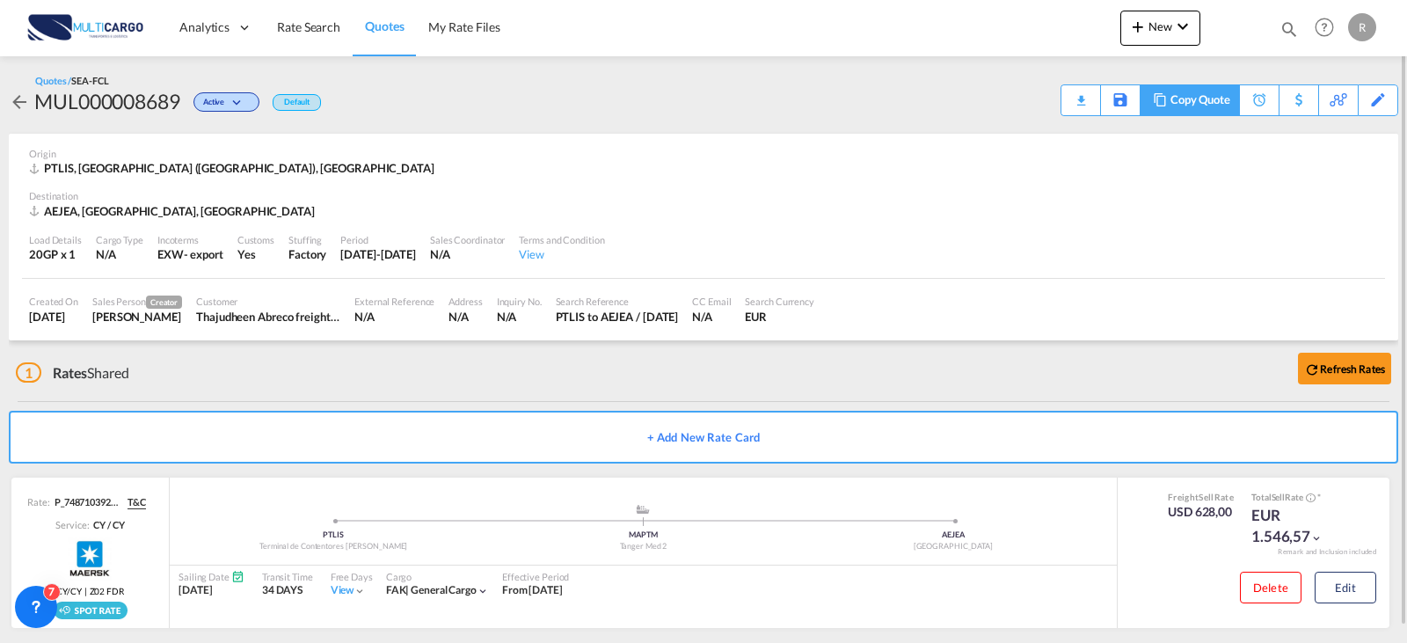
click at [1217, 101] on div "Copy Quote" at bounding box center [1201, 100] width 60 height 30
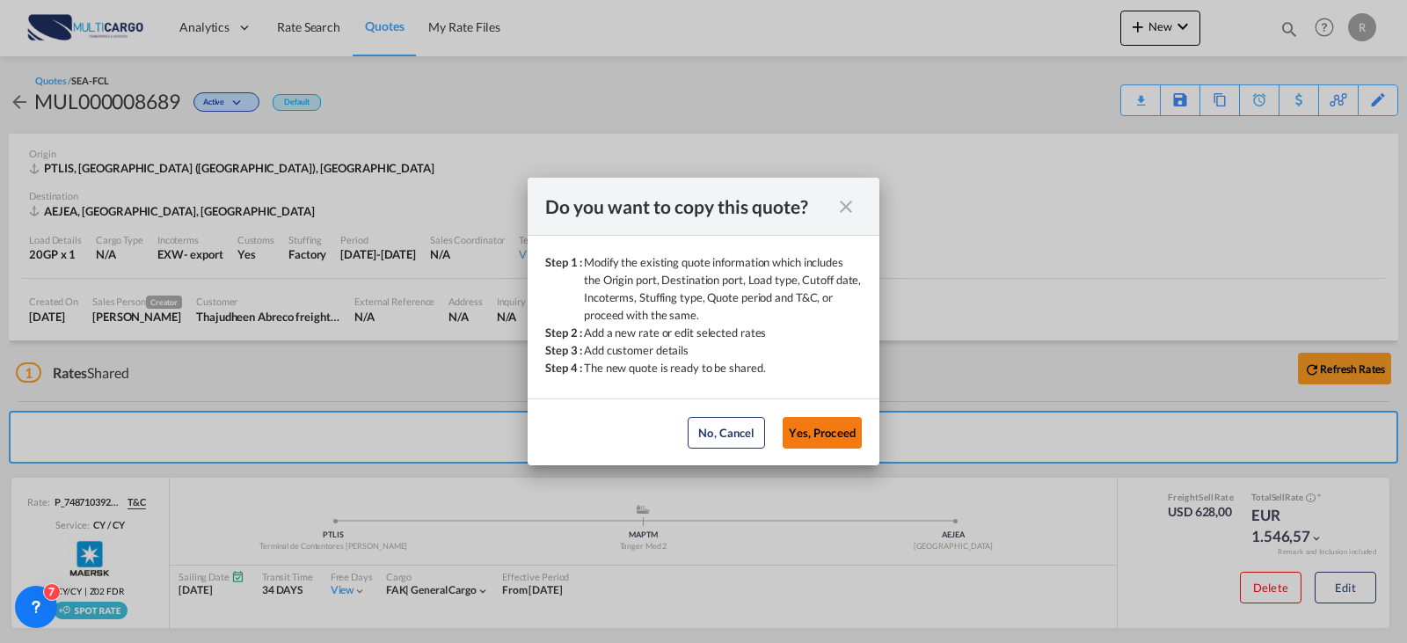
click at [831, 421] on button "Yes, Proceed" at bounding box center [822, 433] width 79 height 32
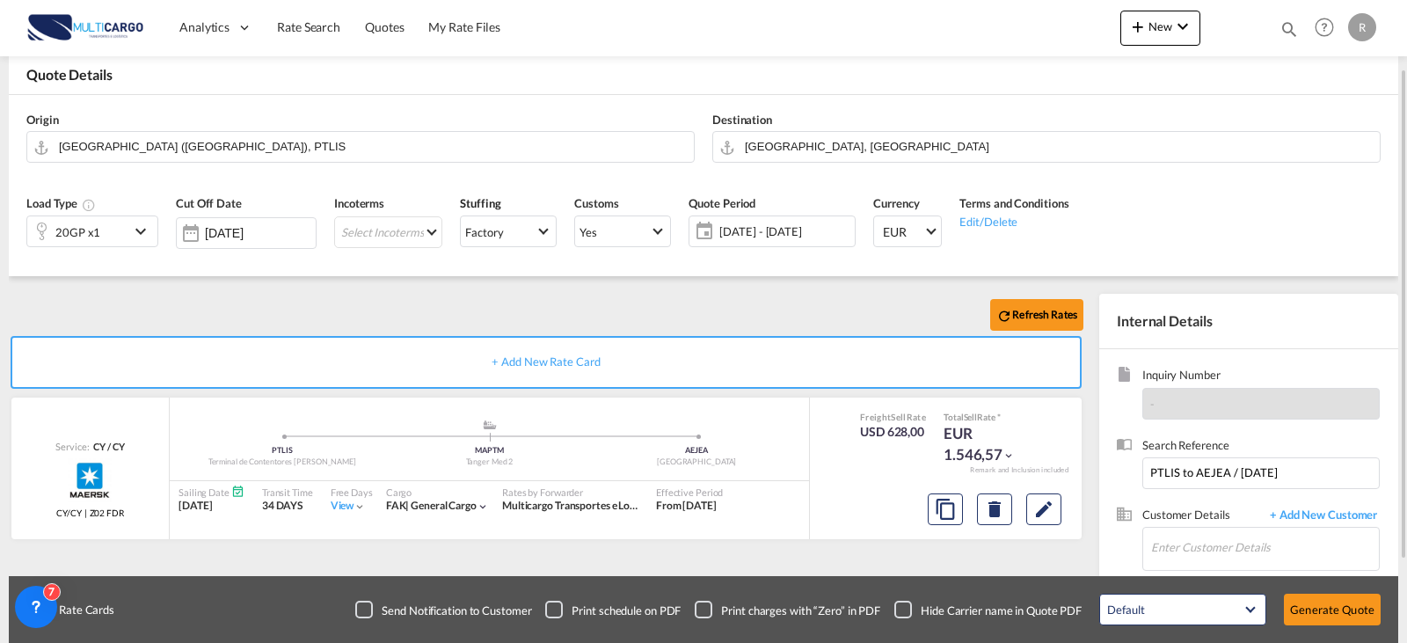
scroll to position [176, 0]
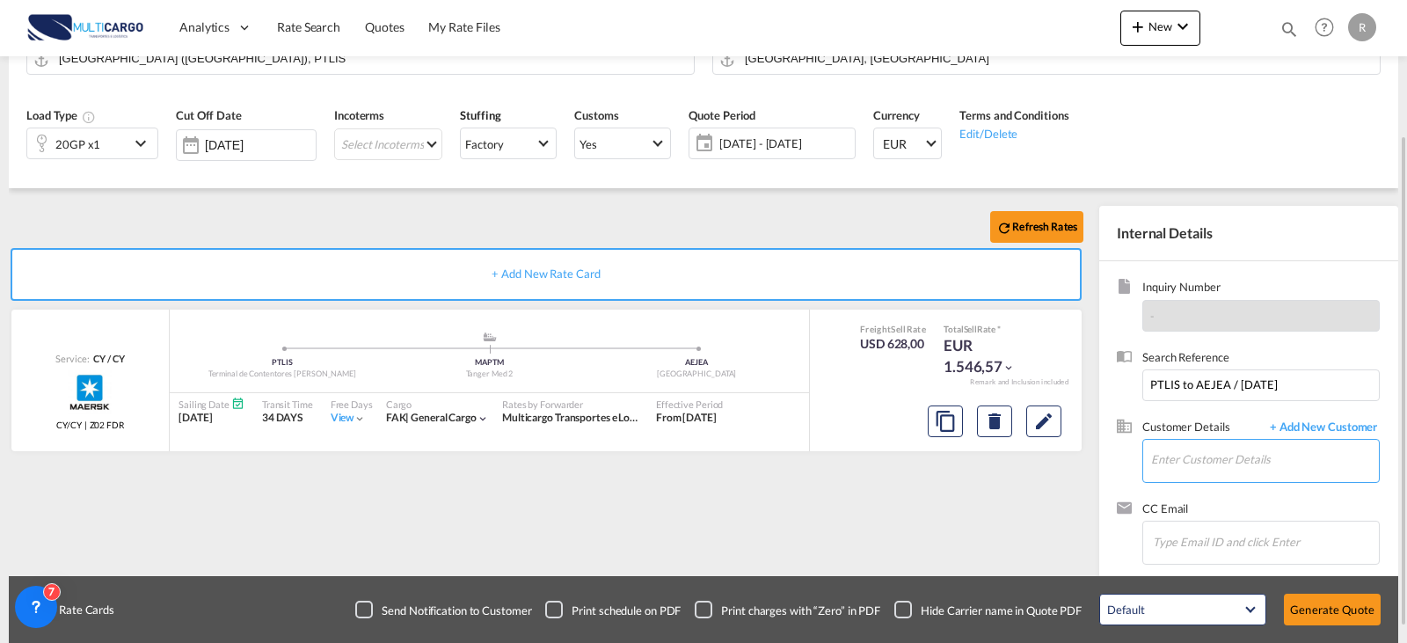
click at [1212, 474] on input "Enter Customer Details" at bounding box center [1265, 460] width 228 height 40
click at [1208, 422] on div "[PERSON_NAME] neriskerse@ este- [DOMAIN_NAME] | ESTELOG" at bounding box center [1264, 415] width 229 height 47
type input "ESTELOG, [PERSON_NAME], [EMAIL_ADDRESS][DOMAIN_NAME]"
click at [1353, 608] on button "Generate Quote" at bounding box center [1332, 610] width 97 height 32
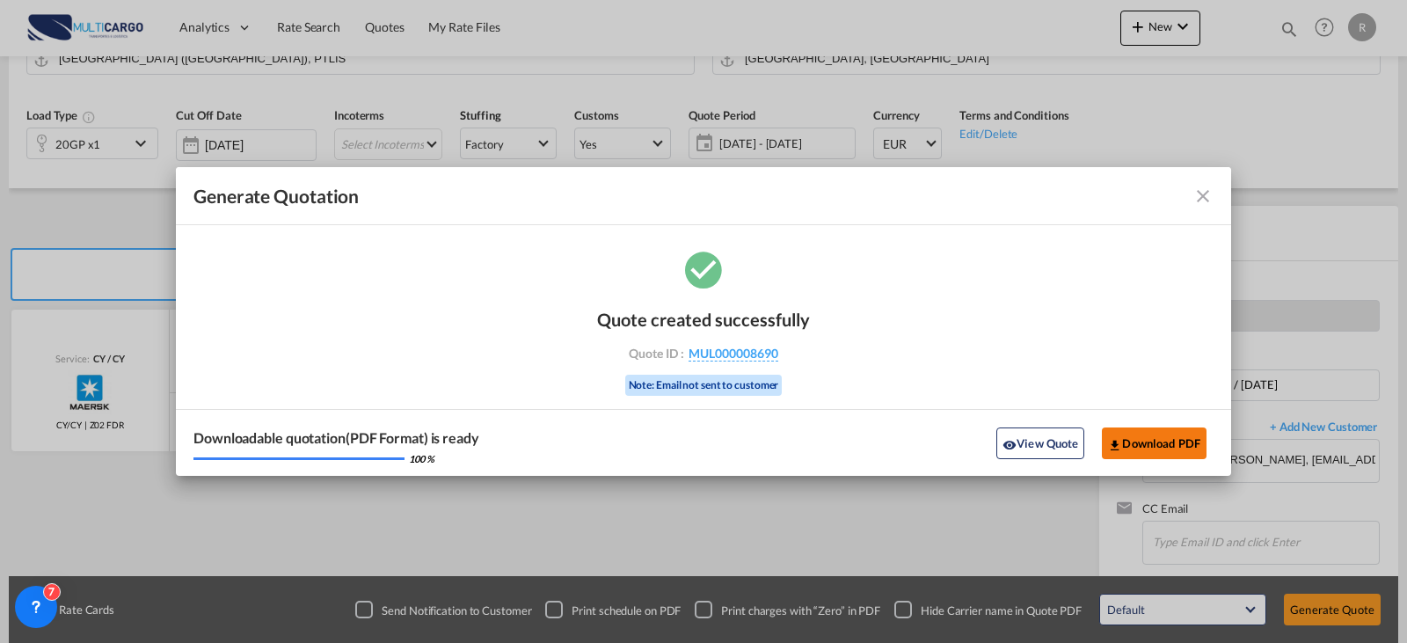
click at [1158, 432] on button "Download PDF" at bounding box center [1154, 443] width 105 height 32
click at [1192, 189] on div "Generate Quotation Quote ..." at bounding box center [1163, 196] width 102 height 21
click at [1194, 189] on md-icon "icon-close fg-AAA8AD cursor m-0" at bounding box center [1203, 196] width 21 height 21
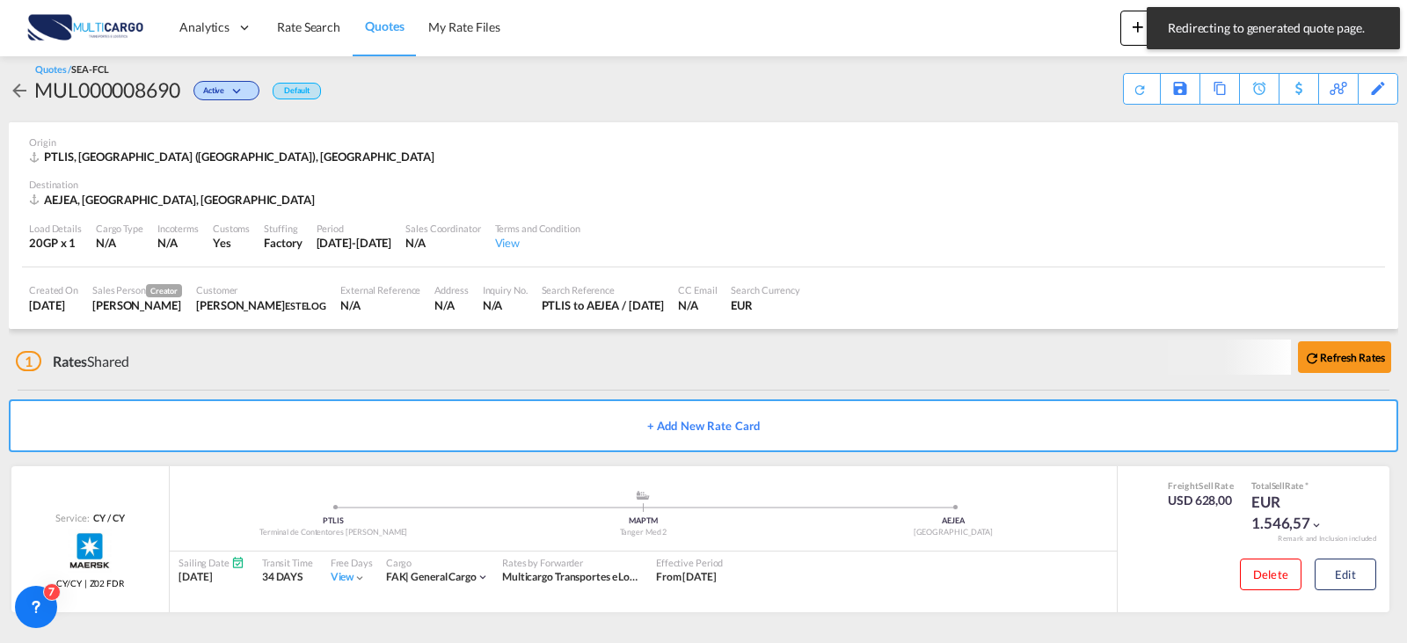
scroll to position [11, 0]
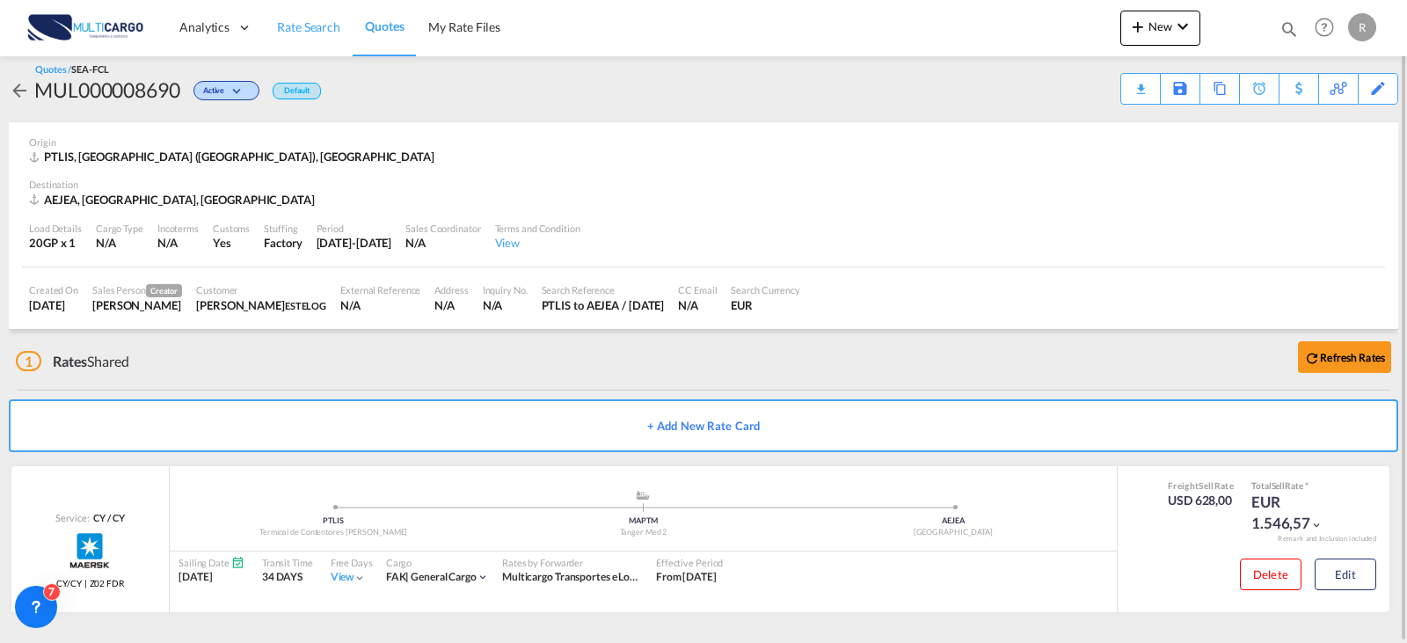
click at [302, 27] on span "Rate Search" at bounding box center [308, 26] width 63 height 15
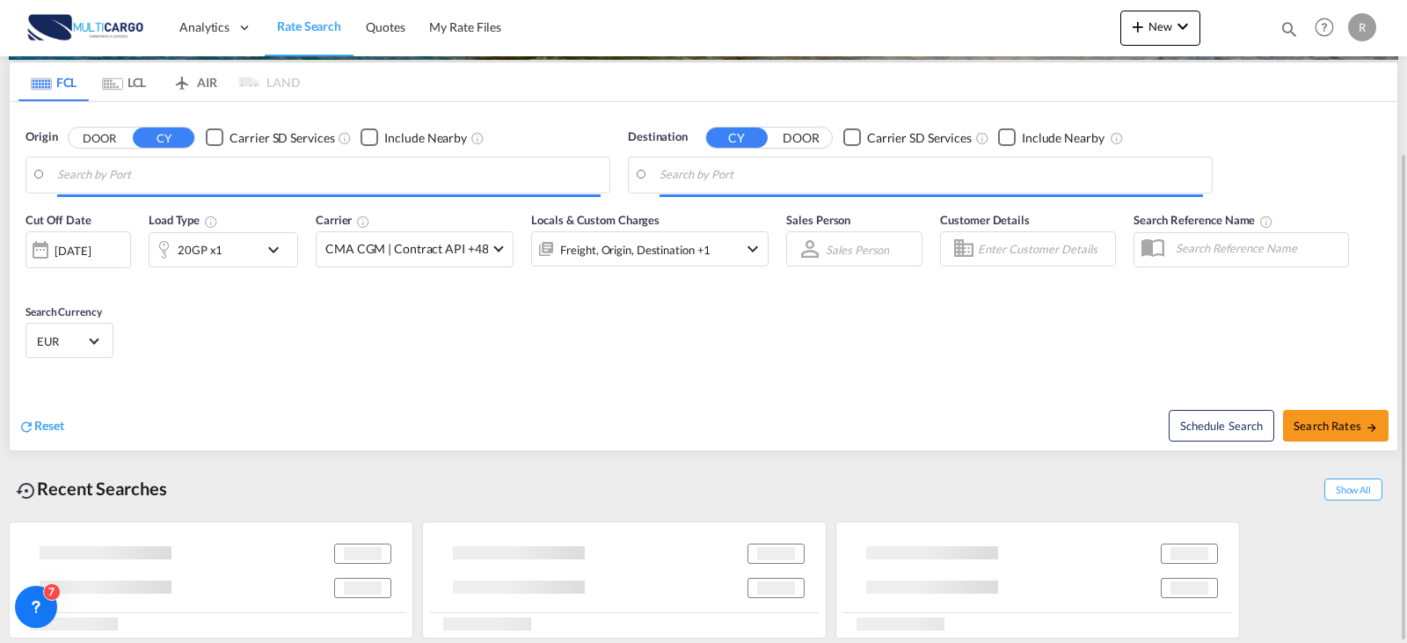
type input "[GEOGRAPHIC_DATA] ([GEOGRAPHIC_DATA]), PTLIS"
type input "[GEOGRAPHIC_DATA], [GEOGRAPHIC_DATA]"
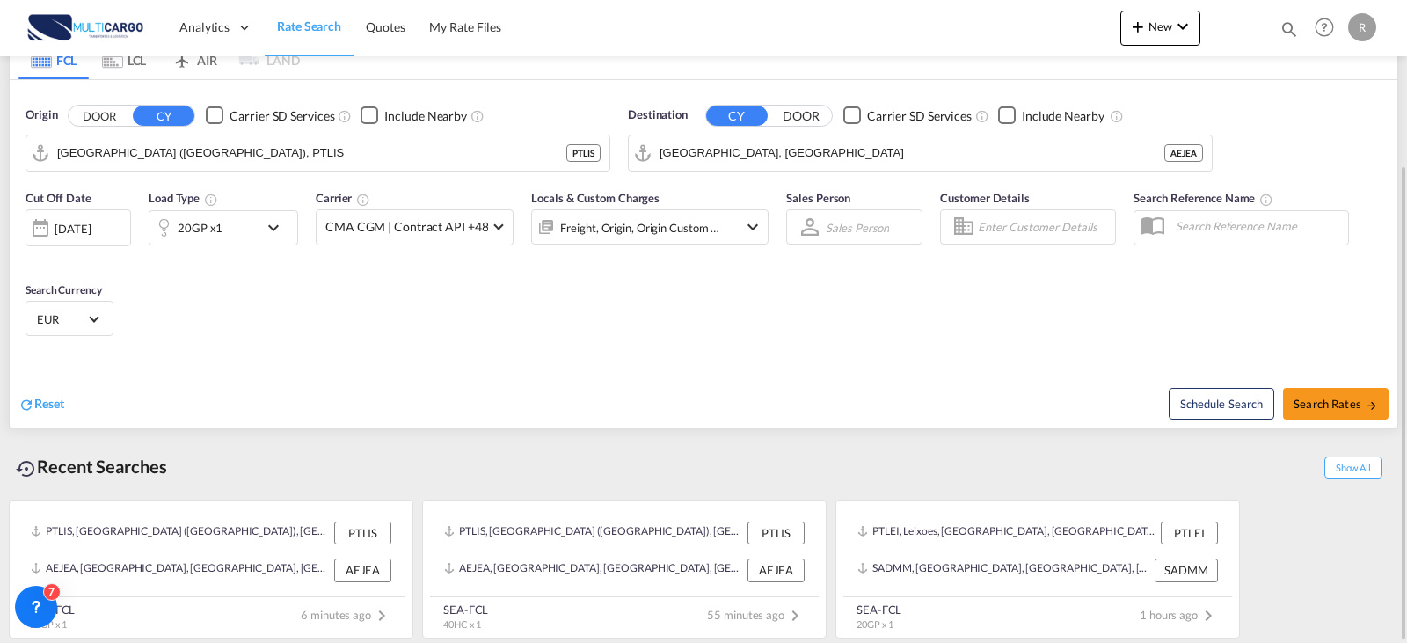
scroll to position [47, 0]
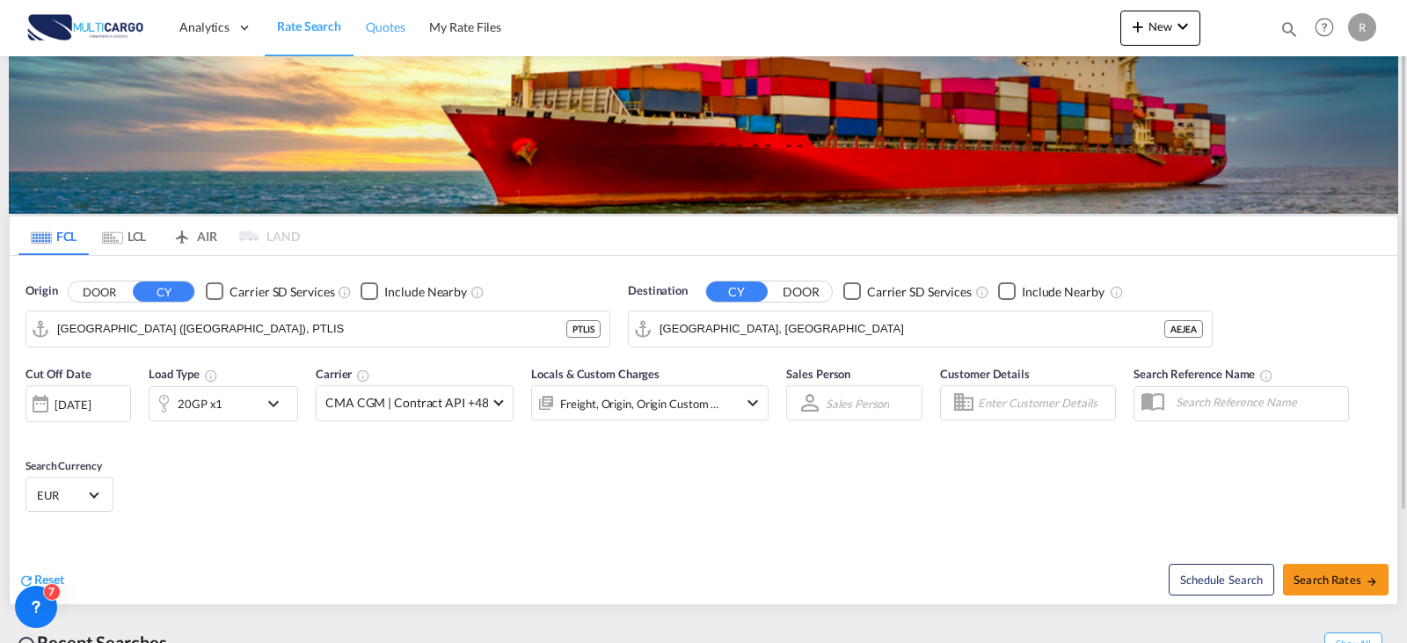
click at [395, 27] on span "Quotes" at bounding box center [385, 26] width 39 height 15
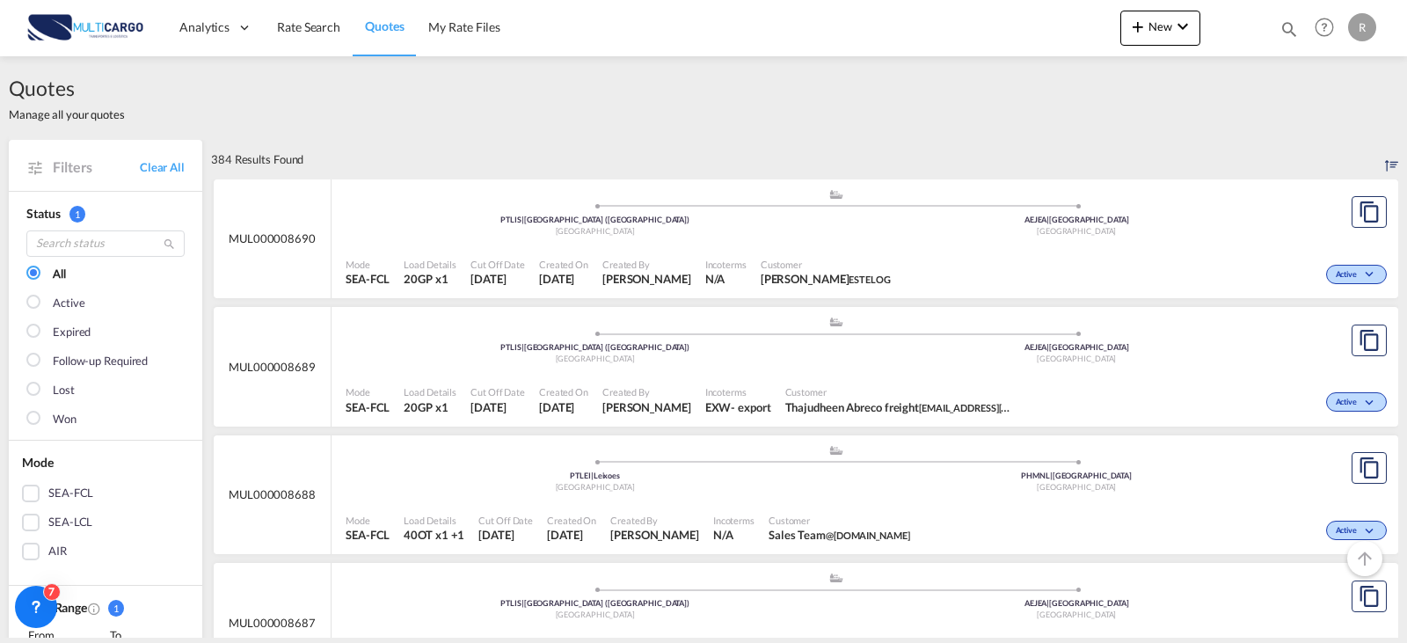
scroll to position [88, 0]
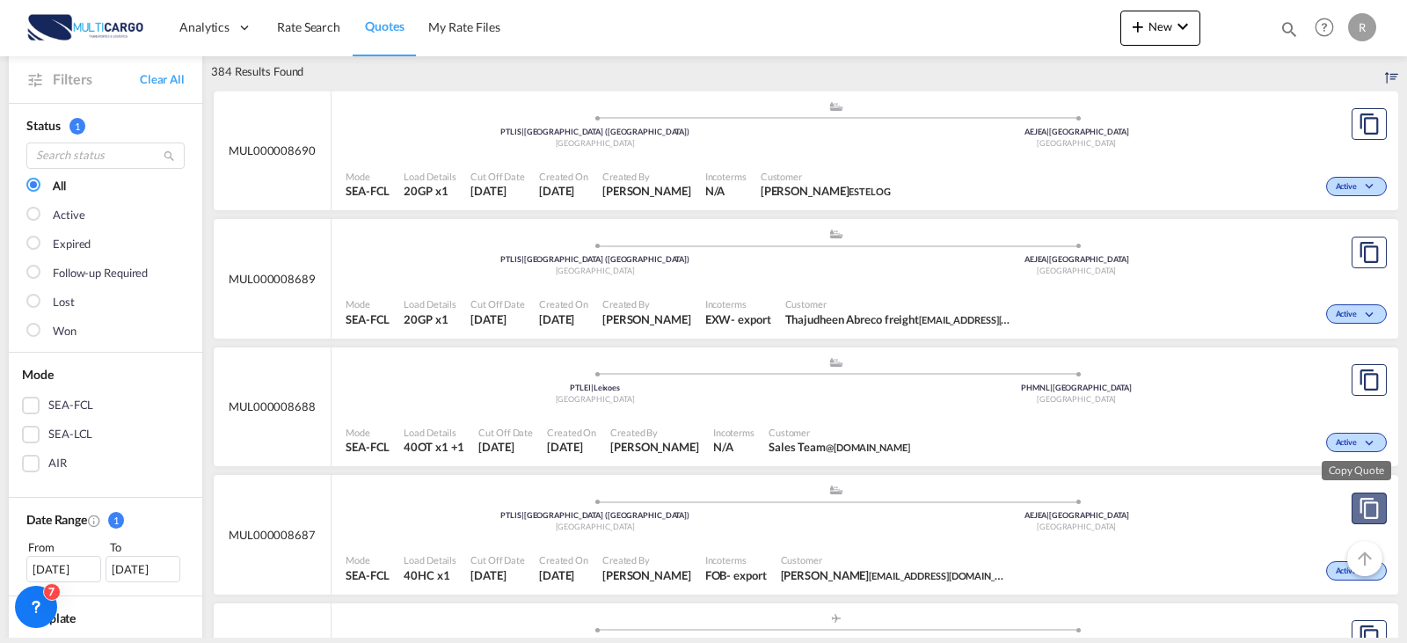
click at [1359, 511] on md-icon "assets/icons/custom/copyQuote.svg" at bounding box center [1369, 508] width 21 height 21
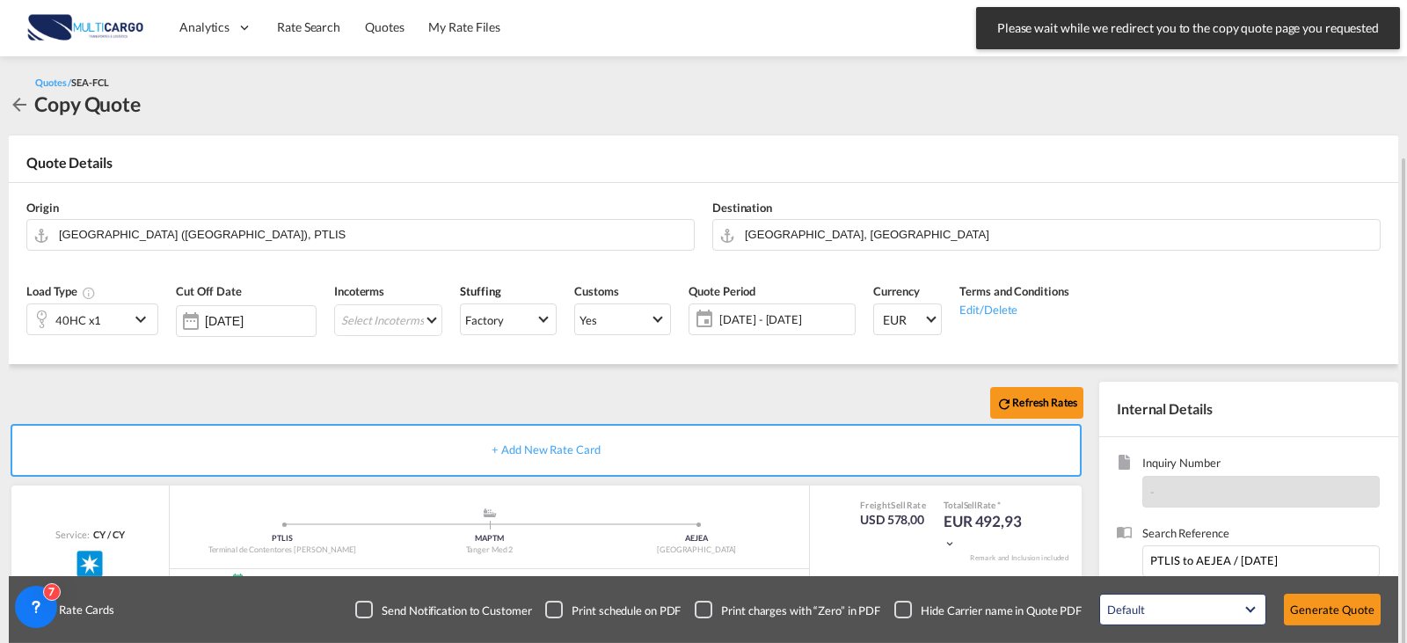
scroll to position [176, 0]
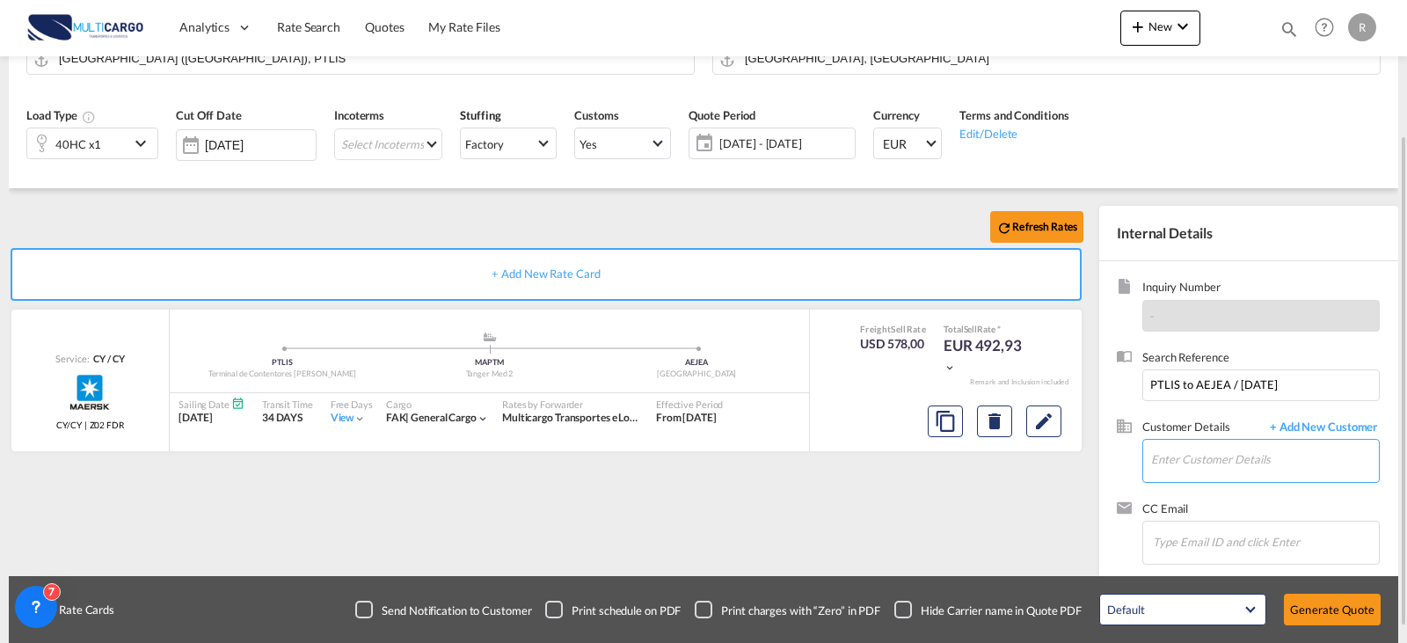
click at [1202, 467] on input "Enter Customer Details" at bounding box center [1265, 460] width 228 height 40
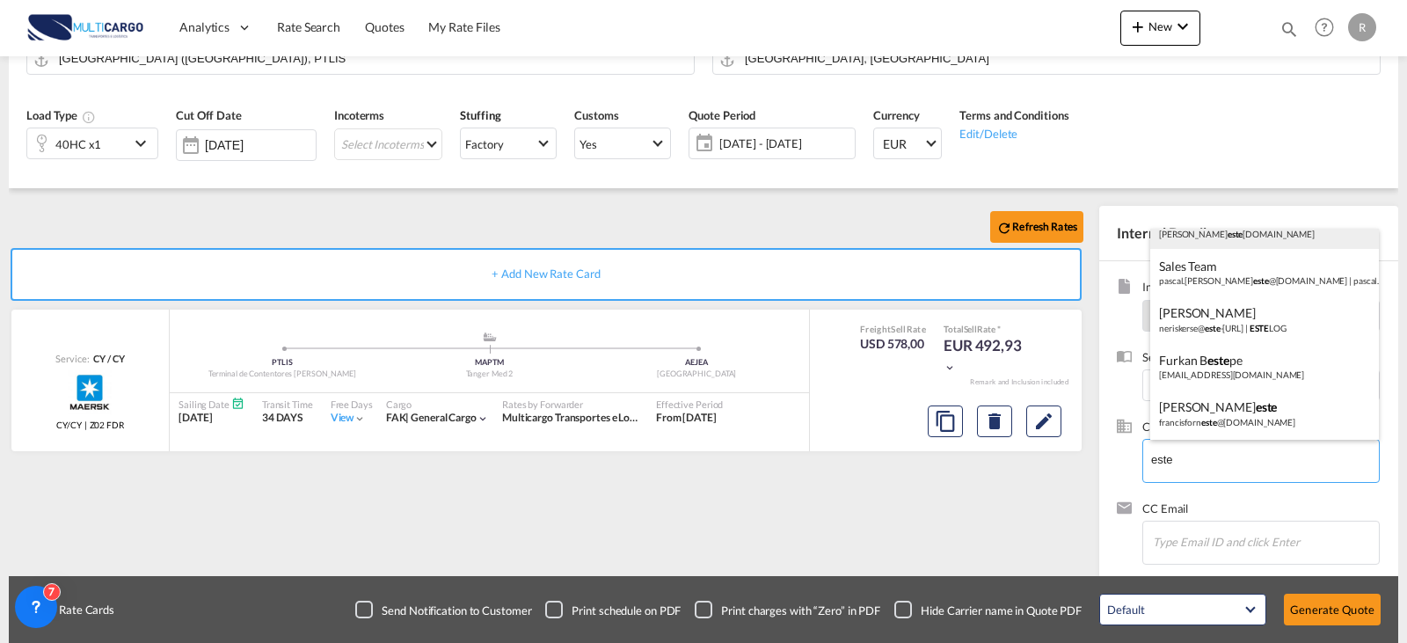
scroll to position [0, 0]
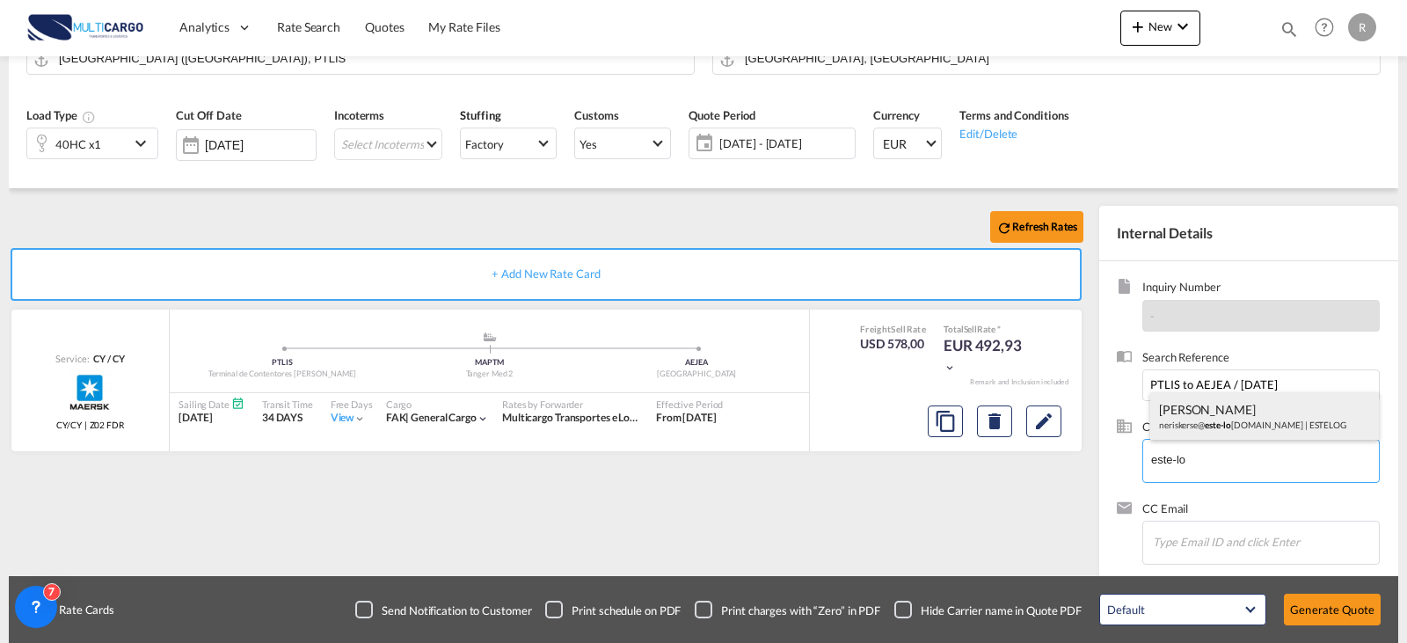
click at [1238, 405] on div "[PERSON_NAME] neriskerse@ este-lo [DOMAIN_NAME] | ESTELOG" at bounding box center [1264, 415] width 229 height 47
type input "ESTELOG, [PERSON_NAME], [EMAIL_ADDRESS][DOMAIN_NAME]"
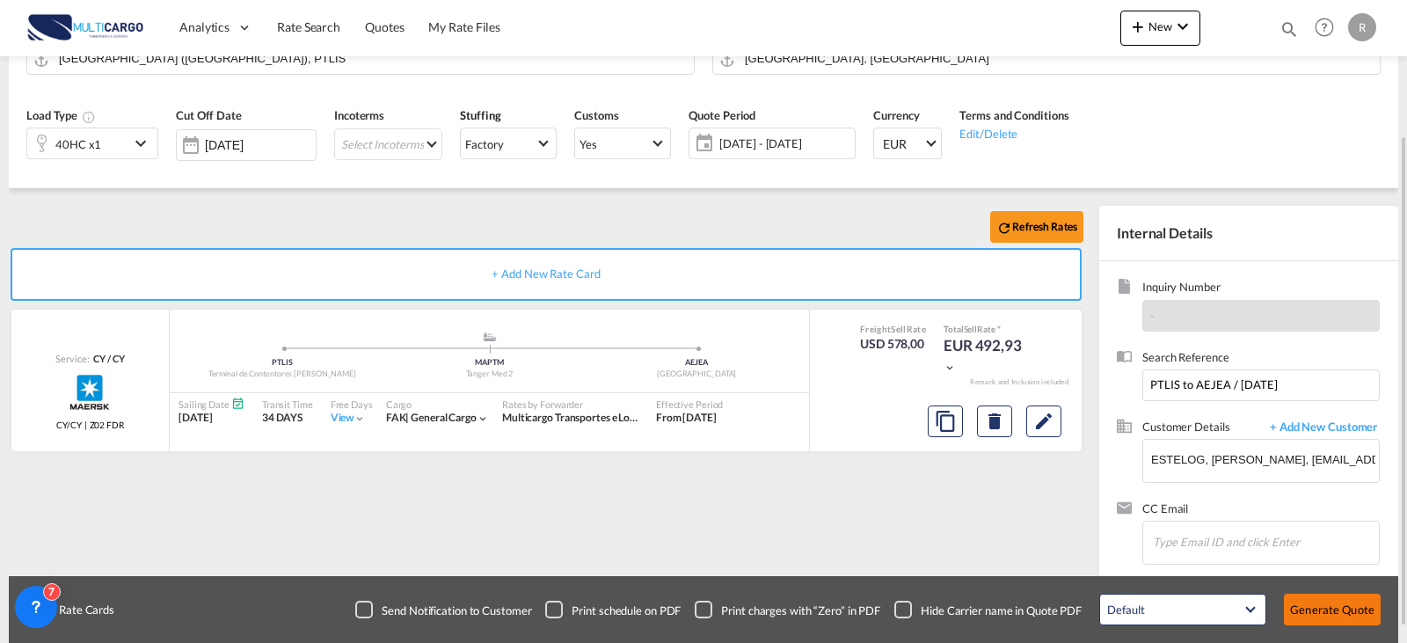
click at [1351, 623] on button "Generate Quote" at bounding box center [1332, 610] width 97 height 32
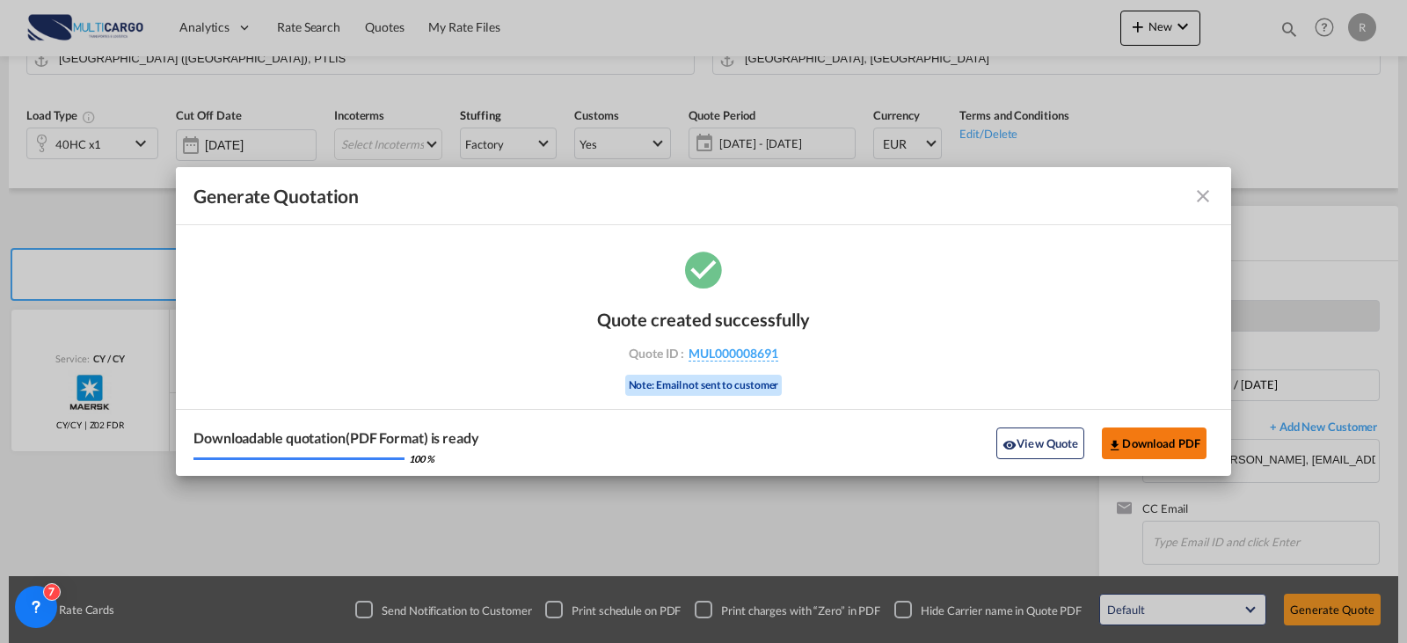
click at [1158, 435] on button "Download PDF" at bounding box center [1154, 443] width 105 height 32
click at [1209, 196] on md-icon "icon-close fg-AAA8AD cursor m-0" at bounding box center [1203, 196] width 21 height 21
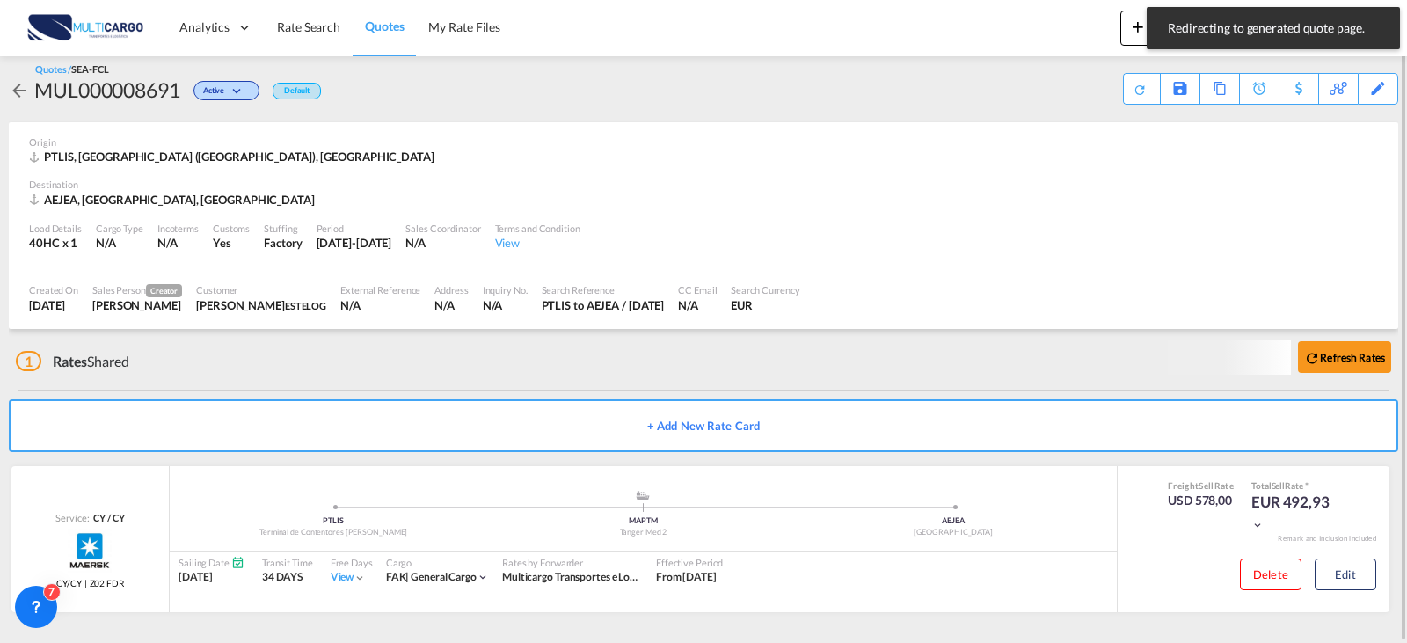
scroll to position [11, 0]
click at [1213, 91] on div "Copy Quote" at bounding box center [1201, 89] width 60 height 30
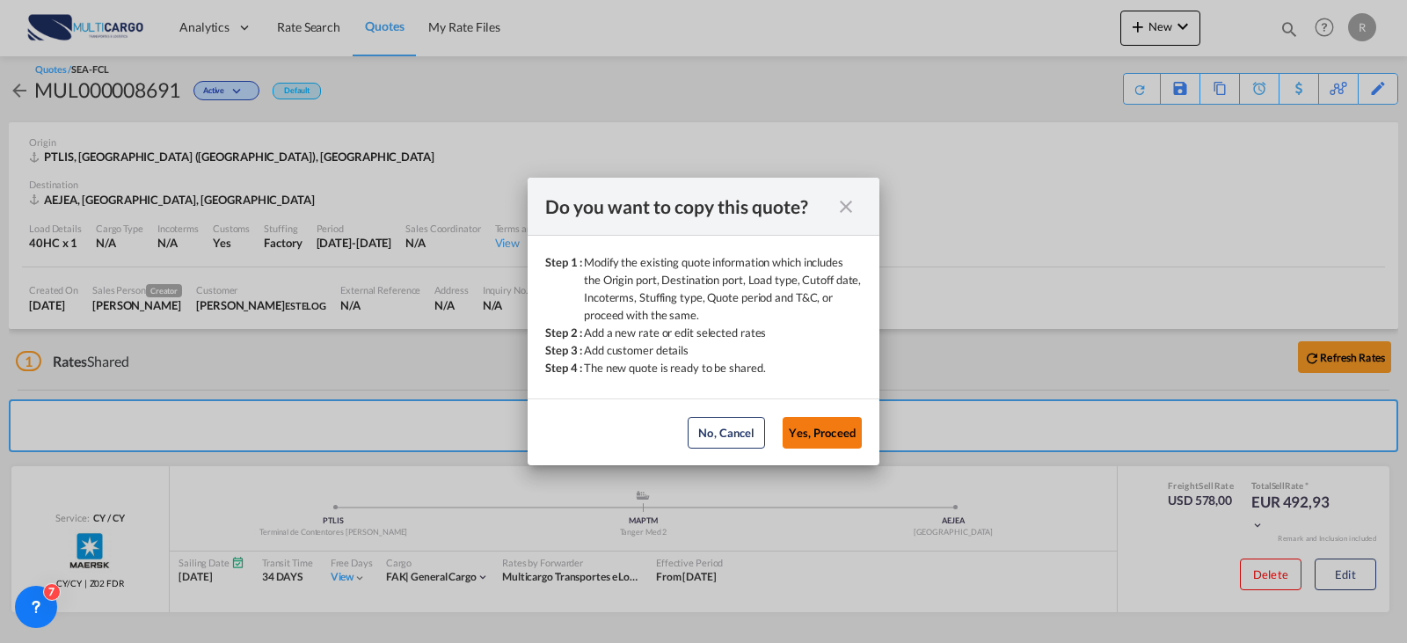
click at [812, 427] on button "Yes, Proceed" at bounding box center [822, 433] width 79 height 32
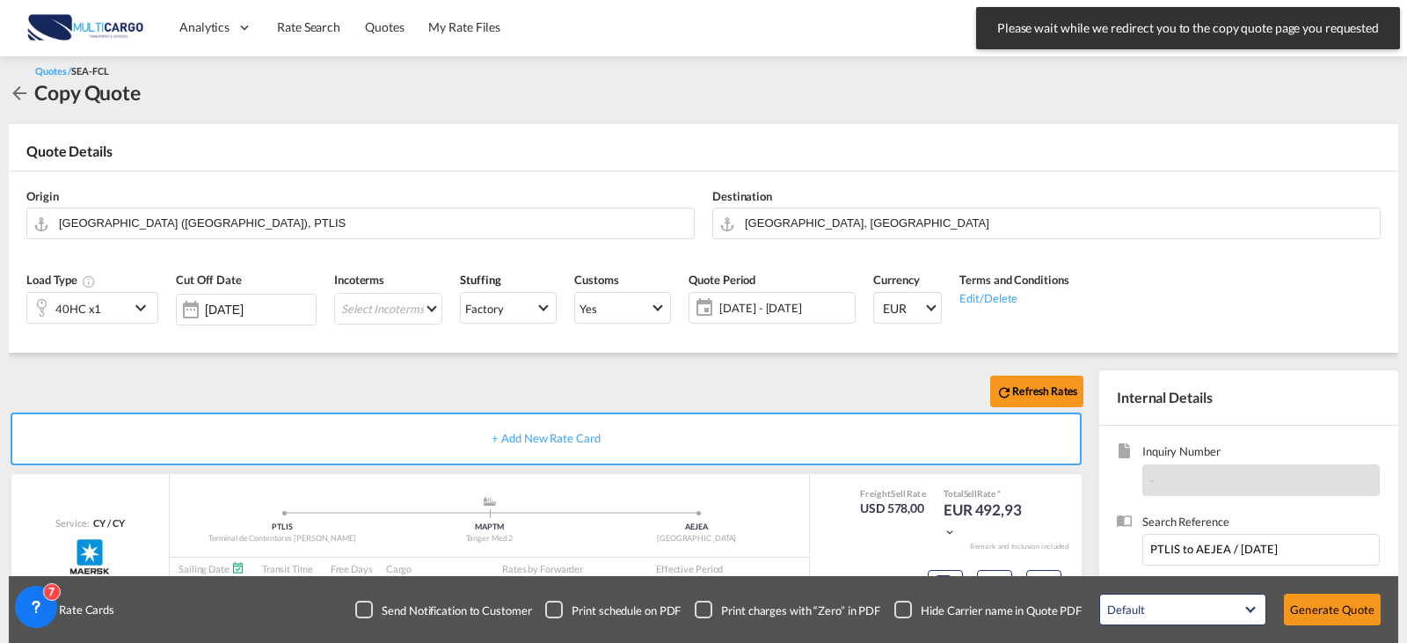
scroll to position [195, 0]
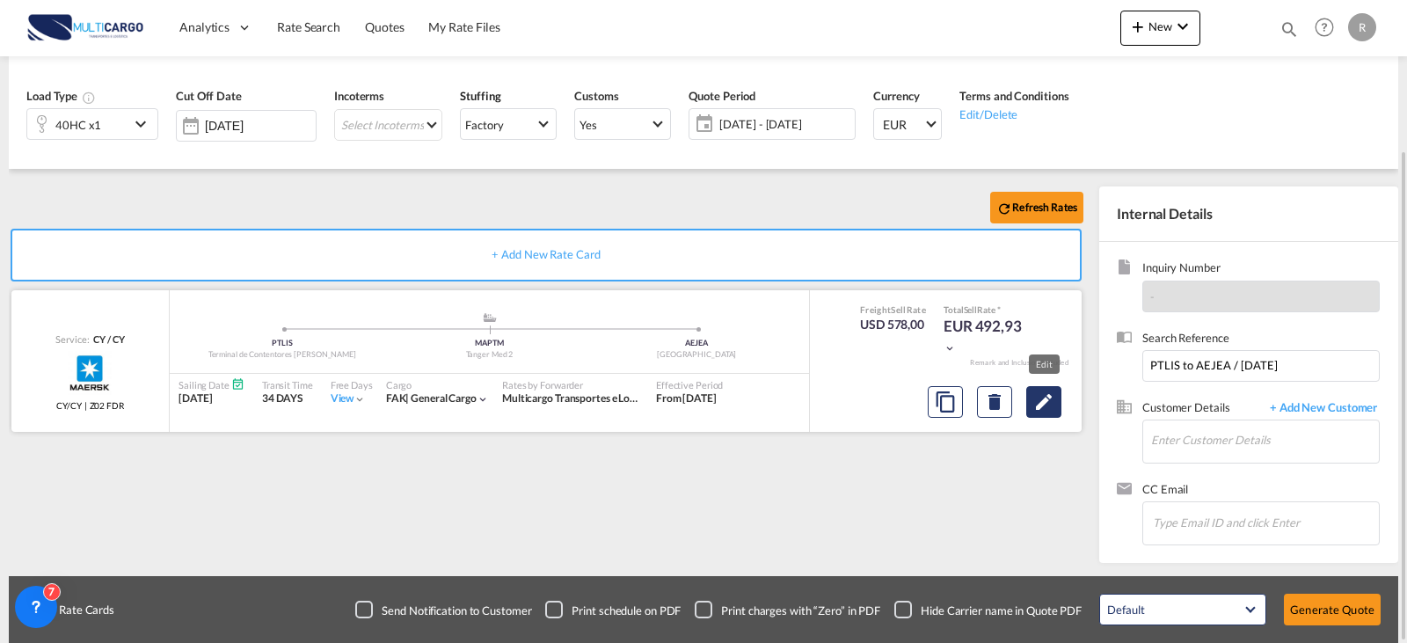
click at [1034, 402] on md-icon "Edit" at bounding box center [1044, 401] width 21 height 21
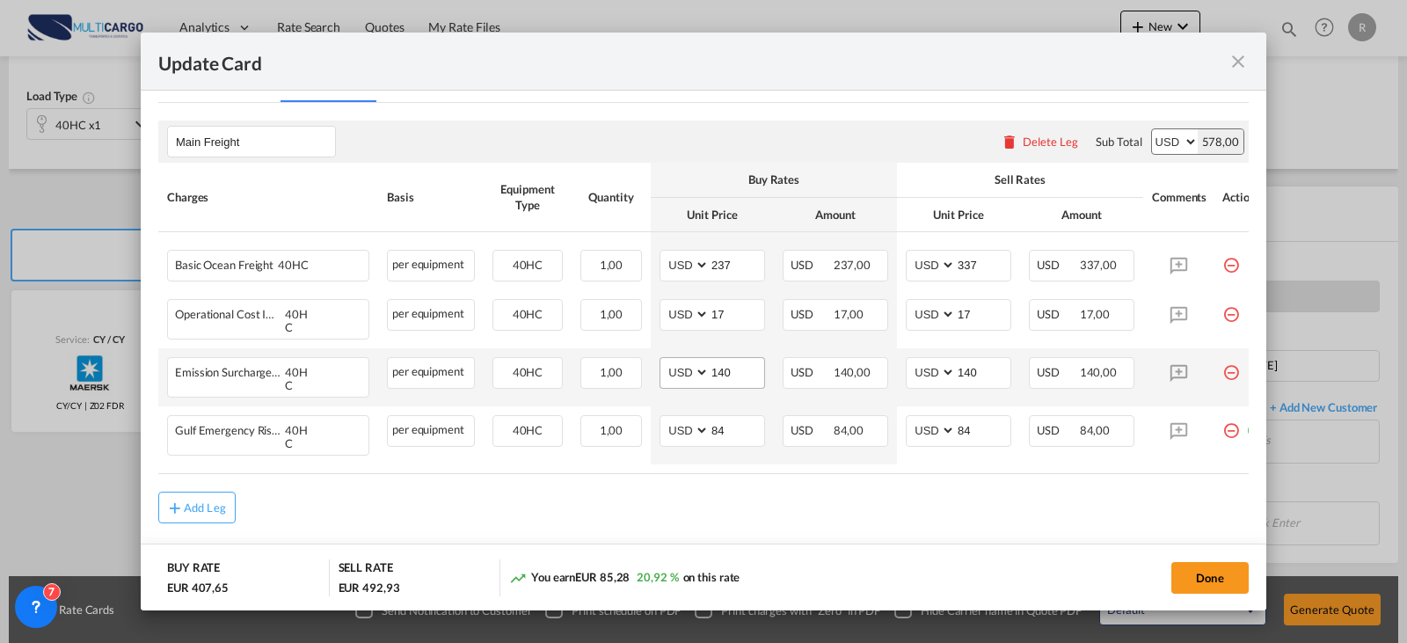
scroll to position [457, 0]
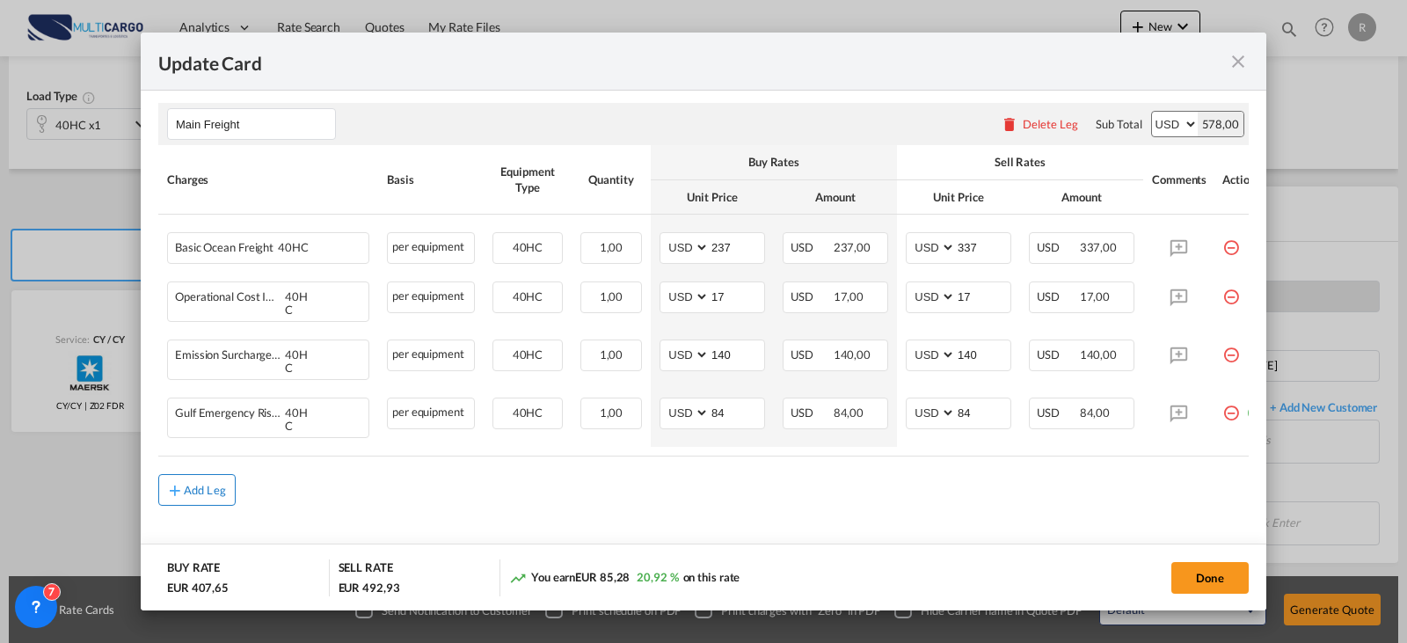
click at [216, 474] on button "Add Leg" at bounding box center [196, 490] width 77 height 32
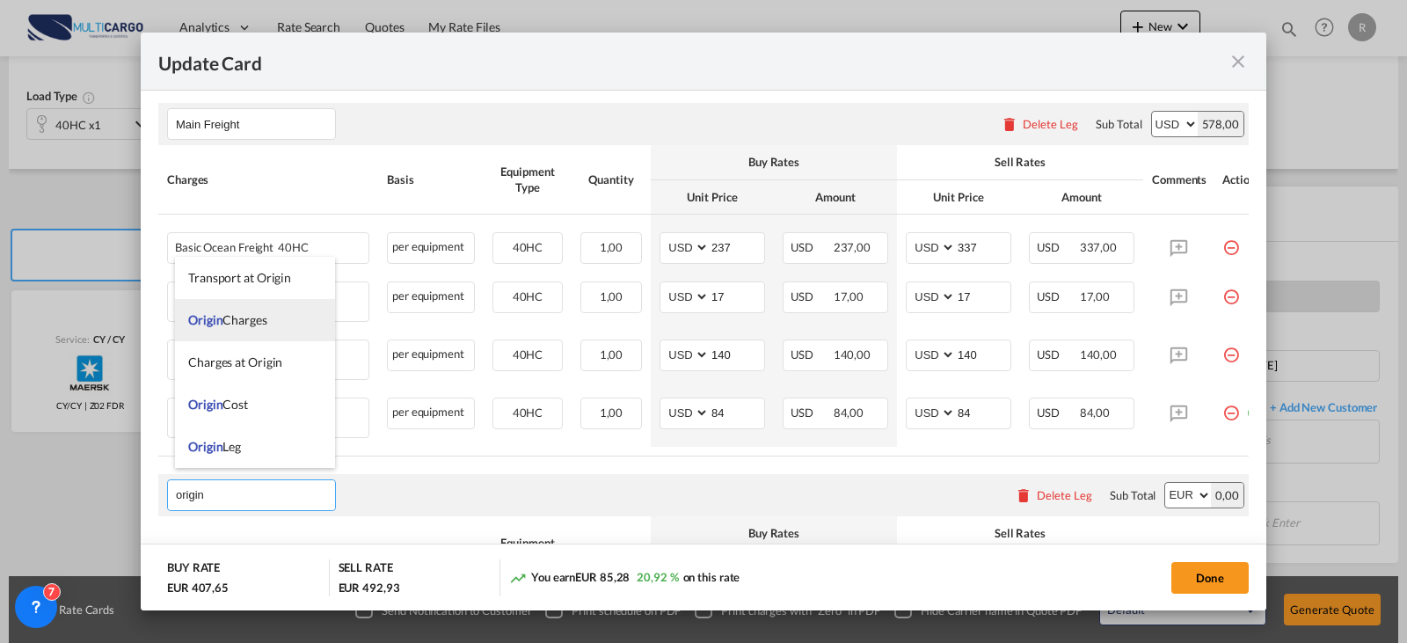
click at [220, 313] on span "Origin" at bounding box center [205, 319] width 34 height 15
type input "Origin Charges"
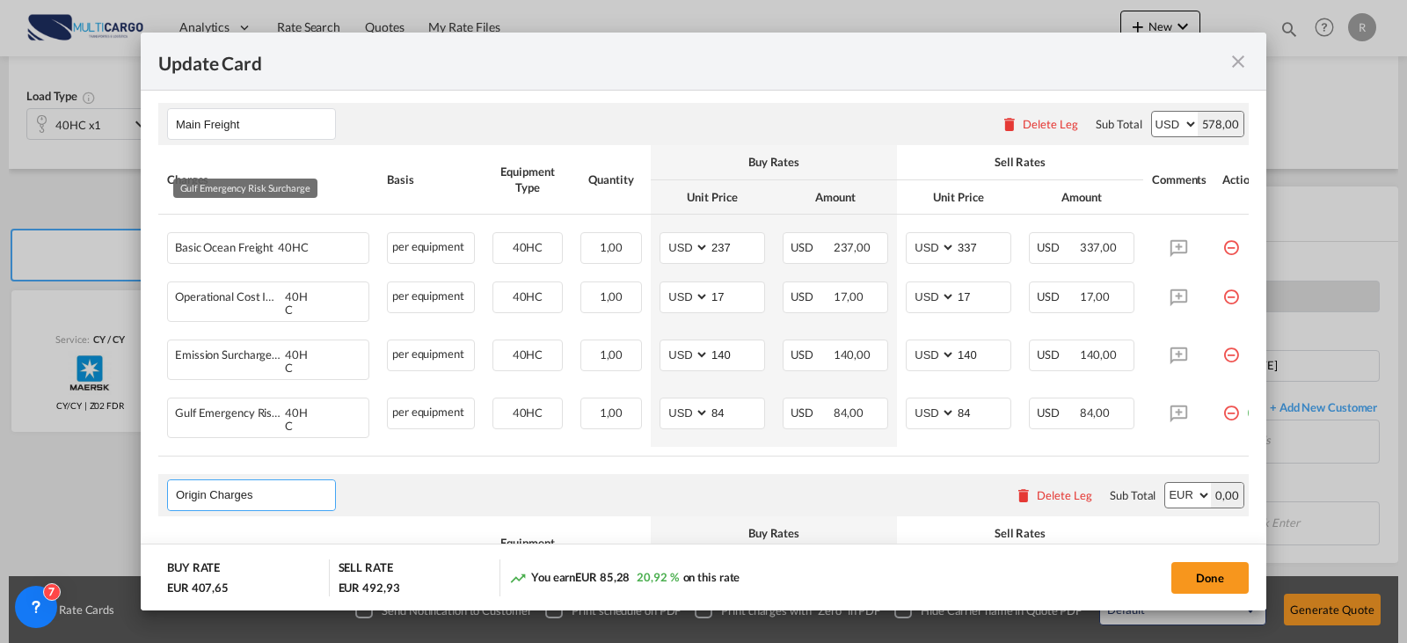
scroll to position [633, 0]
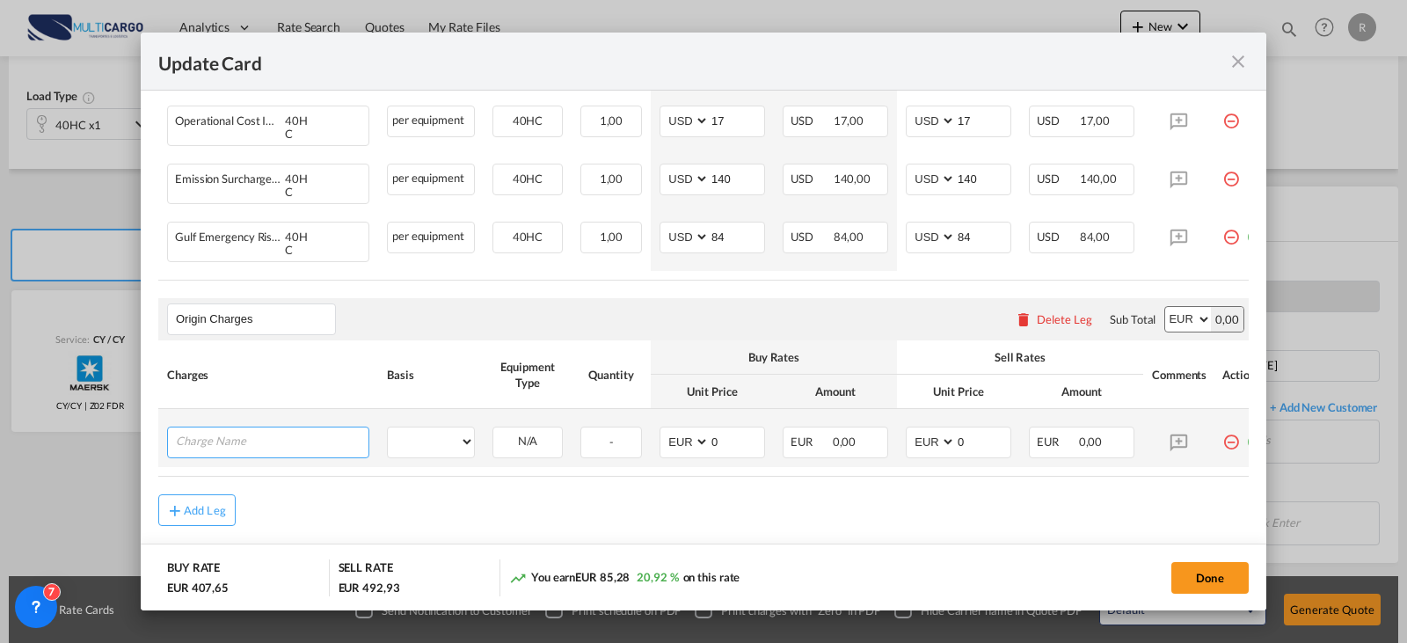
click at [315, 427] on input "Charge Name" at bounding box center [272, 440] width 193 height 26
type input "i"
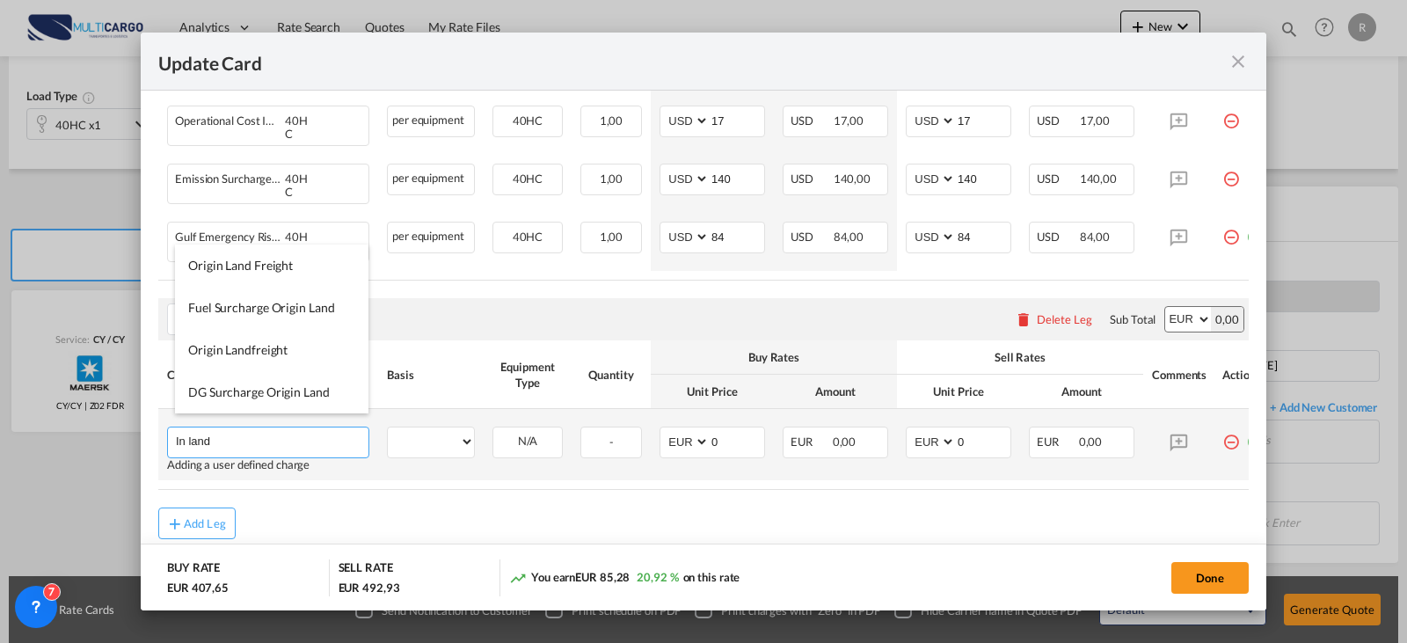
drag, startPoint x: 290, startPoint y: 427, endPoint x: 267, endPoint y: 430, distance: 23.0
click at [274, 430] on input "In land" at bounding box center [272, 440] width 193 height 26
drag, startPoint x: 123, startPoint y: 430, endPoint x: 51, endPoint y: 430, distance: 72.1
click at [51, 430] on div "Update Card Port of [GEOGRAPHIC_DATA] PTLIS T/S Liner/Carrier Maersk | Spot Atl…" at bounding box center [703, 321] width 1407 height 643
type input "Haulage"
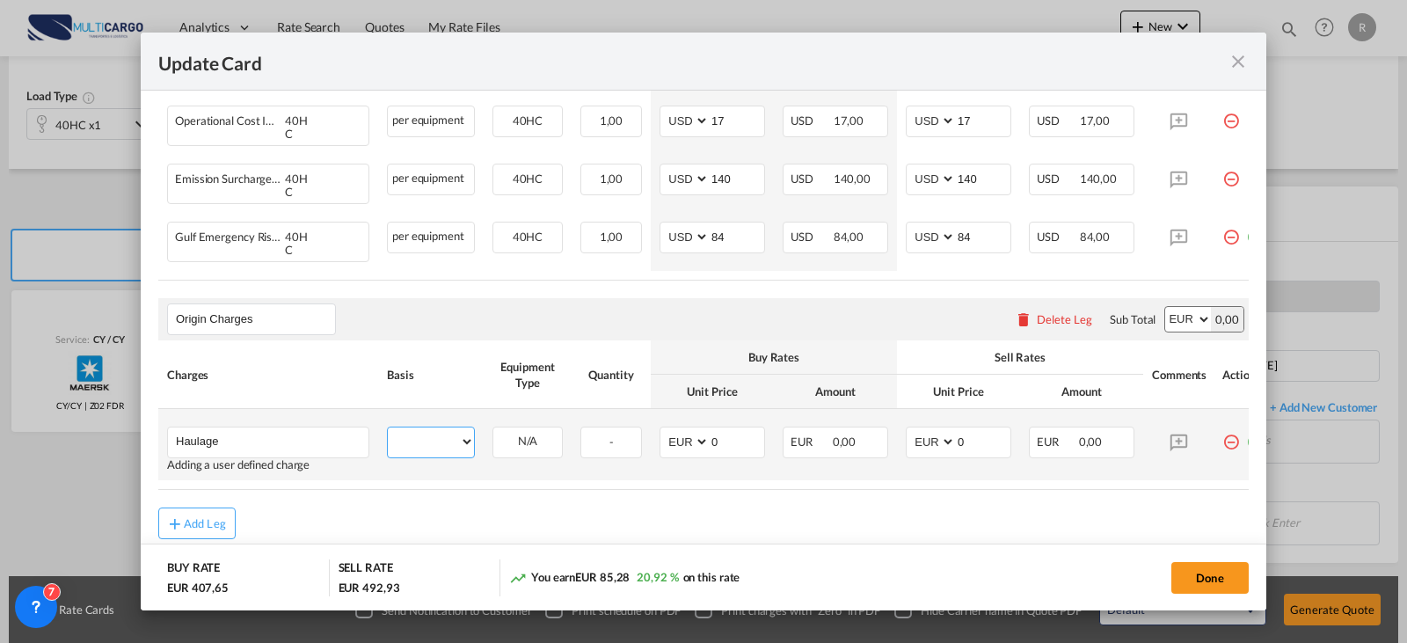
click at [397, 427] on select "per equipment per container per B/L per shipping bill per shipment per pallet p…" at bounding box center [431, 441] width 86 height 28
click at [388, 427] on select "per equipment per container per B/L per shipping bill per shipment per pallet p…" at bounding box center [431, 441] width 86 height 28
click at [549, 436] on select "40HC" at bounding box center [527, 442] width 69 height 24
click at [449, 427] on select "per equipment per container per B/L per shipping bill per shipment per pallet p…" at bounding box center [431, 441] width 86 height 28
select select "per container"
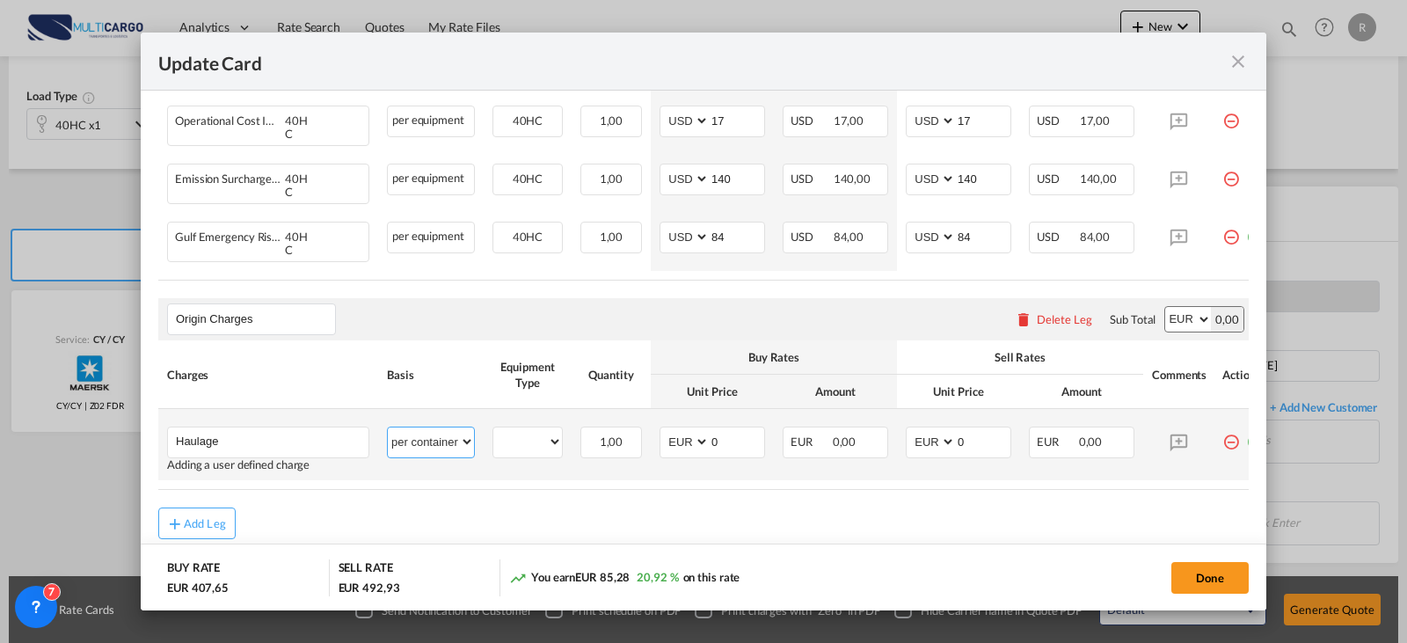
click at [388, 427] on select "per equipment per container per B/L per shipping bill per shipment per pallet p…" at bounding box center [431, 441] width 86 height 28
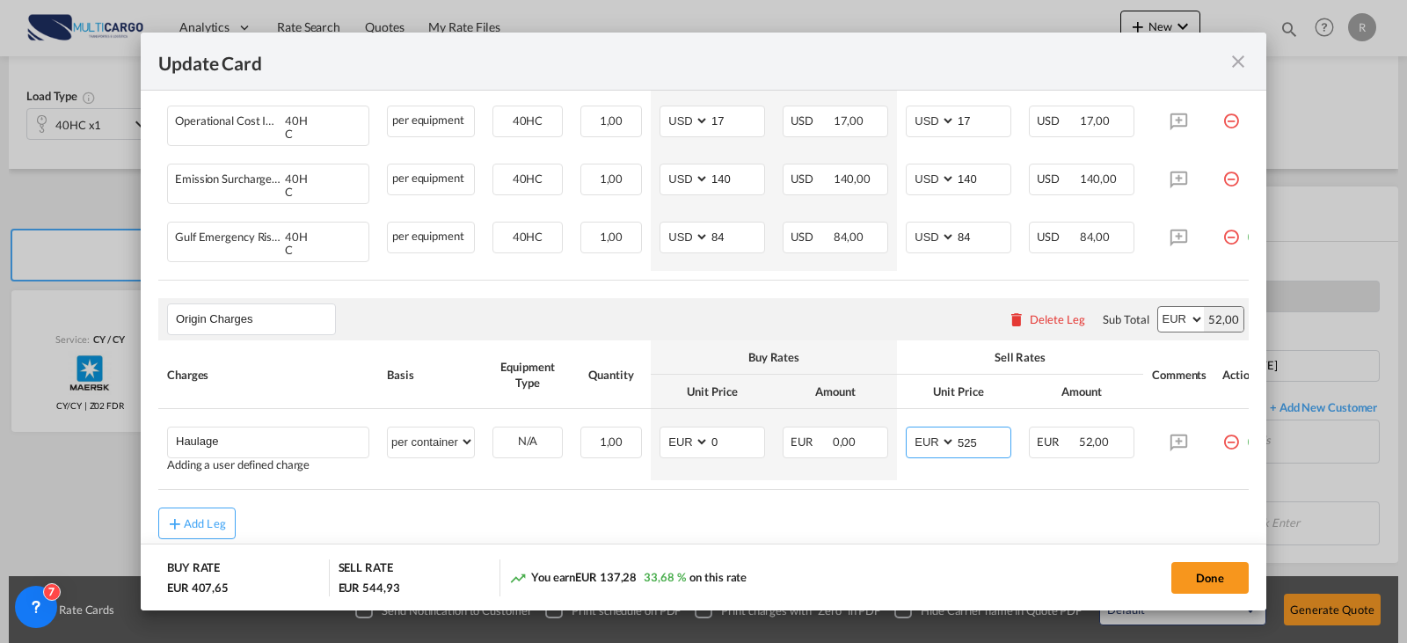
type input "525"
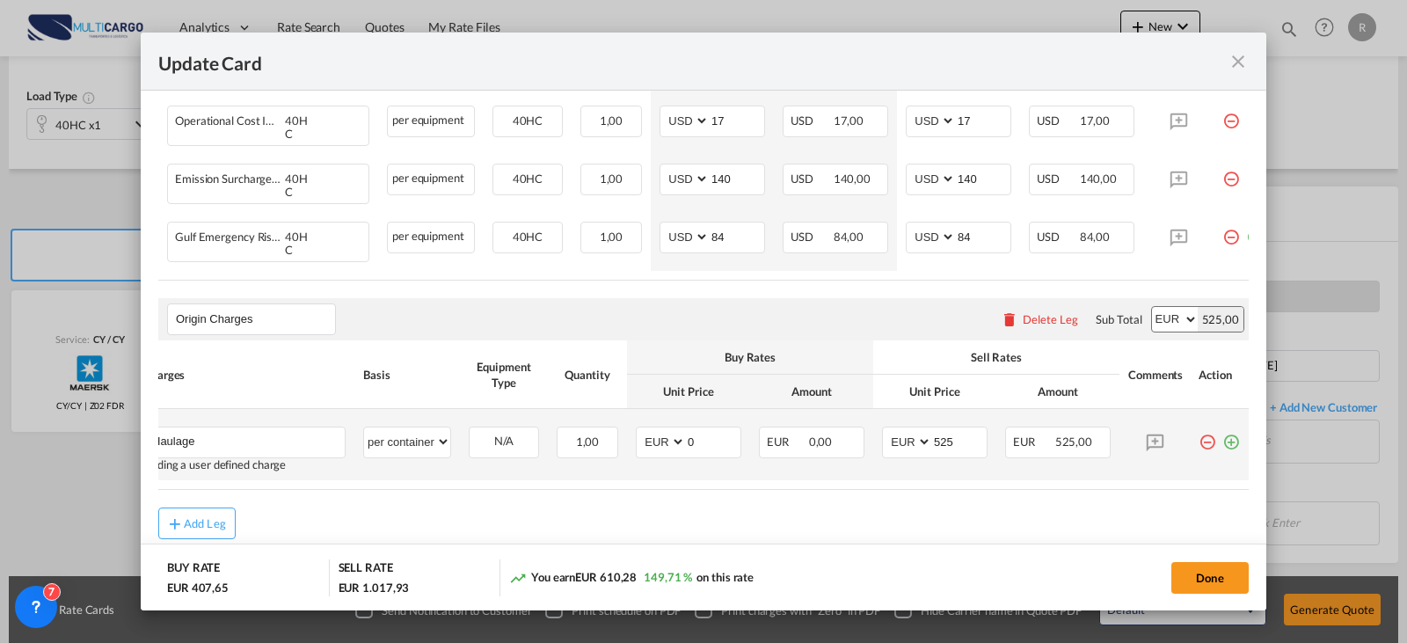
click at [1223, 428] on md-icon "icon-plus-circle-outline green-400-fg" at bounding box center [1232, 436] width 18 height 18
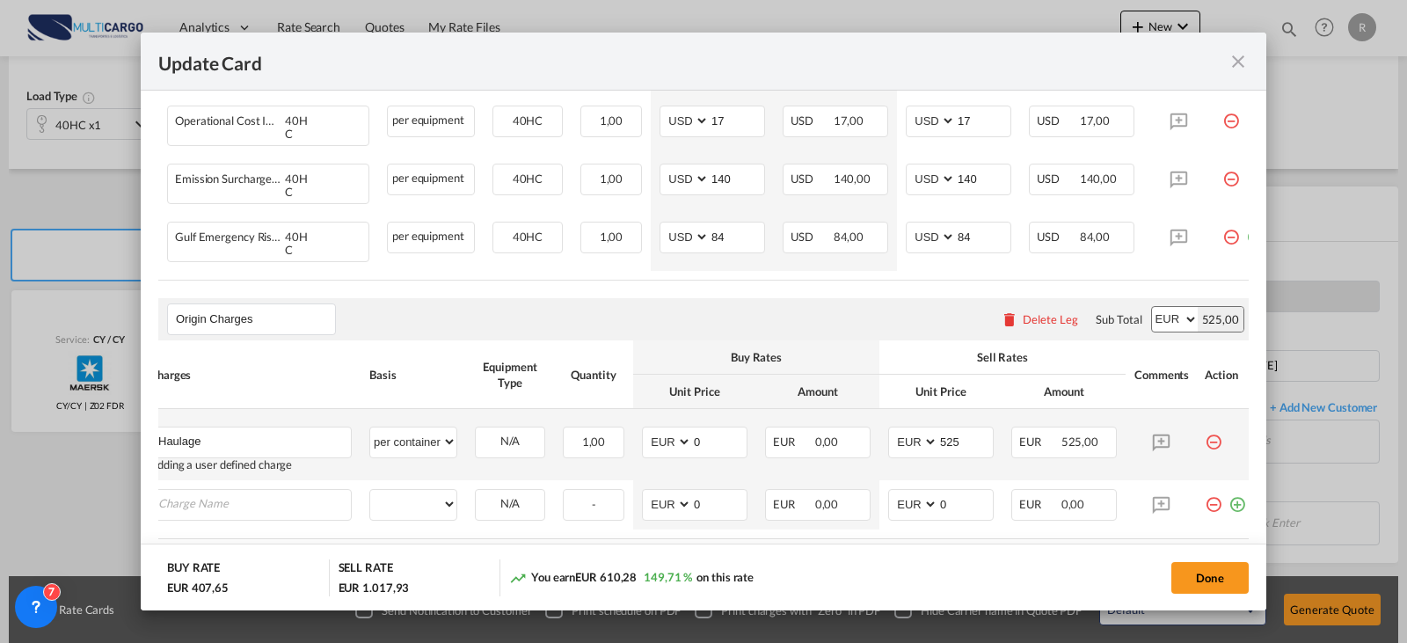
type input "c"
type input "Customs clearance"
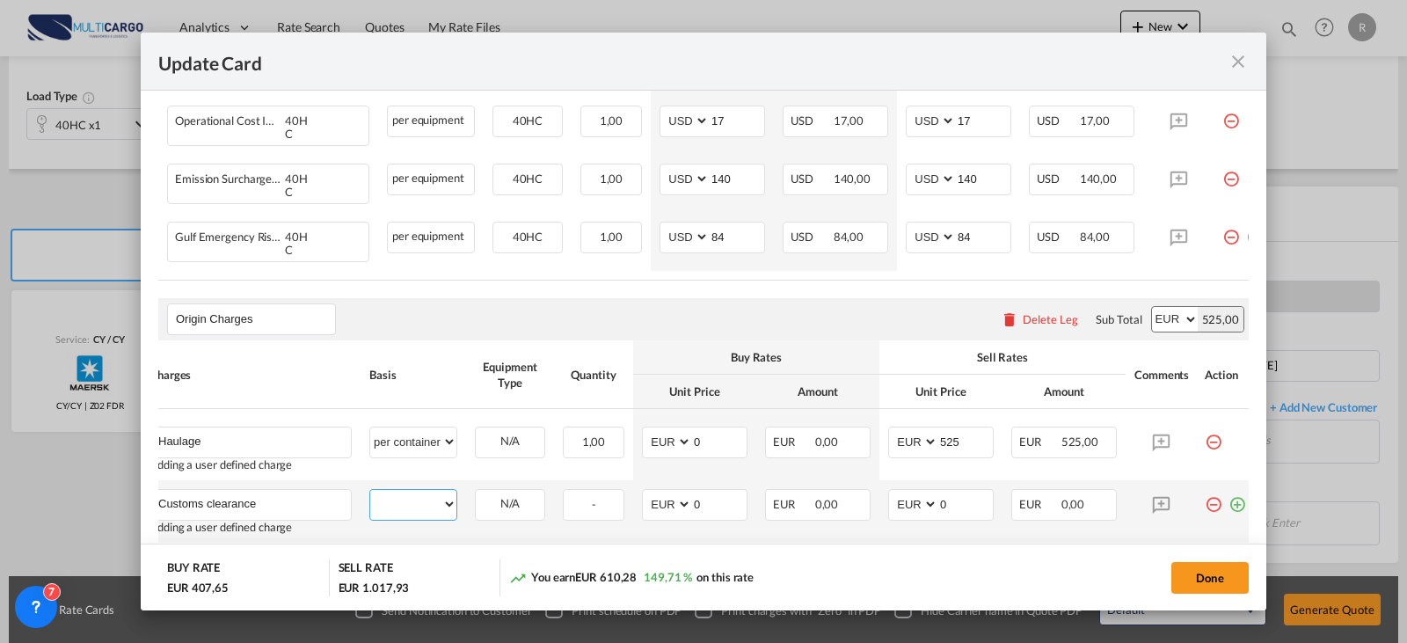
drag, startPoint x: 435, startPoint y: 484, endPoint x: 422, endPoint y: 476, distance: 14.6
click at [435, 490] on select "per equipment per container per B/L per shipping bill per shipment per pallet p…" at bounding box center [413, 504] width 86 height 28
click at [370, 490] on select "per equipment per container per B/L per shipping bill per shipment per pallet p…" at bounding box center [413, 504] width 86 height 28
click at [431, 502] on select "per equipment per container per B/L per shipping bill per shipment per pallet p…" at bounding box center [413, 504] width 86 height 28
select select "per clearance"
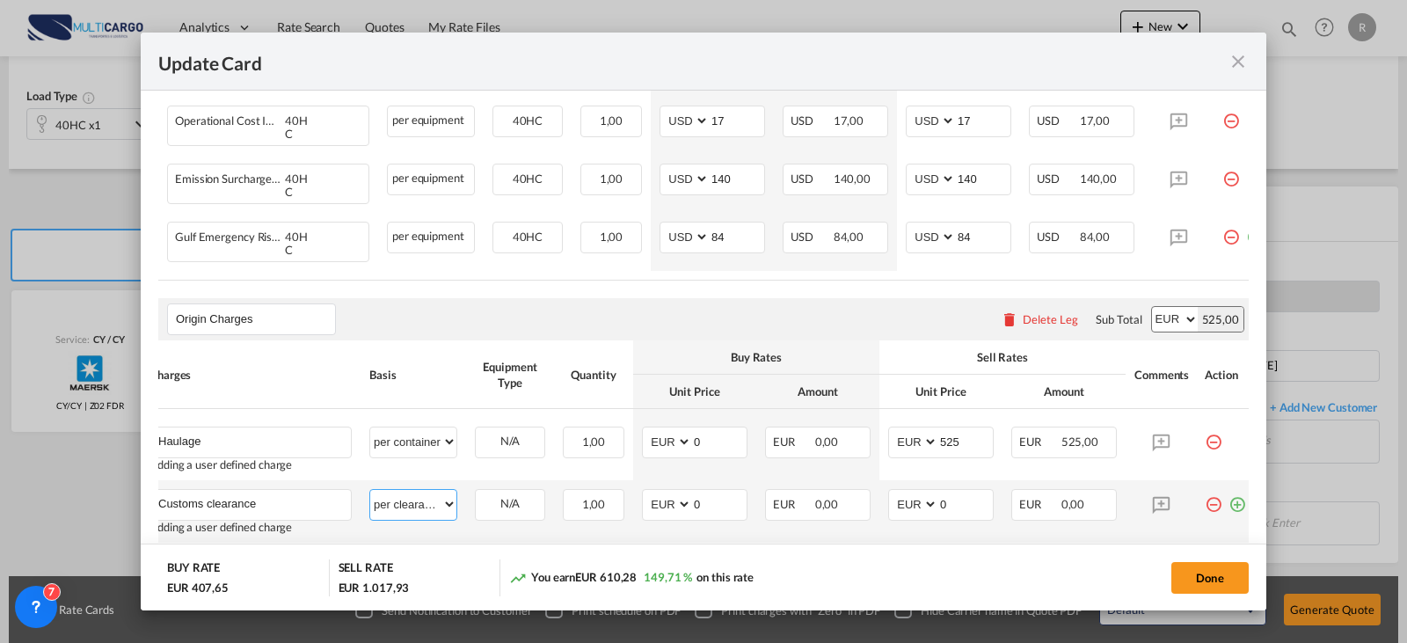
click at [370, 490] on select "per equipment per container per B/L per shipping bill per shipment per pallet p…" at bounding box center [413, 504] width 86 height 28
type input "85"
click at [1232, 493] on md-icon "icon-plus-circle-outline green-400-fg" at bounding box center [1238, 498] width 18 height 18
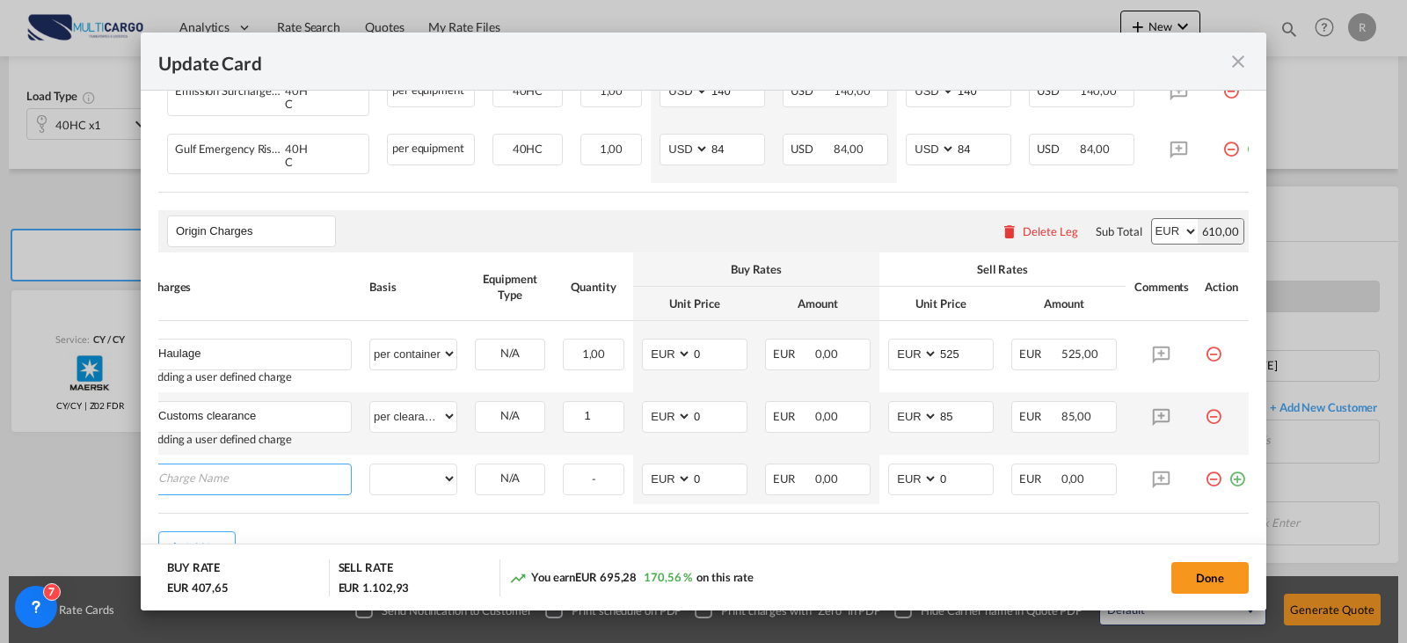
scroll to position [786, 0]
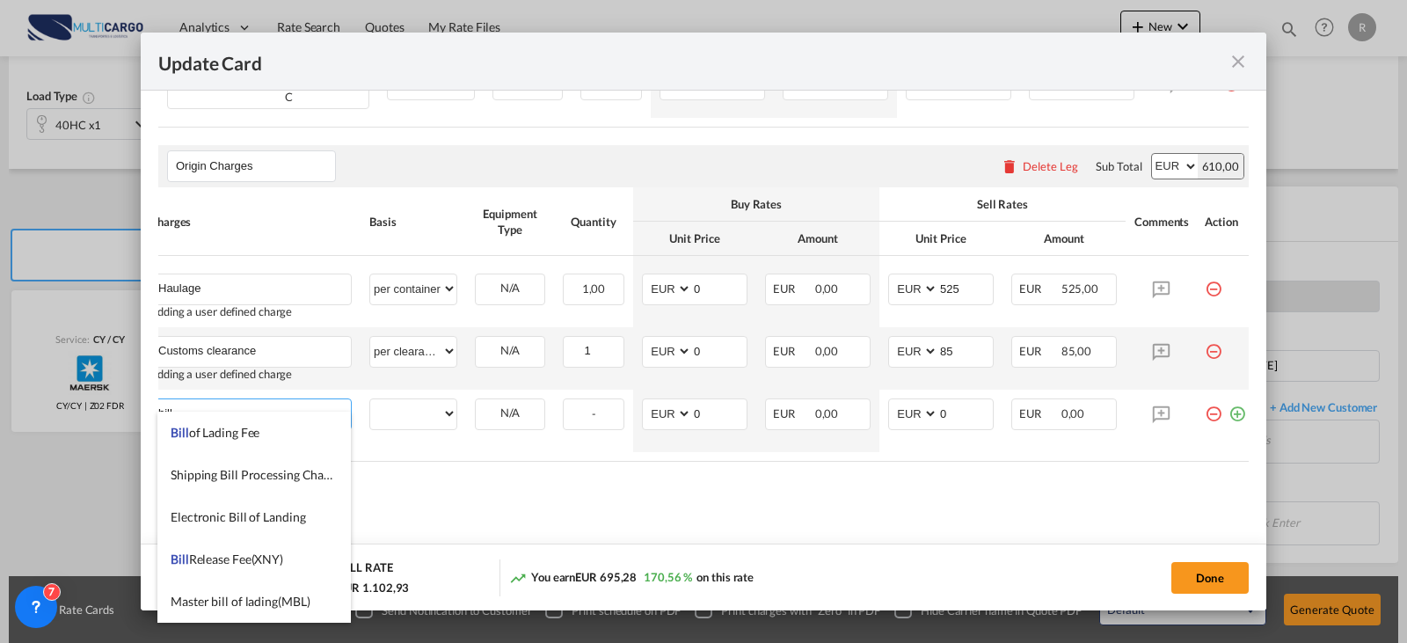
click at [217, 437] on span "Bill of Lading Fee" at bounding box center [215, 432] width 89 height 15
type input "Bill of Lading Fee"
select select "per B/L"
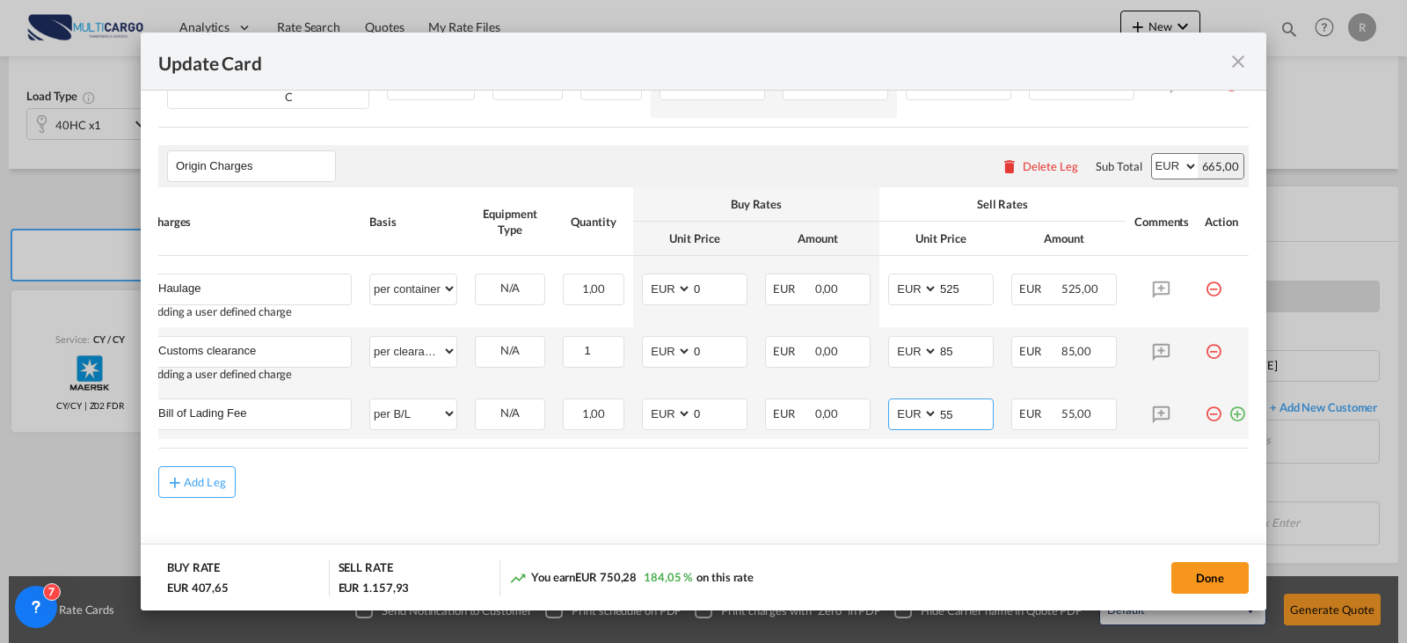
type input "55"
click at [1230, 406] on md-icon "icon-plus-circle-outline green-400-fg" at bounding box center [1238, 407] width 18 height 18
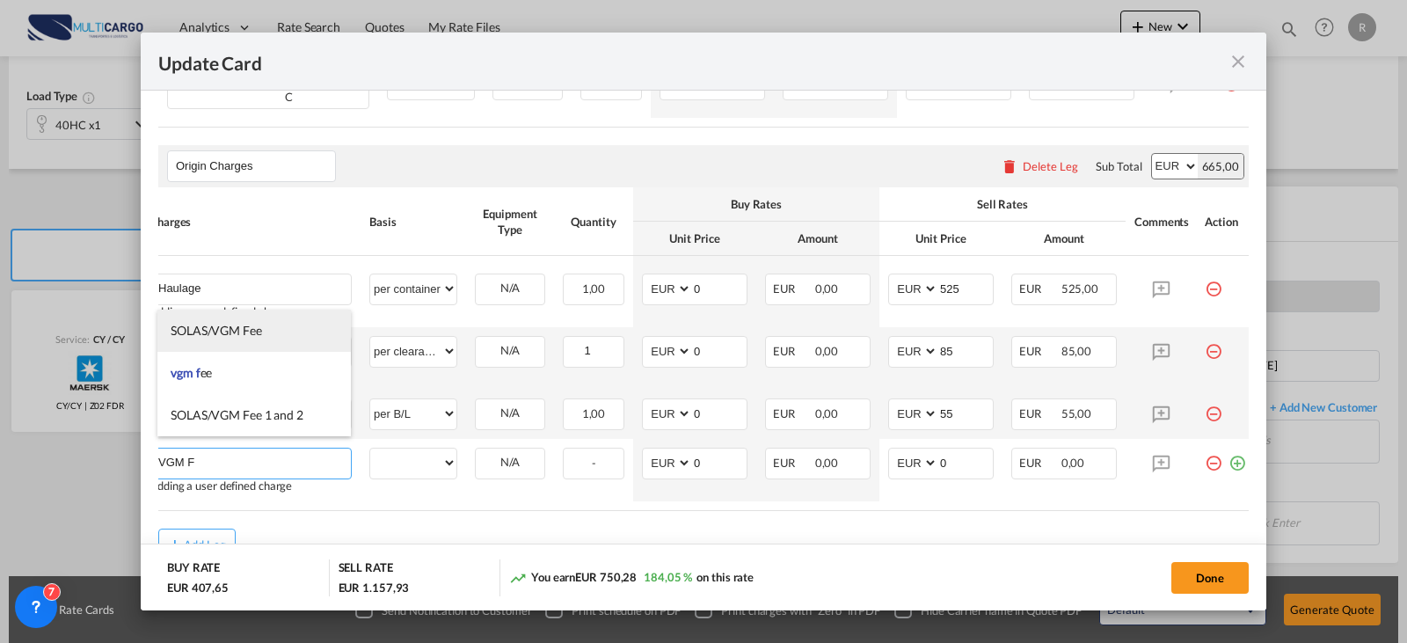
click at [254, 340] on li "SOLAS/VGM Fee" at bounding box center [254, 331] width 194 height 42
type input "SOLAS/VGM Fee"
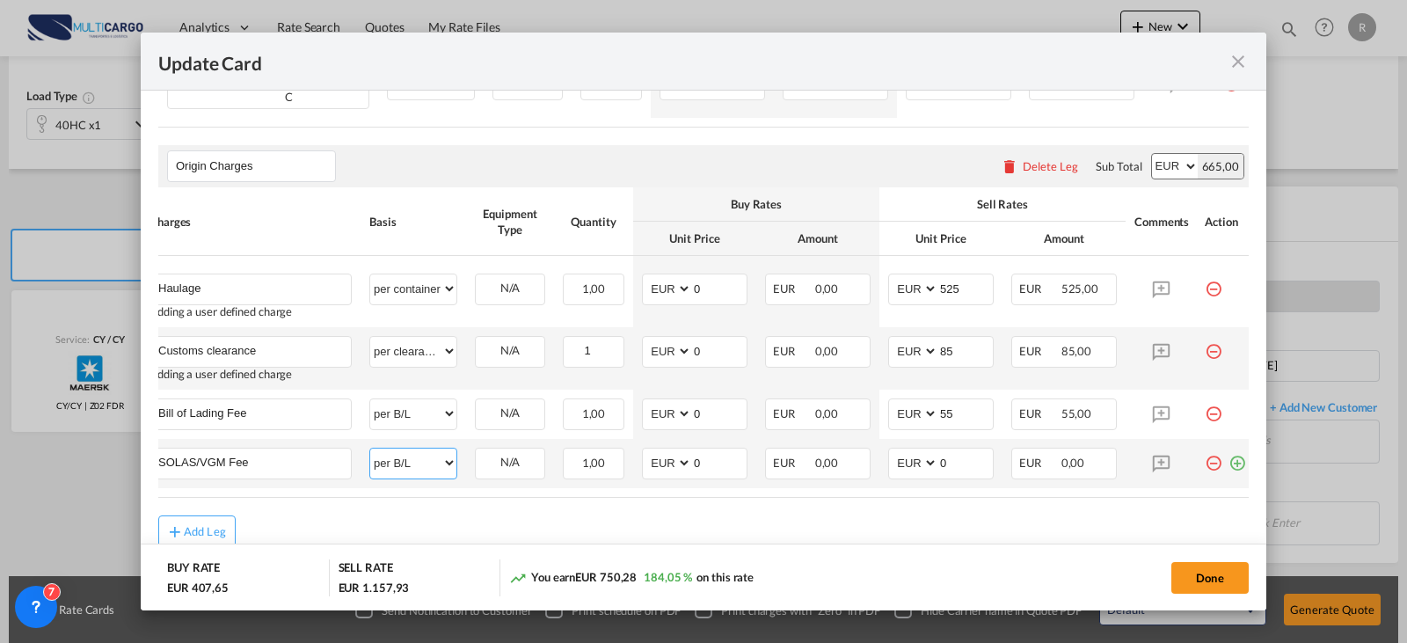
click at [446, 452] on select "per equipment per container per B/L per shipping bill per shipment per pallet p…" at bounding box center [413, 463] width 86 height 28
select select "per container"
click at [370, 449] on select "per equipment per container per B/L per shipping bill per shipment per pallet p…" at bounding box center [413, 463] width 86 height 28
type input "30"
click at [1234, 453] on md-icon "icon-plus-circle-outline green-400-fg" at bounding box center [1238, 457] width 18 height 18
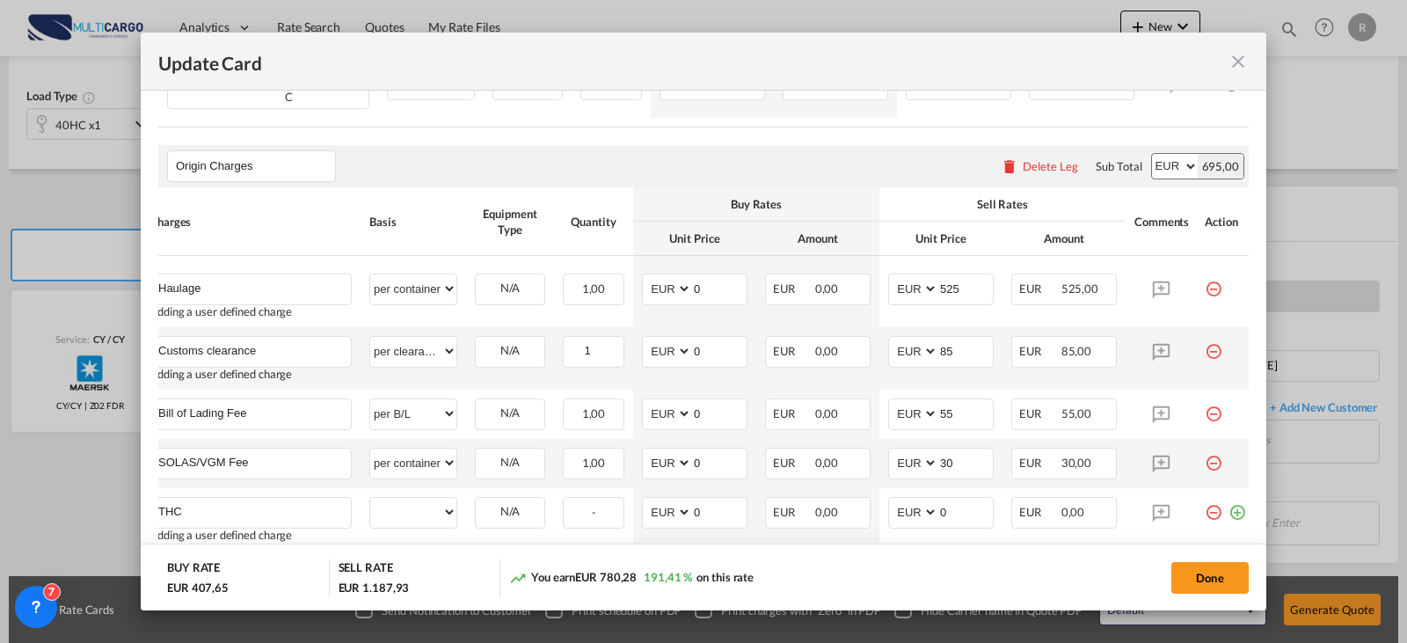
type input "THC"
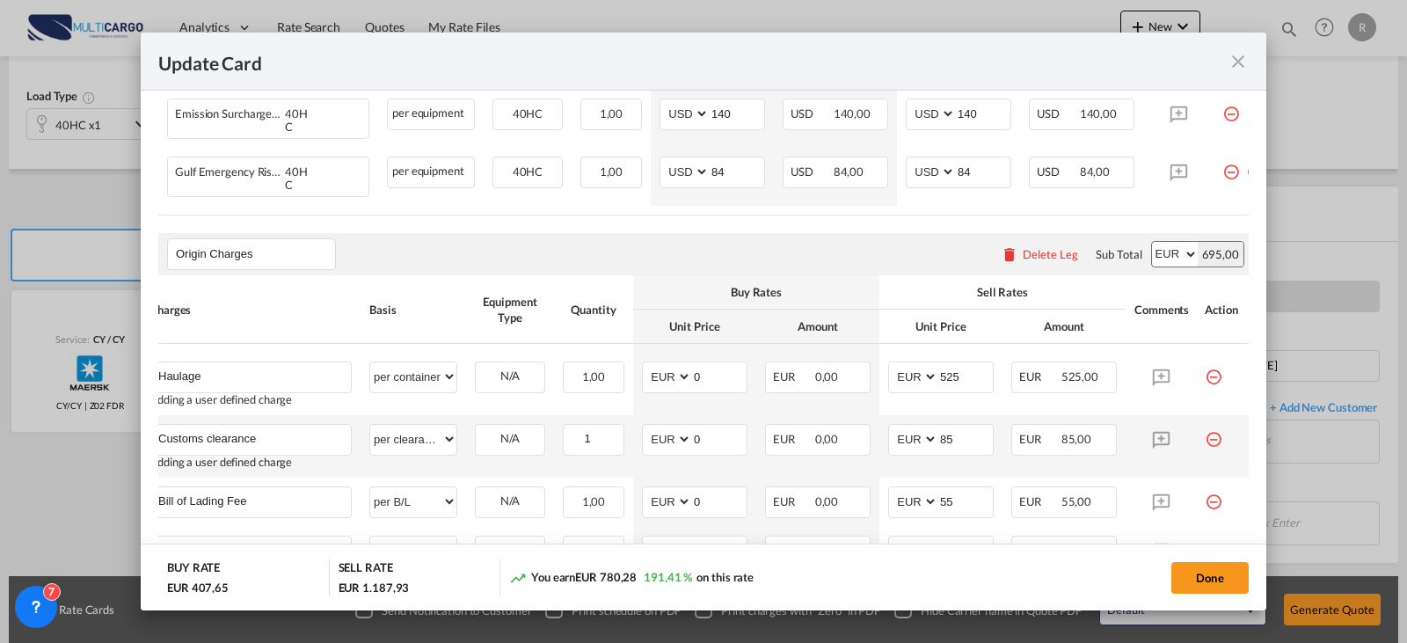
scroll to position [900, 0]
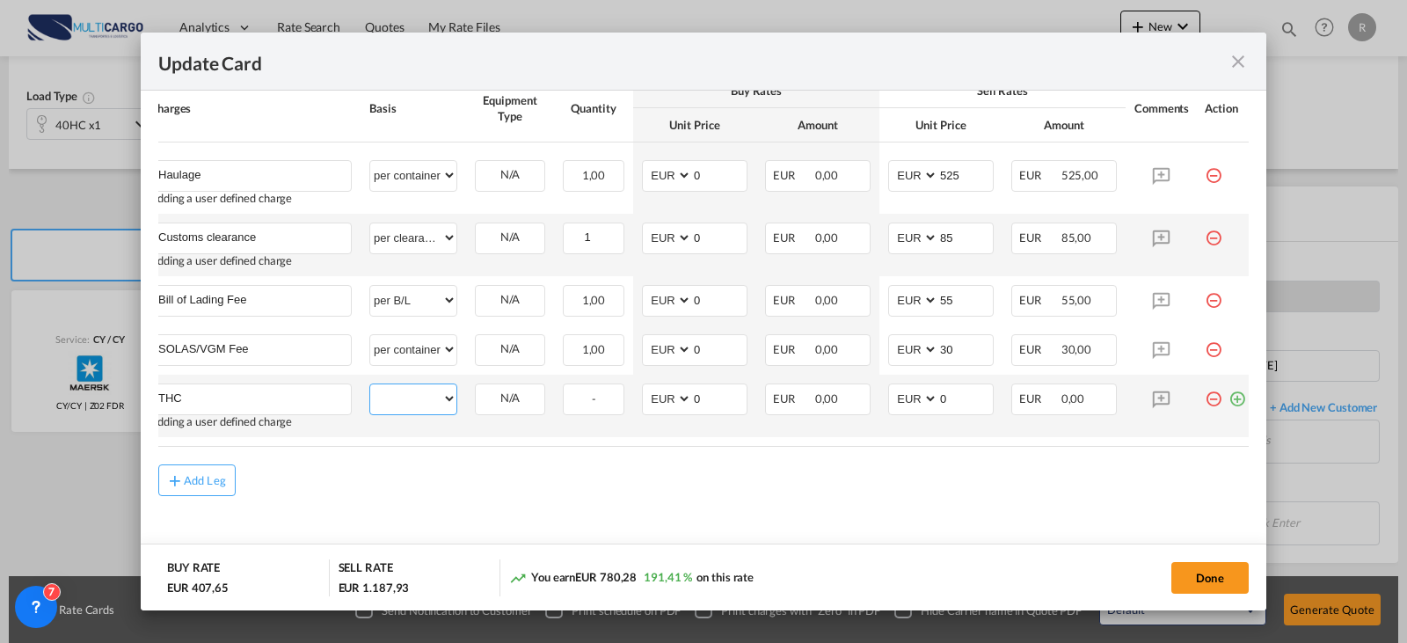
click at [425, 384] on select "per equipment per container per B/L per shipping bill per shipment per pallet p…" at bounding box center [413, 398] width 86 height 28
select select "per container"
click at [370, 384] on select "per equipment per container per B/L per shipping bill per shipment per pallet p…" at bounding box center [413, 398] width 86 height 28
type input "241"
click at [1238, 390] on md-dialog-content "Port of Loading PTLIS T/S Liner/Carrier Maersk | Spot Atlantic Container Line (…" at bounding box center [704, 351] width 1126 height 521
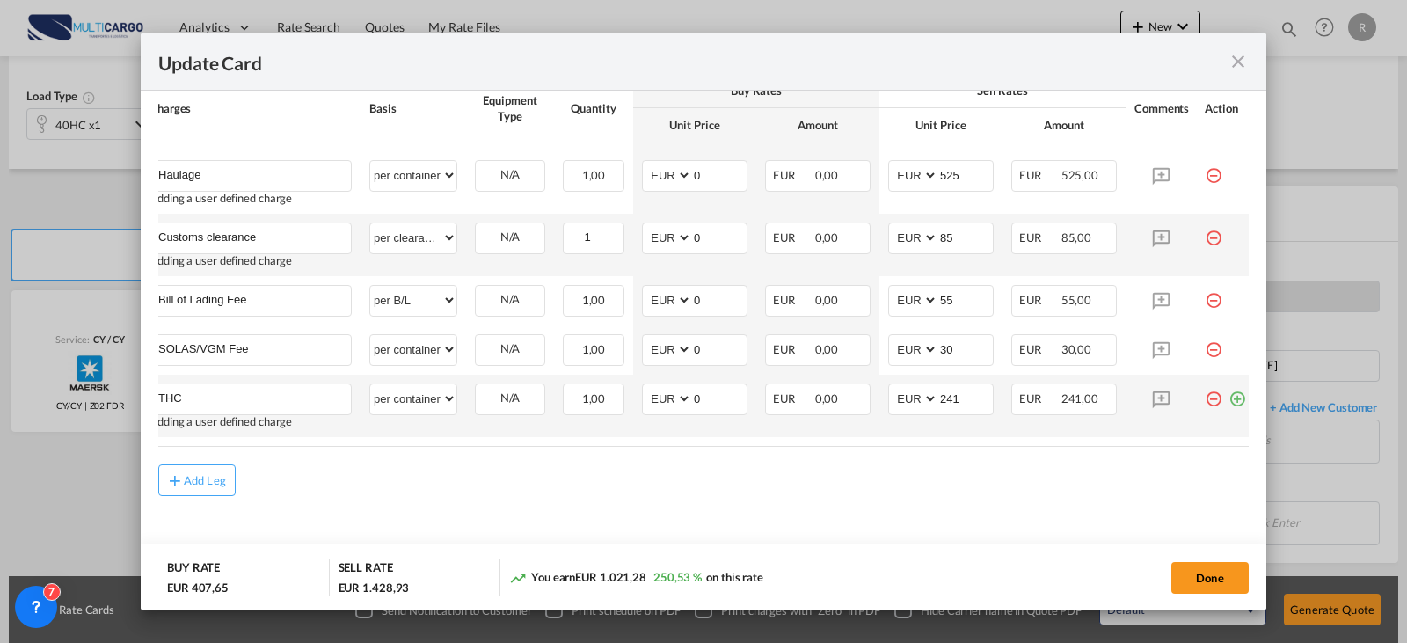
click at [1234, 392] on md-icon "icon-plus-circle-outline green-400-fg" at bounding box center [1238, 392] width 18 height 18
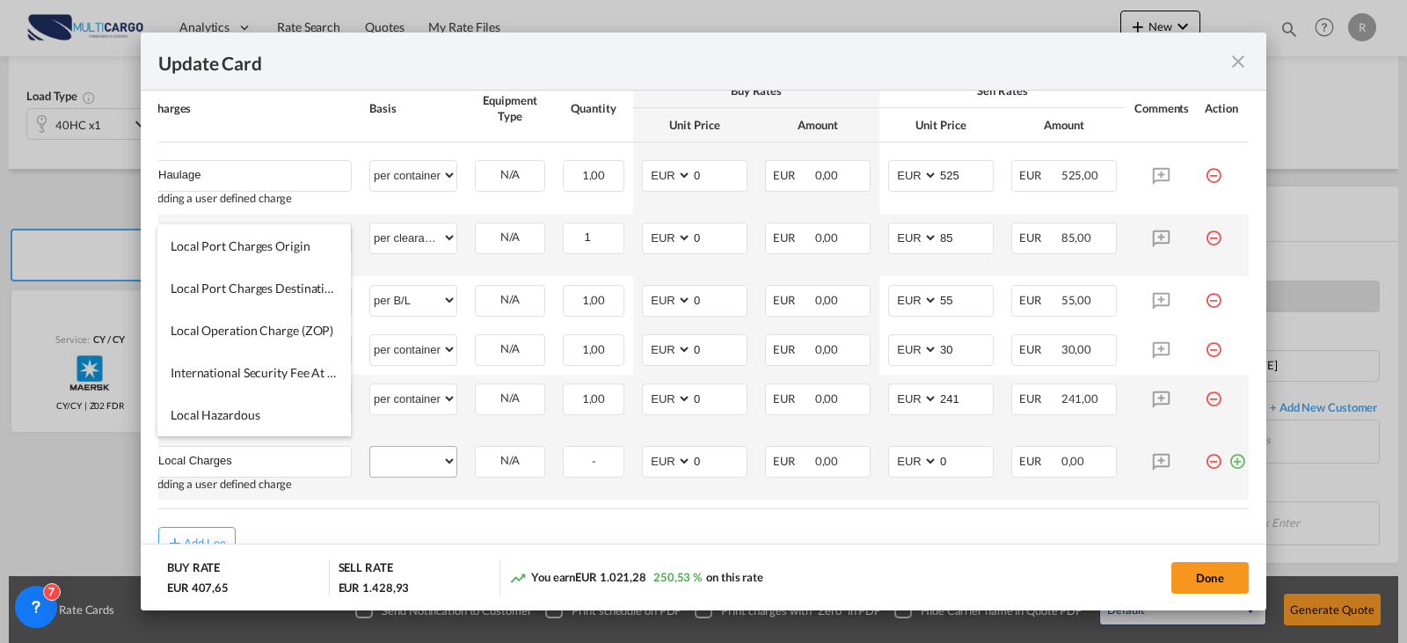
type input "Local Charges"
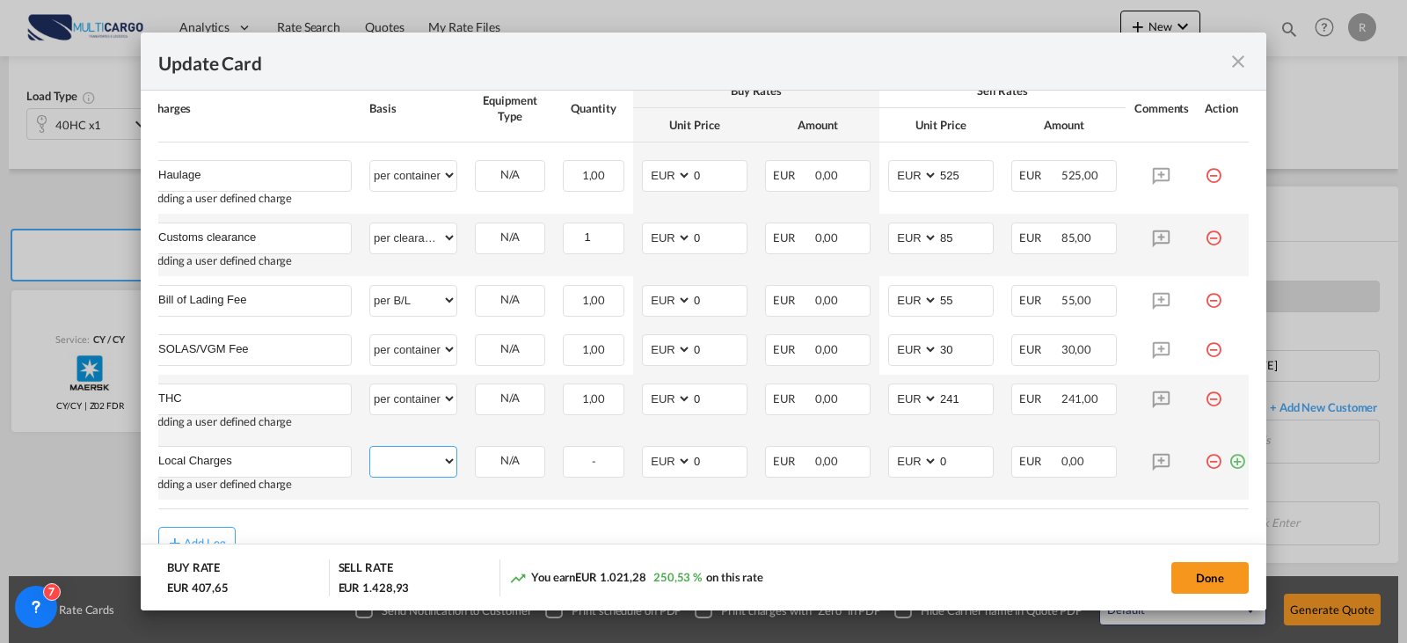
click at [413, 458] on select "per equipment per container per B/L per shipping bill per shipment per pallet p…" at bounding box center [413, 461] width 86 height 28
select select "per container"
click at [370, 447] on select "per equipment per container per B/L per shipping bill per shipment per pallet p…" at bounding box center [413, 461] width 86 height 28
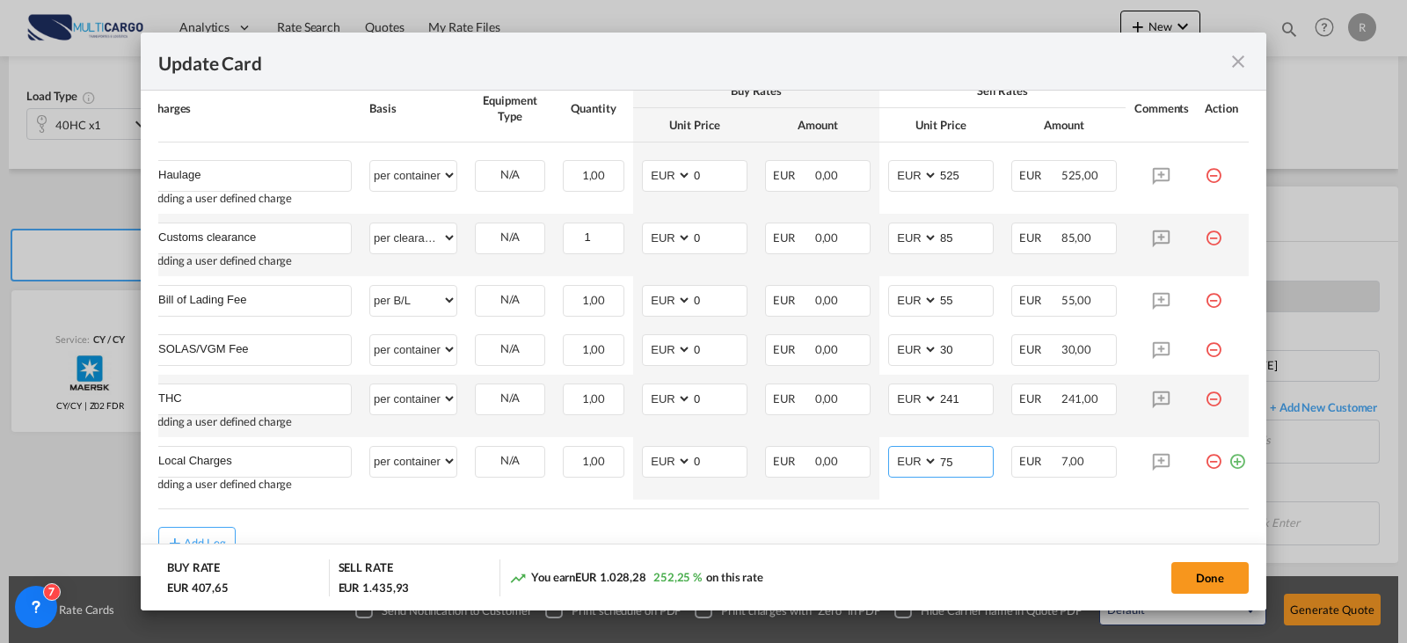
type input "75"
click at [1218, 597] on md-dialog-actions "BUY RATE EUR 407,65 SELL RATE EUR 1.503,93 You earn EUR 1.096,28 268,93 % on th…" at bounding box center [704, 577] width 1126 height 67
click at [1216, 588] on button "Done" at bounding box center [1210, 578] width 77 height 32
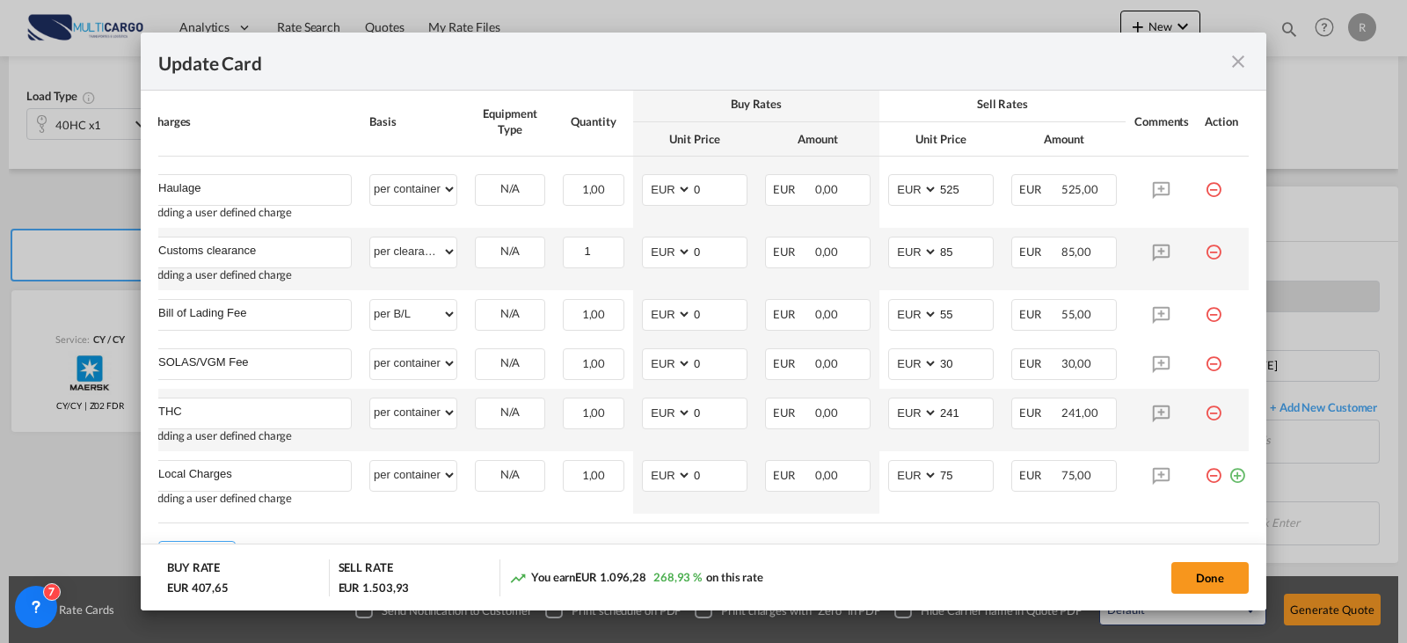
scroll to position [0, 0]
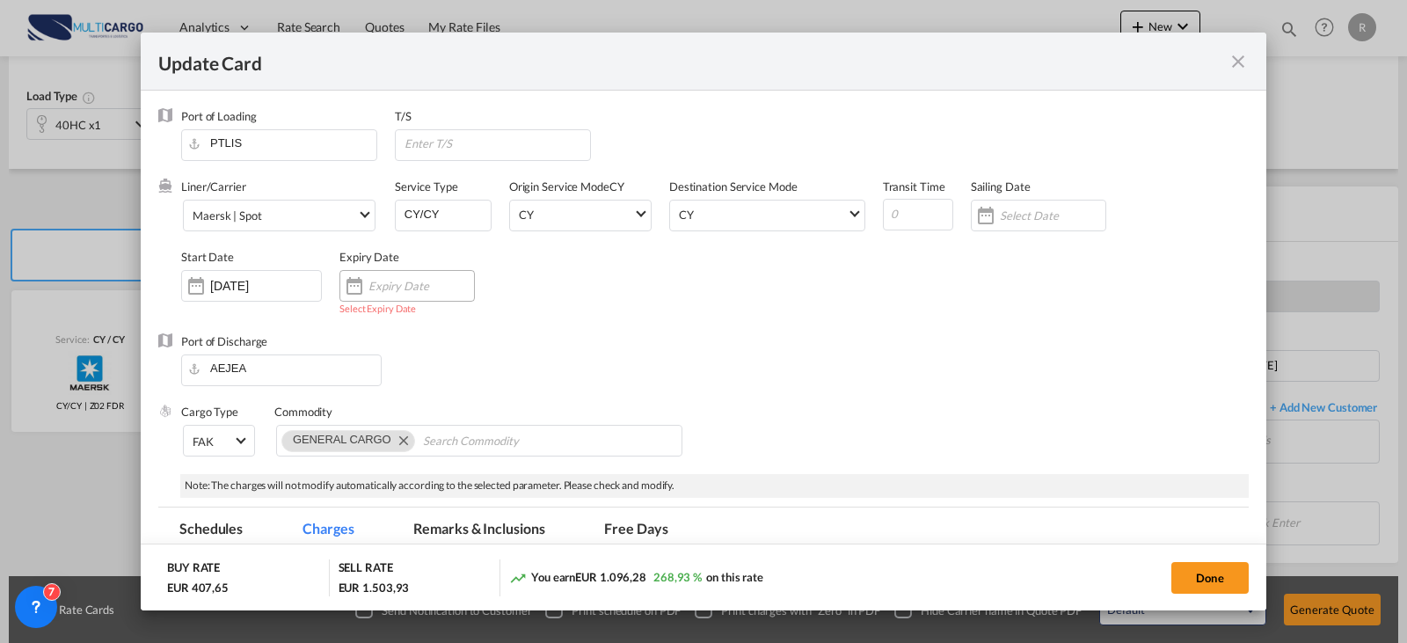
click at [391, 289] on input "Update Card Port ..." at bounding box center [422, 286] width 106 height 14
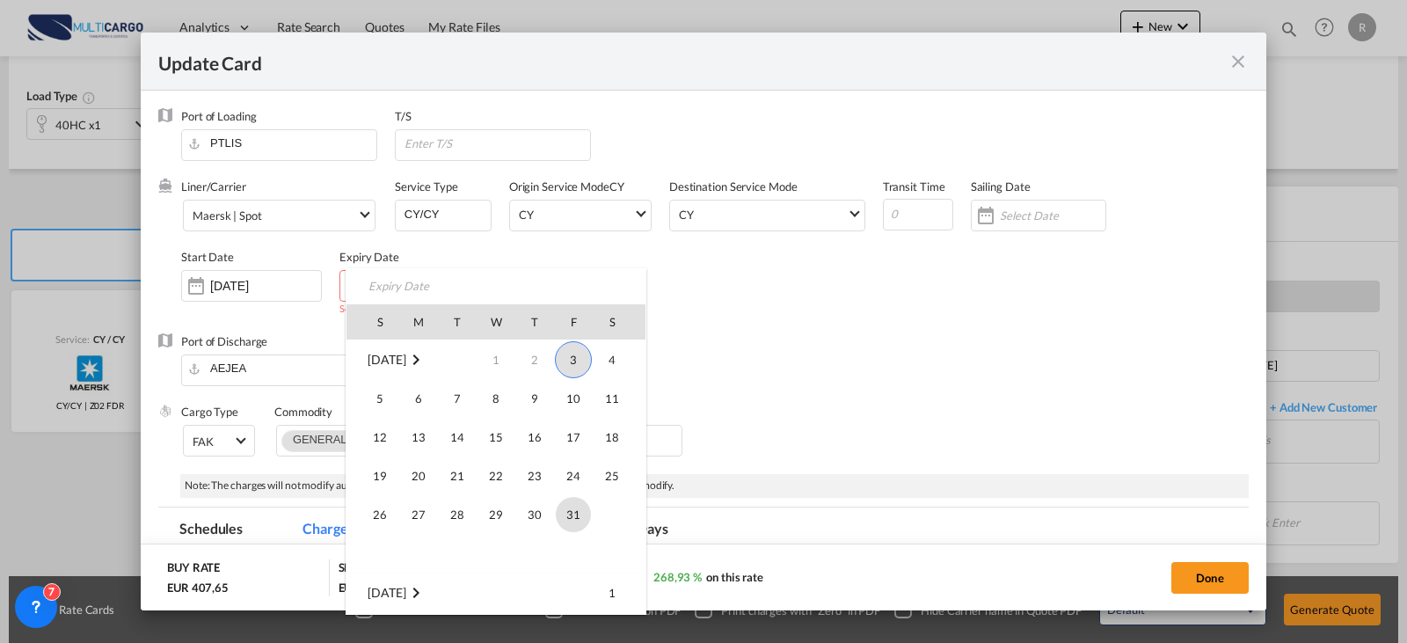
click at [571, 521] on span "31" at bounding box center [573, 514] width 35 height 35
type input "[DATE]"
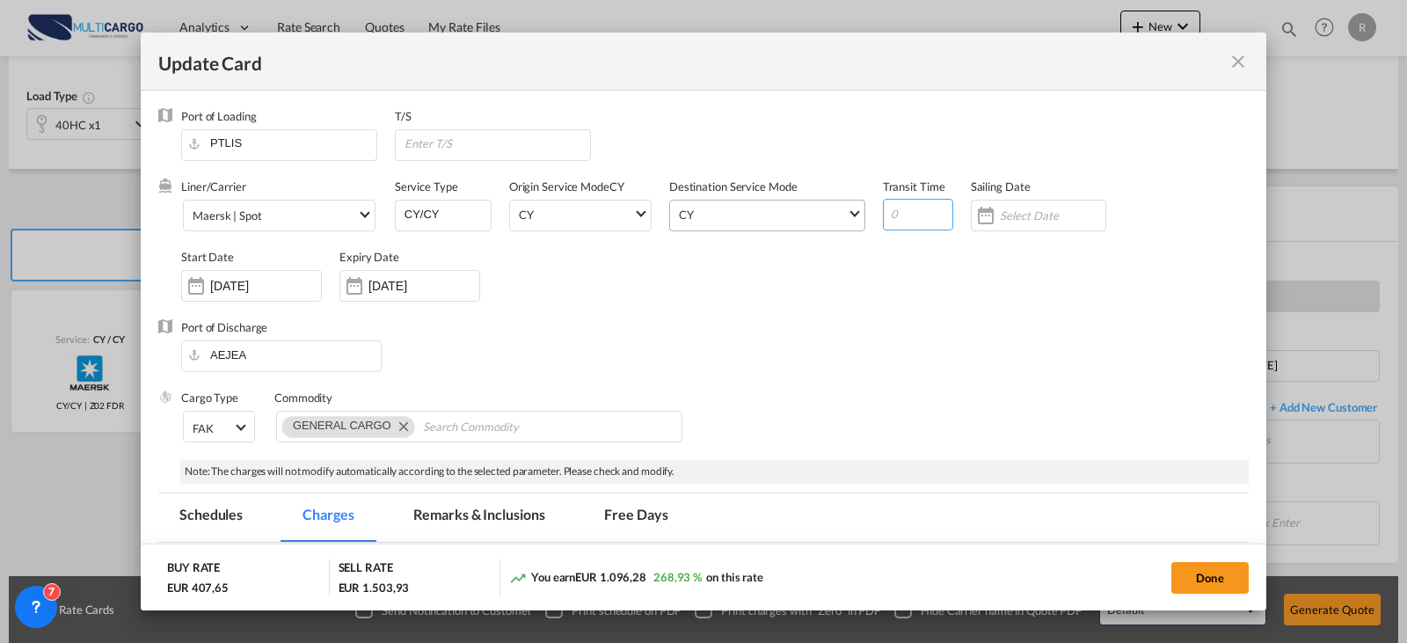
drag, startPoint x: 916, startPoint y: 208, endPoint x: 812, endPoint y: 208, distance: 103.8
click at [812, 208] on div "Liner/Carrier Maersk | Spot Atlantic Container Line (ACL) [PERSON_NAME] Transpo…" at bounding box center [715, 249] width 1068 height 141
type input "34"
click at [1224, 588] on button "Done" at bounding box center [1210, 578] width 77 height 32
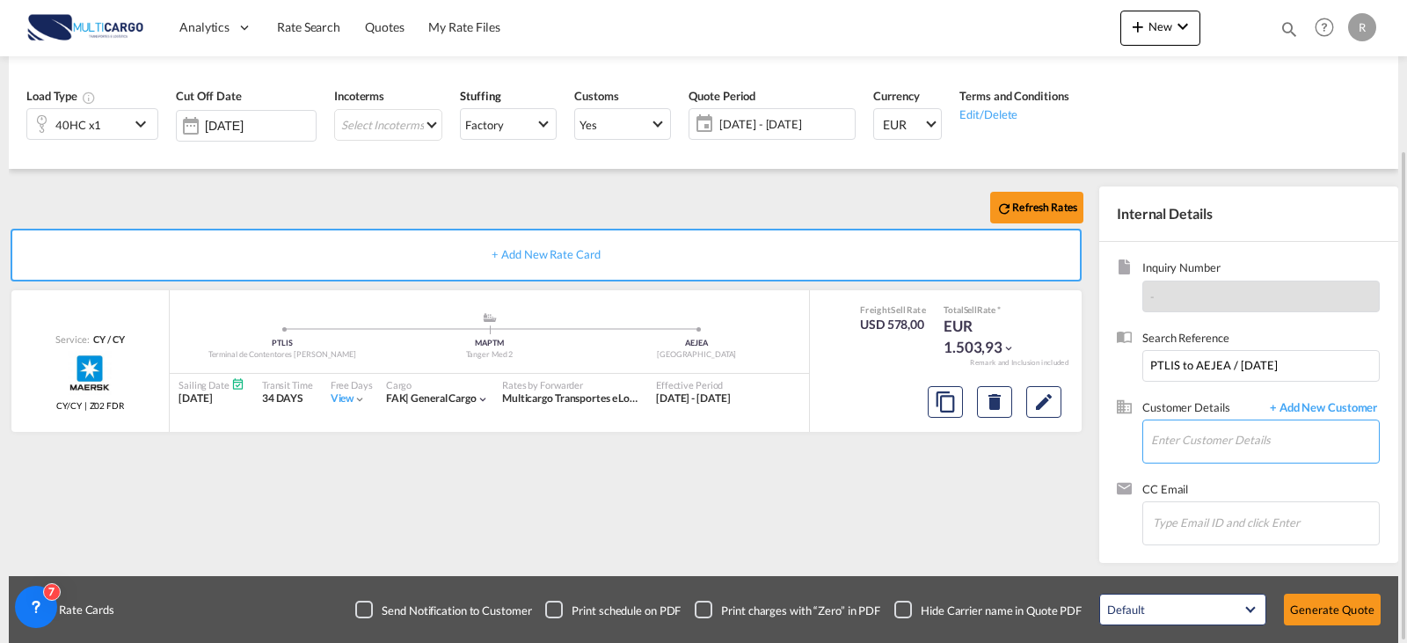
click at [1189, 436] on input "Enter Customer Details" at bounding box center [1265, 440] width 228 height 40
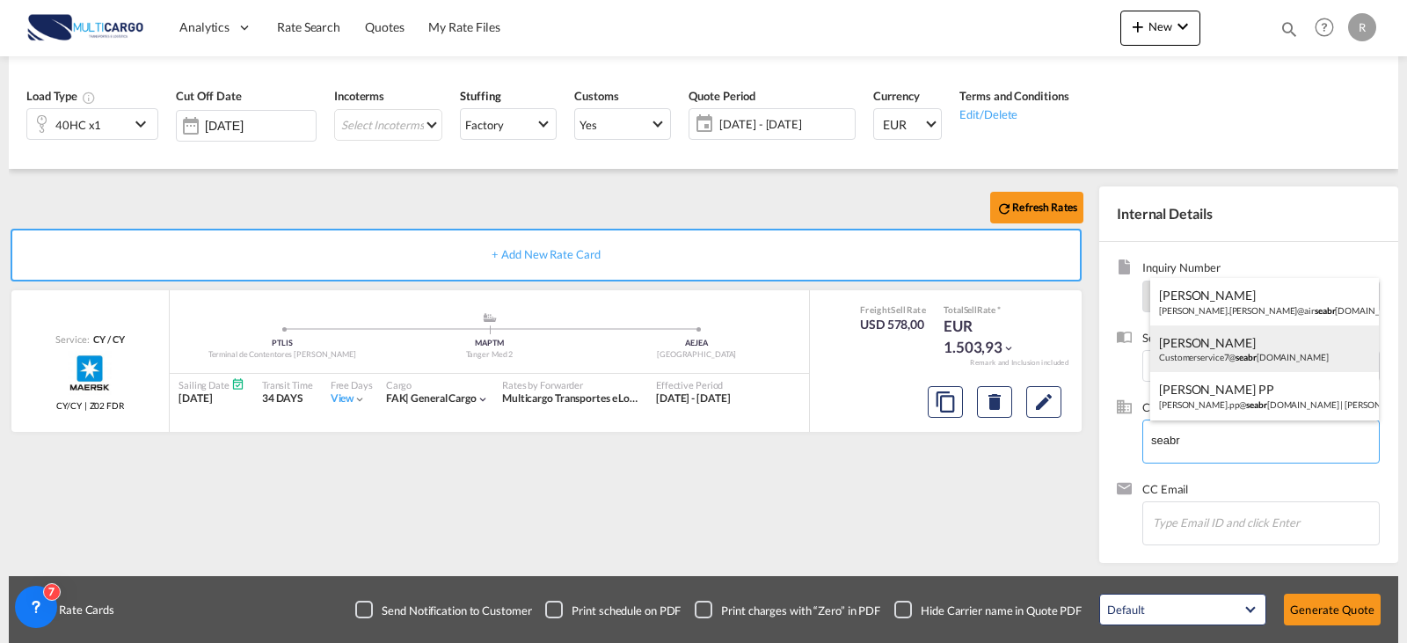
click at [1312, 362] on div "[PERSON_NAME] Customerservice7@ seabr [DOMAIN_NAME]" at bounding box center [1264, 348] width 229 height 47
type input "Seabreeze, [PERSON_NAME], [EMAIL_ADDRESS][DOMAIN_NAME]"
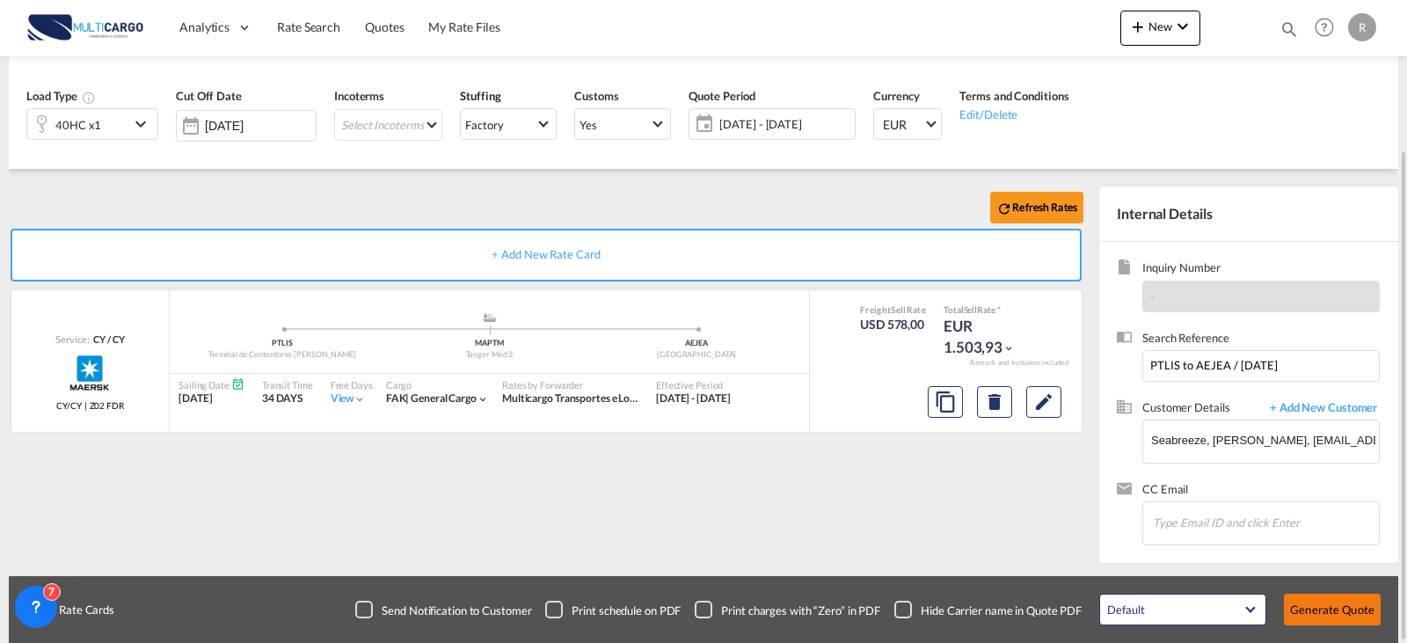
click at [1313, 602] on button "Generate Quote" at bounding box center [1332, 610] width 97 height 32
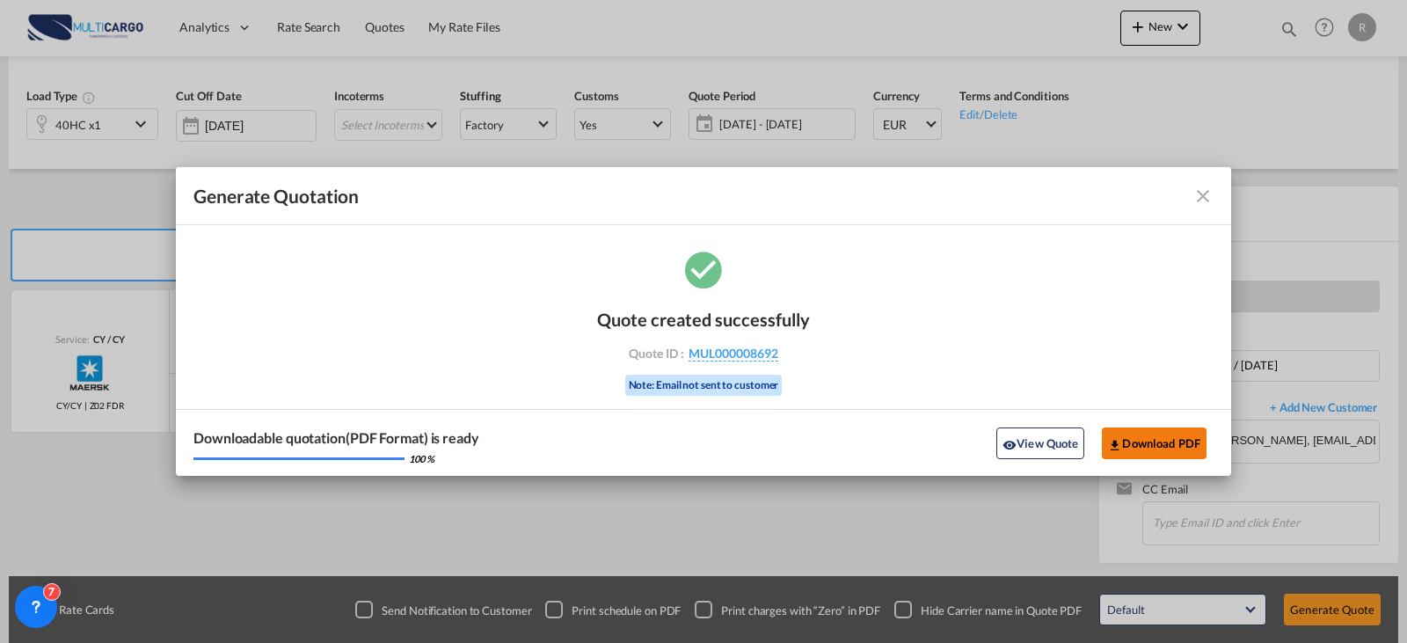
click at [1132, 449] on button "Download PDF" at bounding box center [1154, 443] width 105 height 32
